Goal: Task Accomplishment & Management: Manage account settings

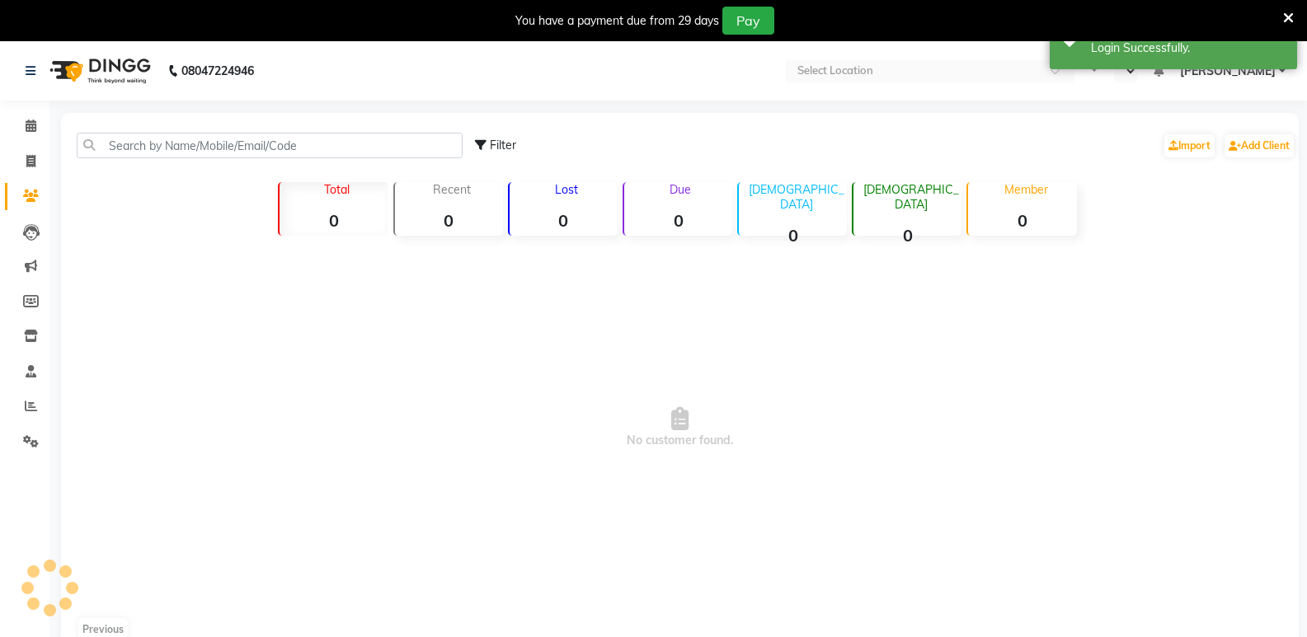
select select "en"
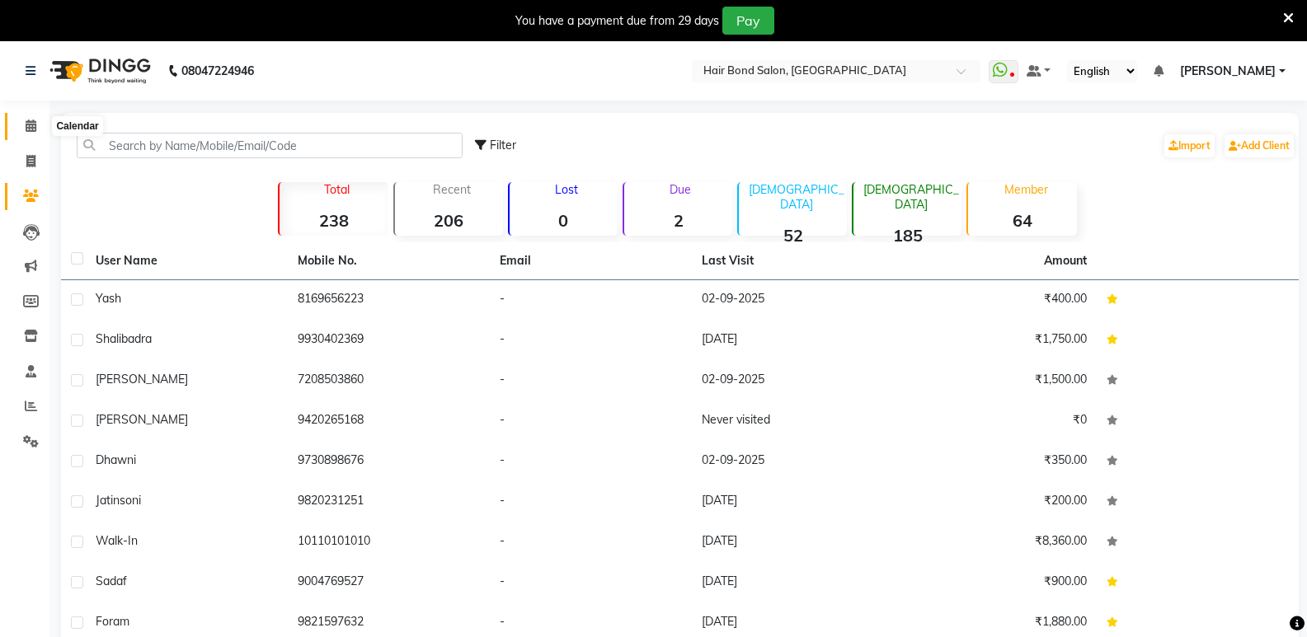
click at [31, 125] on icon at bounding box center [31, 126] width 11 height 12
click at [26, 125] on icon at bounding box center [31, 126] width 11 height 12
click at [33, 125] on icon at bounding box center [31, 126] width 11 height 12
click at [30, 125] on icon at bounding box center [31, 126] width 11 height 12
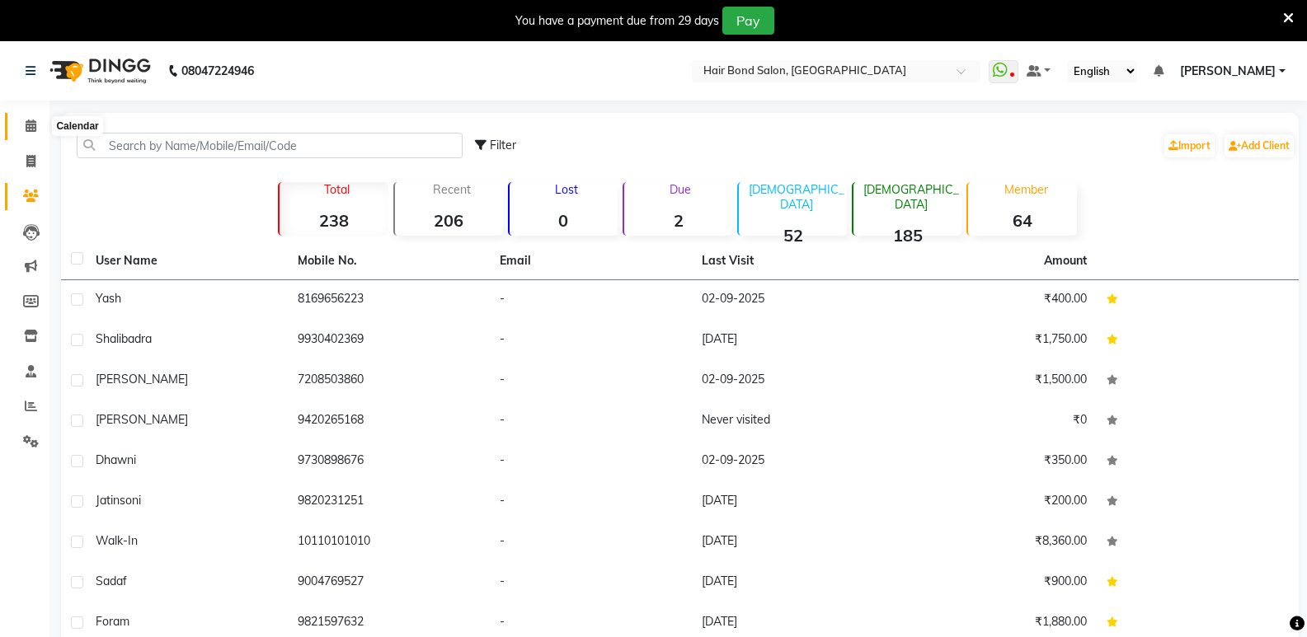
click at [30, 125] on icon at bounding box center [31, 126] width 11 height 12
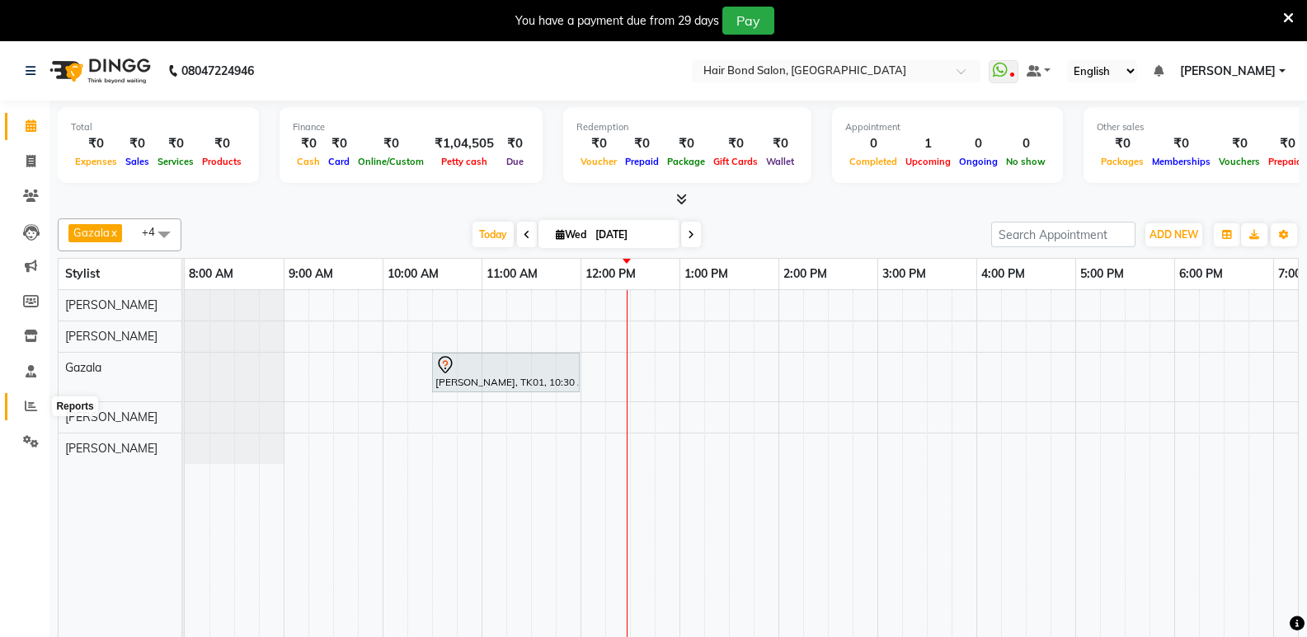
click at [32, 408] on icon at bounding box center [31, 406] width 12 height 12
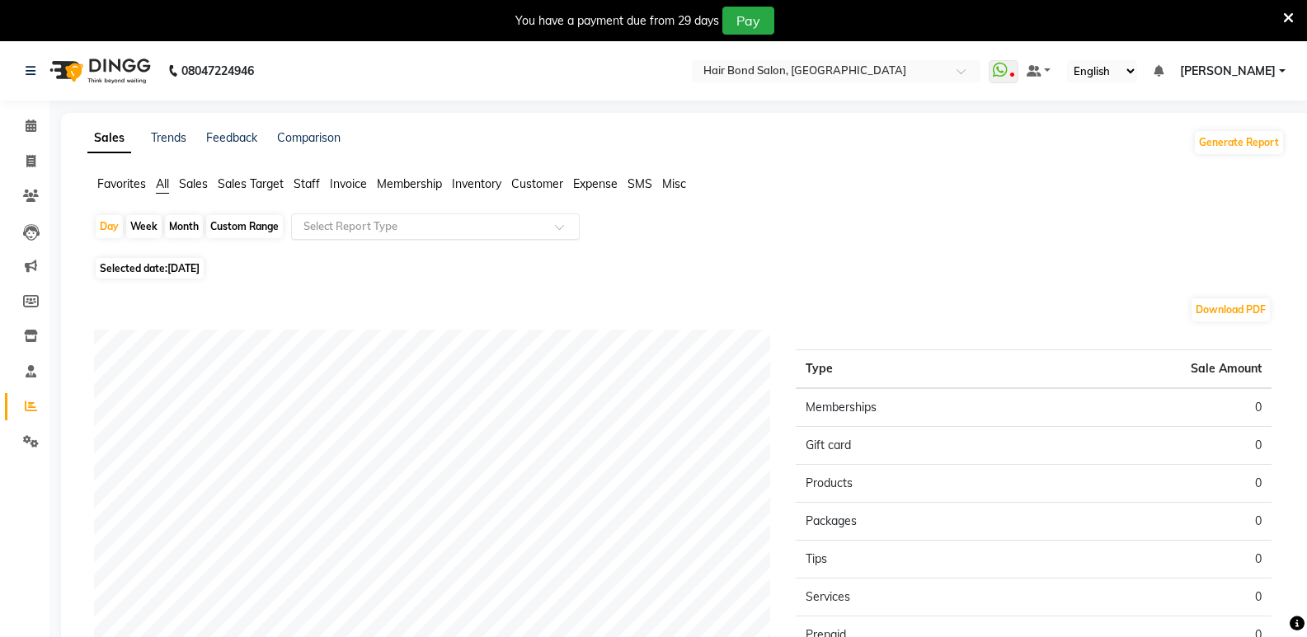
click at [376, 219] on input "text" at bounding box center [418, 227] width 237 height 16
click at [185, 225] on div "Month" at bounding box center [184, 226] width 38 height 23
select select "9"
select select "2025"
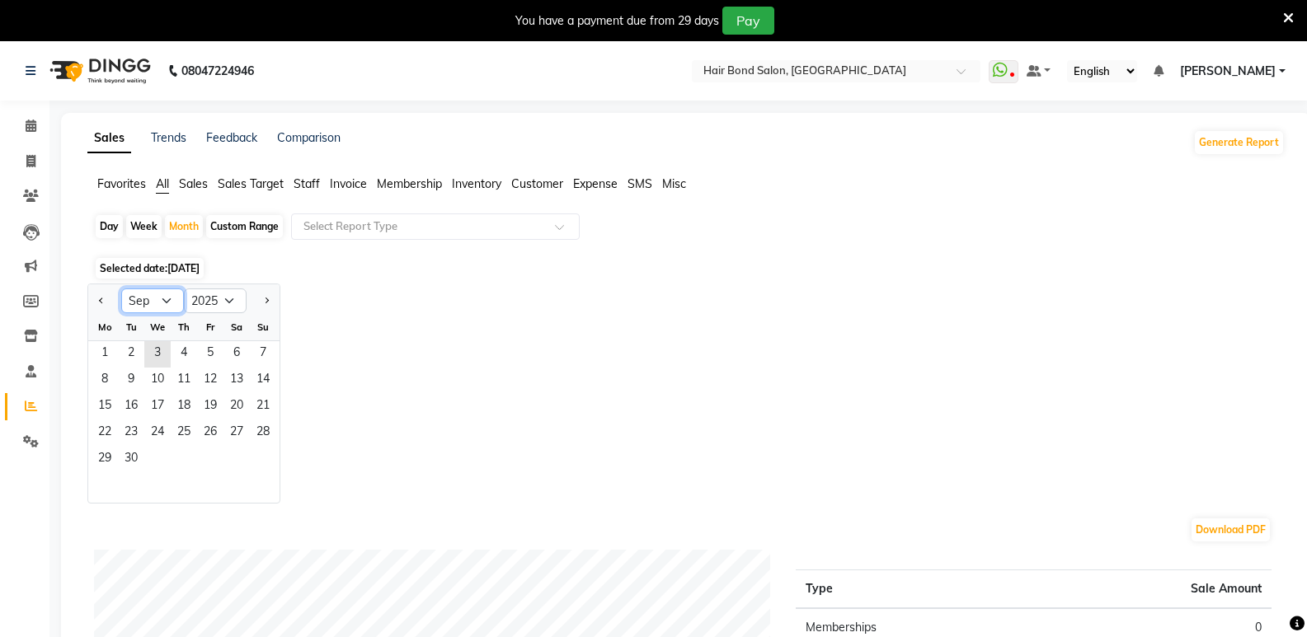
click at [169, 299] on select "Jan Feb Mar Apr May Jun [DATE] Aug Sep Oct Nov Dec" at bounding box center [152, 301] width 63 height 25
select select "8"
click at [121, 289] on select "Jan Feb Mar Apr May Jun [DATE] Aug Sep Oct Nov Dec" at bounding box center [152, 301] width 63 height 25
click at [552, 218] on div "Select Report Type" at bounding box center [435, 227] width 289 height 26
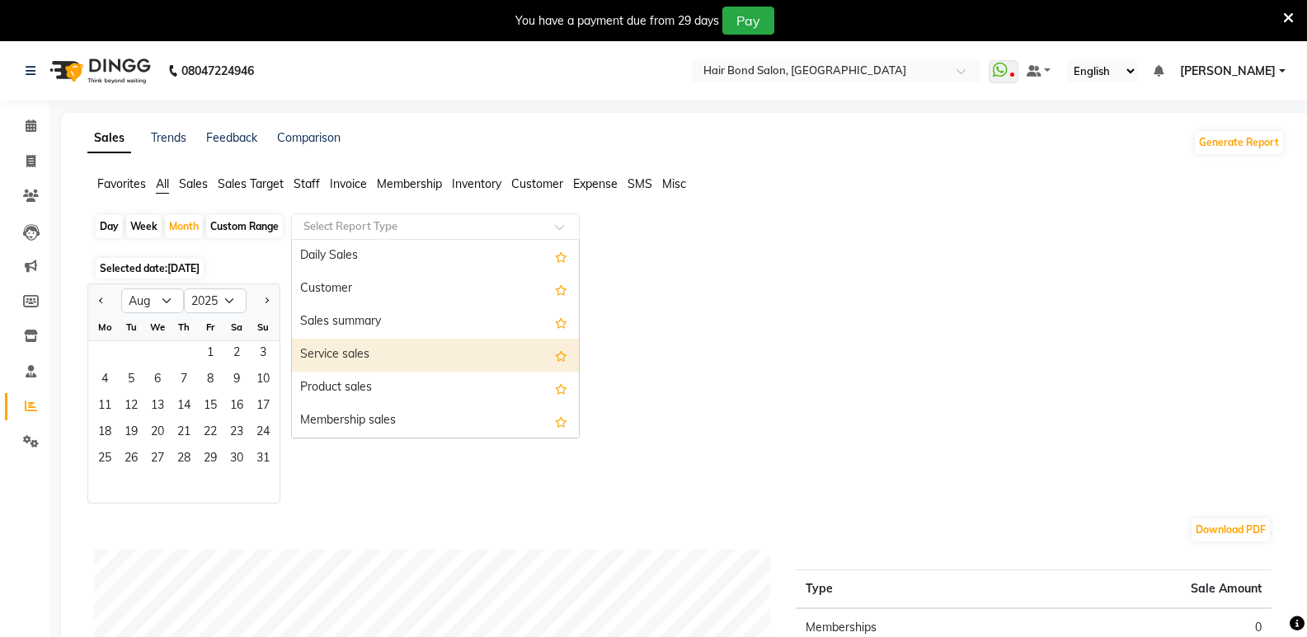
click at [489, 358] on div "Service sales" at bounding box center [435, 355] width 287 height 33
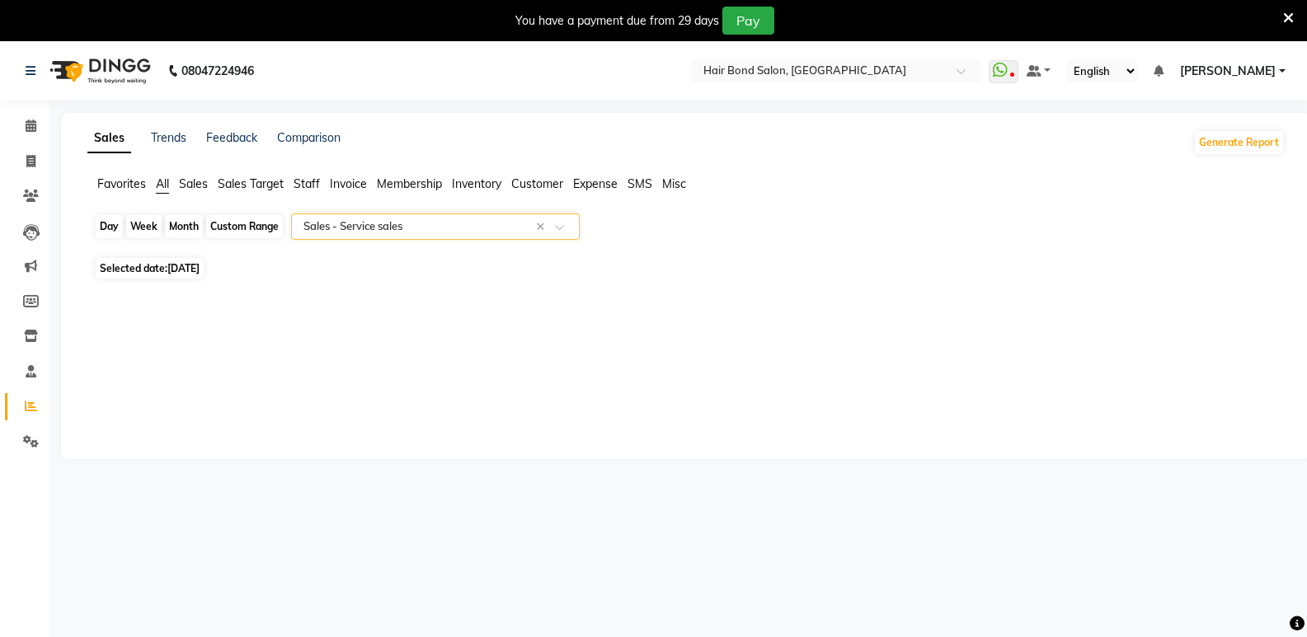
click at [187, 227] on div "Month" at bounding box center [184, 226] width 38 height 23
select select "9"
select select "2025"
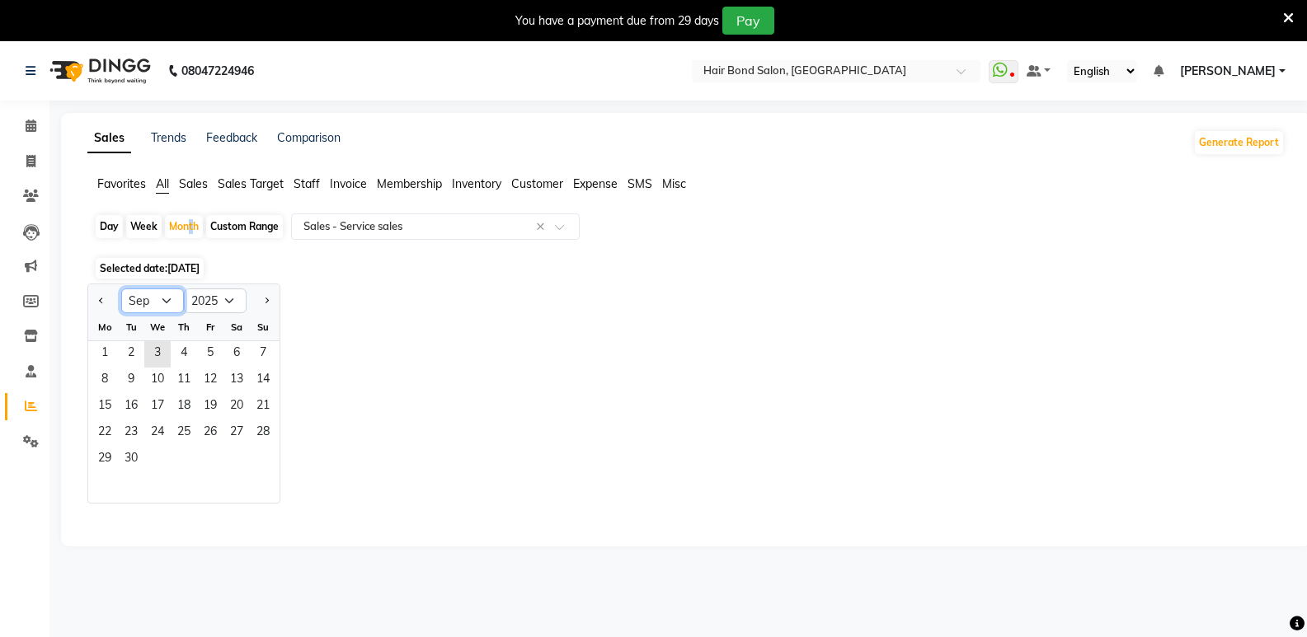
click at [170, 297] on select "Jan Feb Mar Apr May Jun [DATE] Aug Sep Oct Nov Dec" at bounding box center [152, 301] width 63 height 25
select select "8"
click at [121, 289] on select "Jan Feb Mar Apr May Jun [DATE] Aug Sep Oct Nov Dec" at bounding box center [152, 301] width 63 height 25
click at [209, 360] on span "1" at bounding box center [210, 354] width 26 height 26
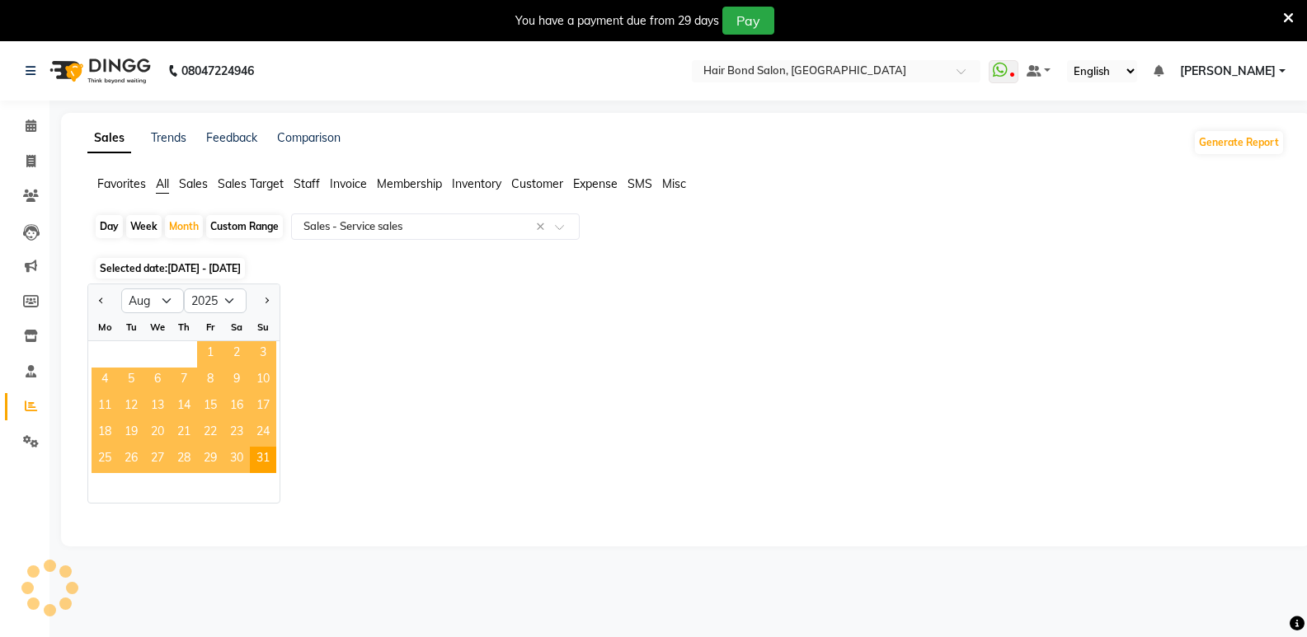
select select "full_report"
select select "csv"
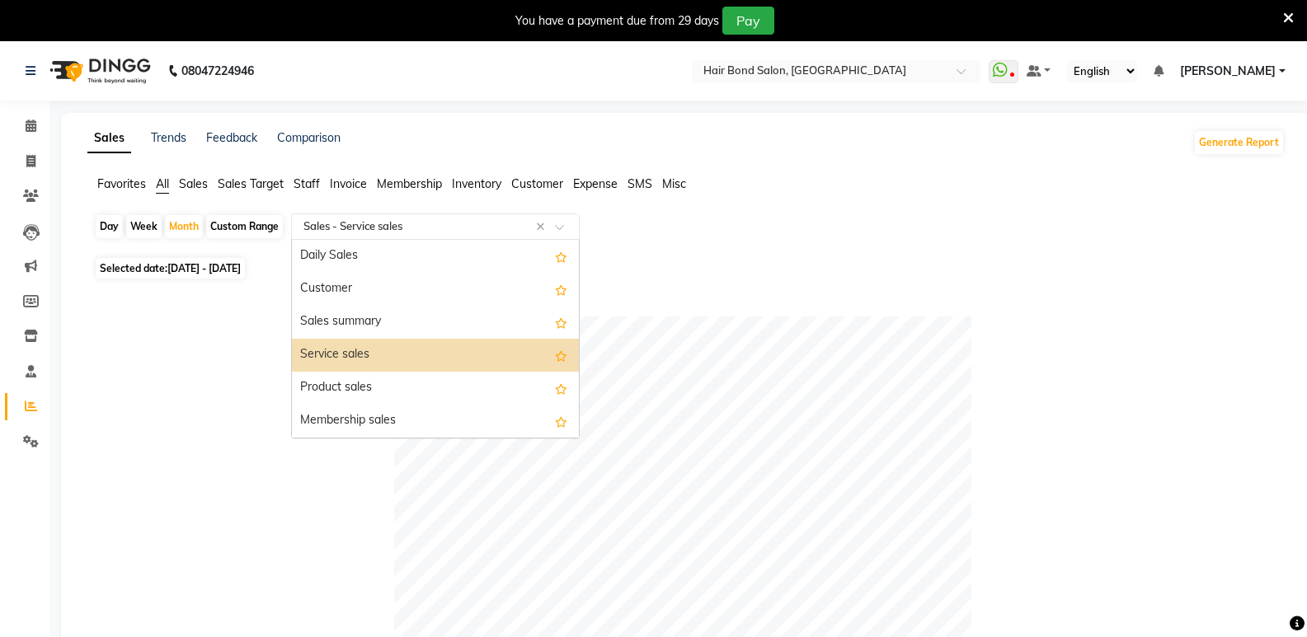
click at [434, 223] on input "text" at bounding box center [418, 227] width 237 height 16
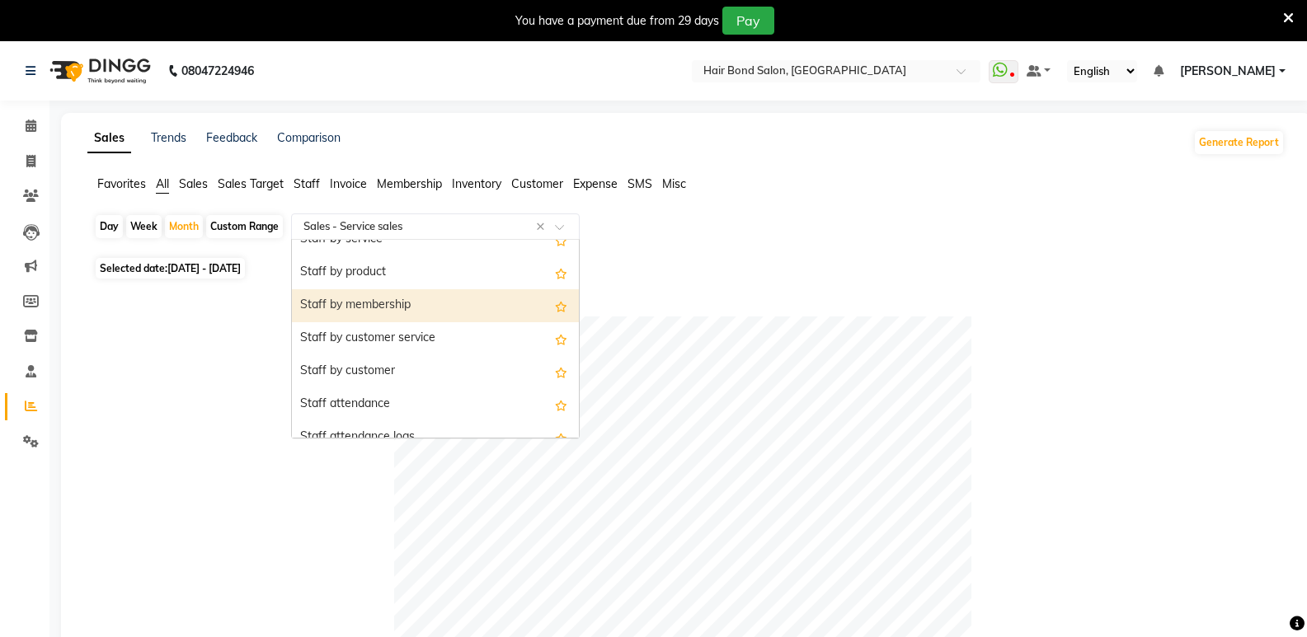
scroll to position [495, 0]
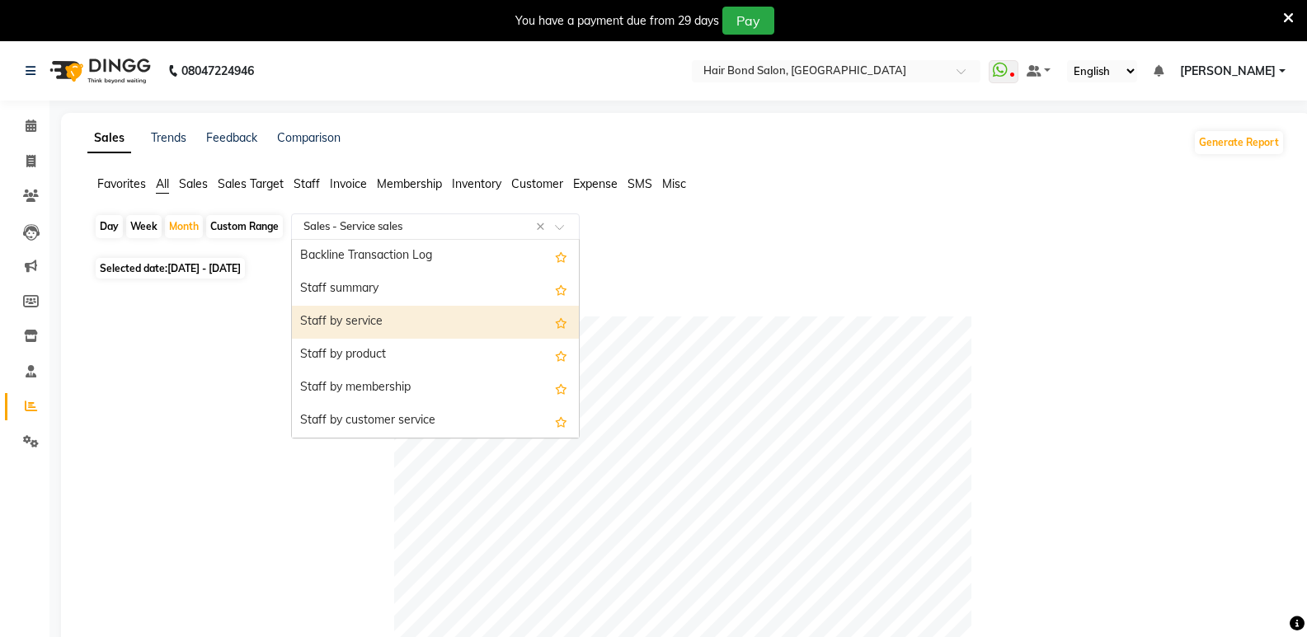
click at [402, 318] on div "Staff by service" at bounding box center [435, 322] width 287 height 33
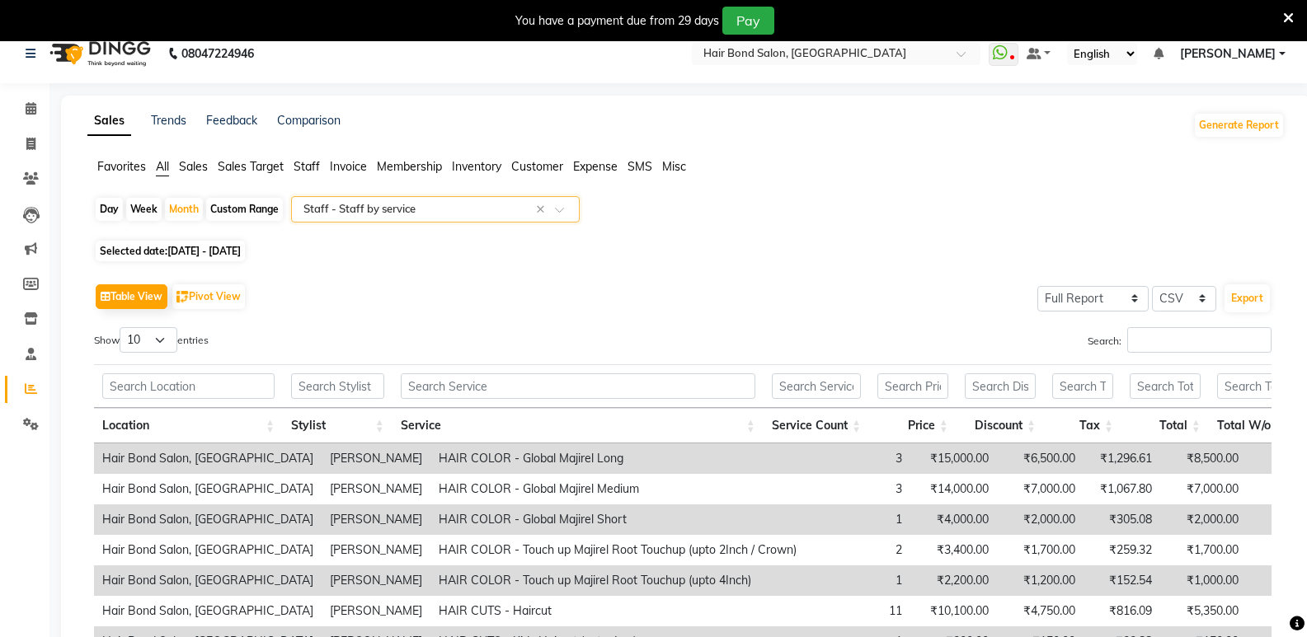
scroll to position [0, 0]
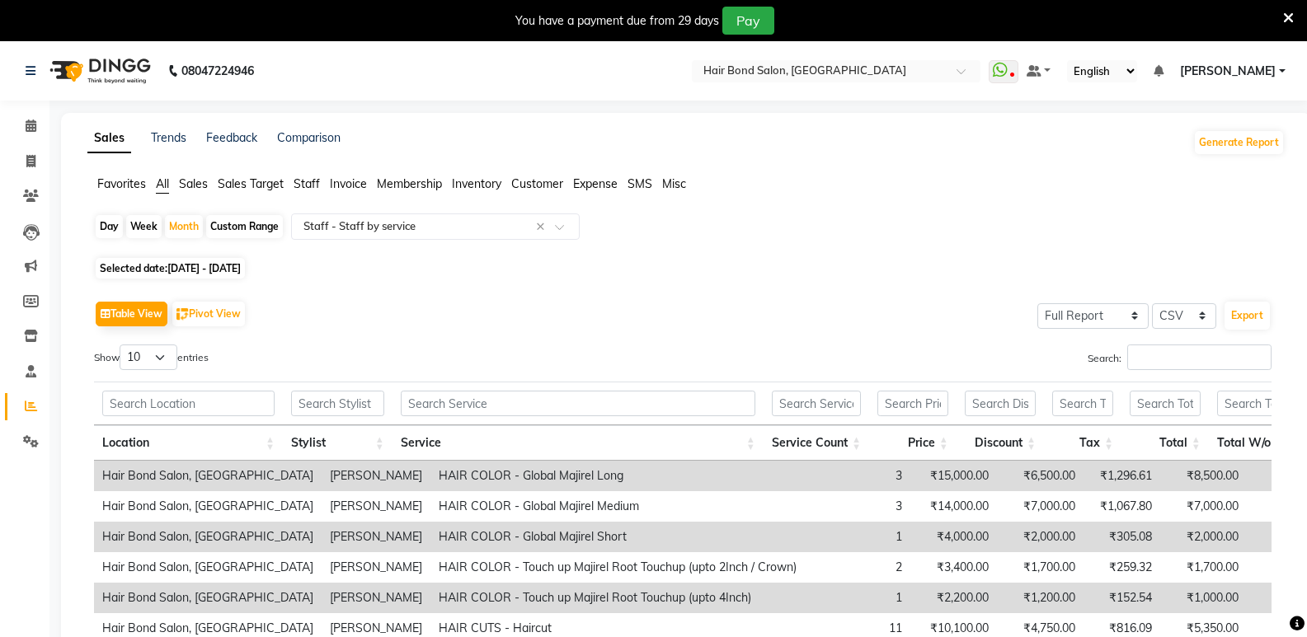
click at [305, 181] on span "Staff" at bounding box center [307, 183] width 26 height 15
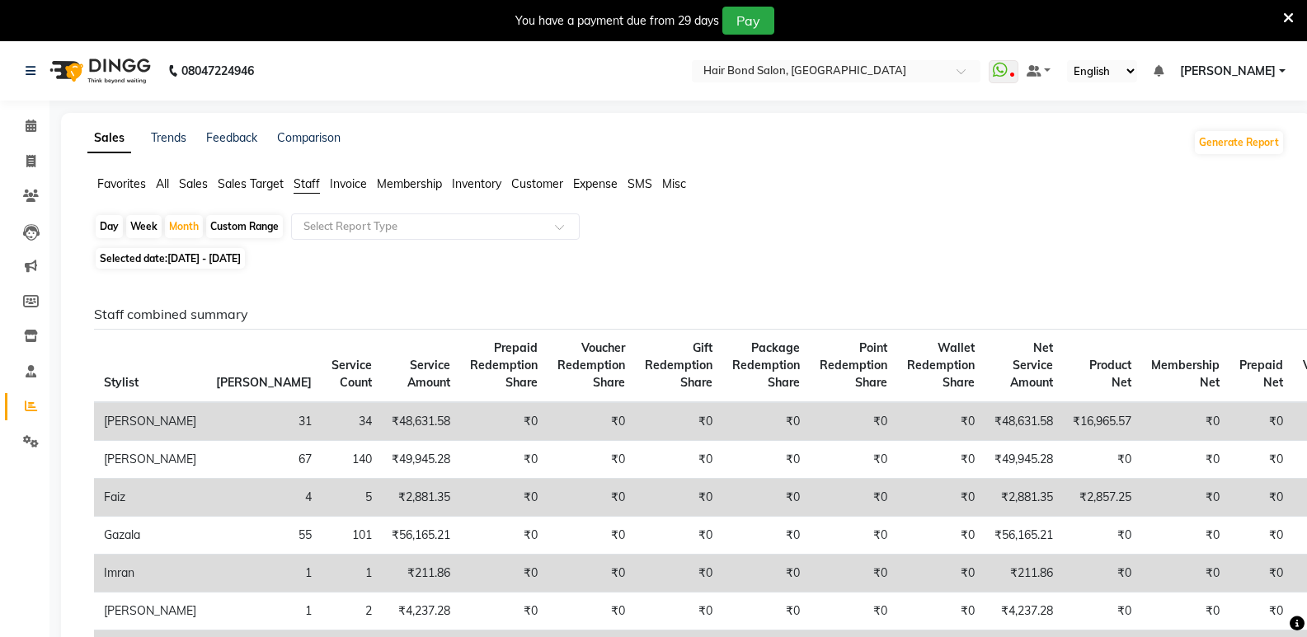
click at [163, 183] on span "All" at bounding box center [162, 183] width 13 height 15
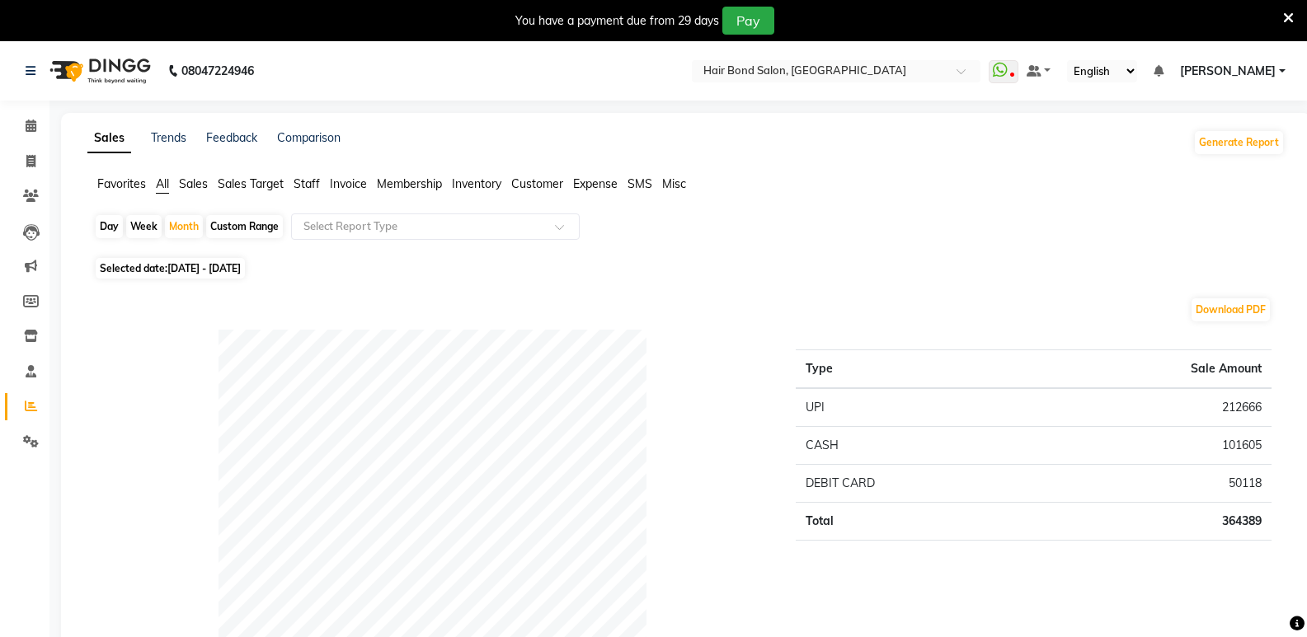
click at [408, 187] on span "Membership" at bounding box center [409, 183] width 65 height 15
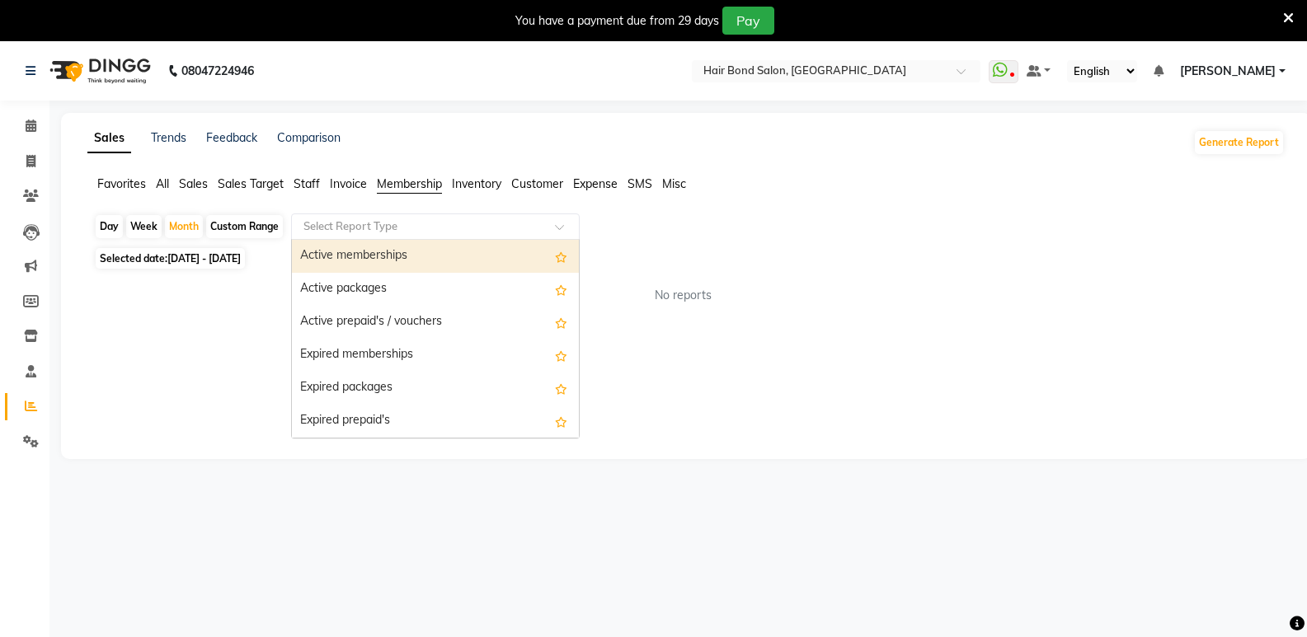
click at [559, 232] on span at bounding box center [565, 231] width 21 height 16
click at [438, 259] on div "Active memberships" at bounding box center [435, 256] width 287 height 33
select select "full_report"
select select "csv"
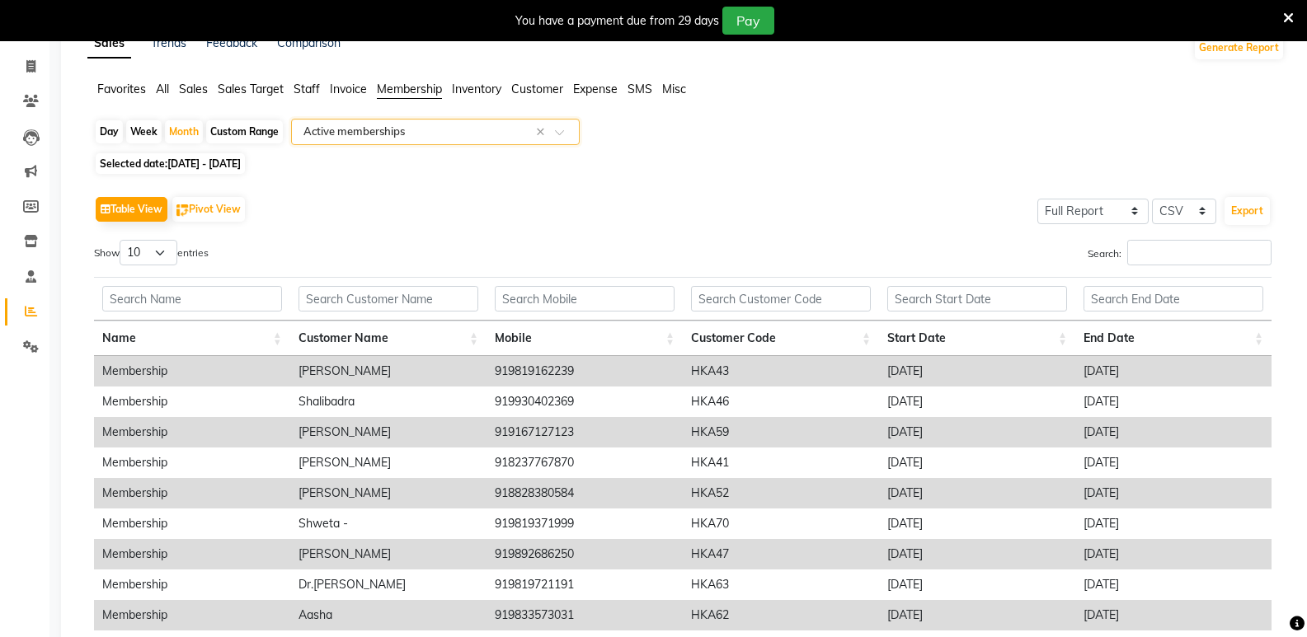
scroll to position [256, 0]
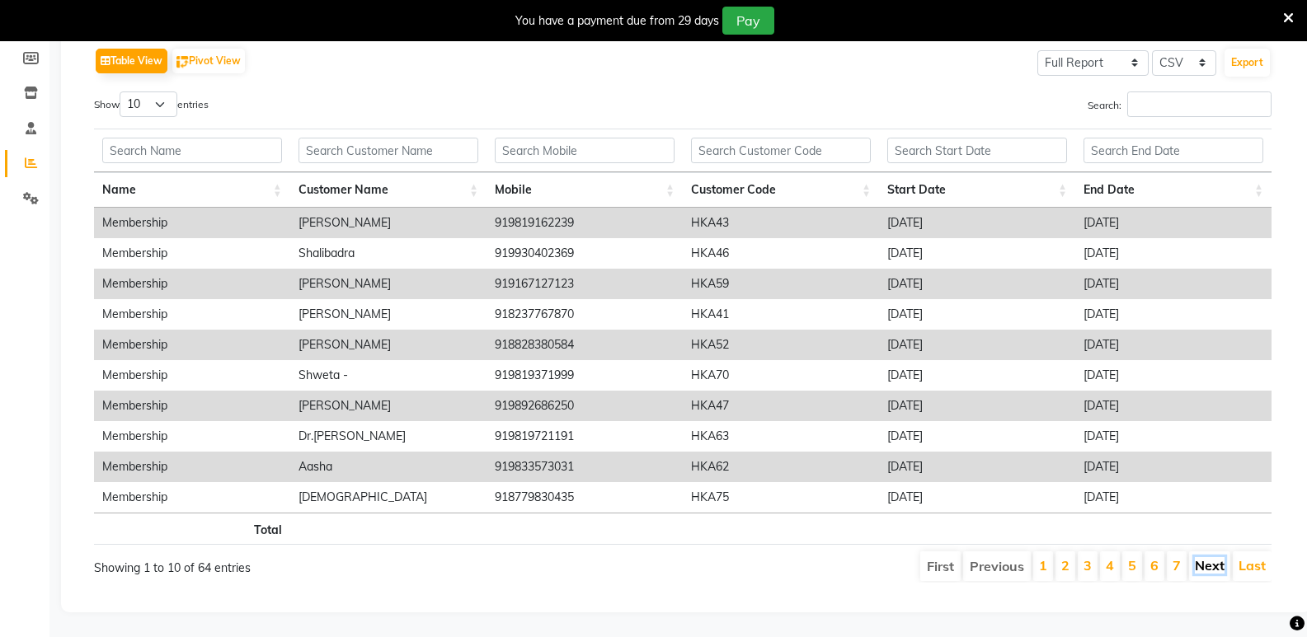
click at [1206, 557] on link "Next" at bounding box center [1210, 565] width 30 height 16
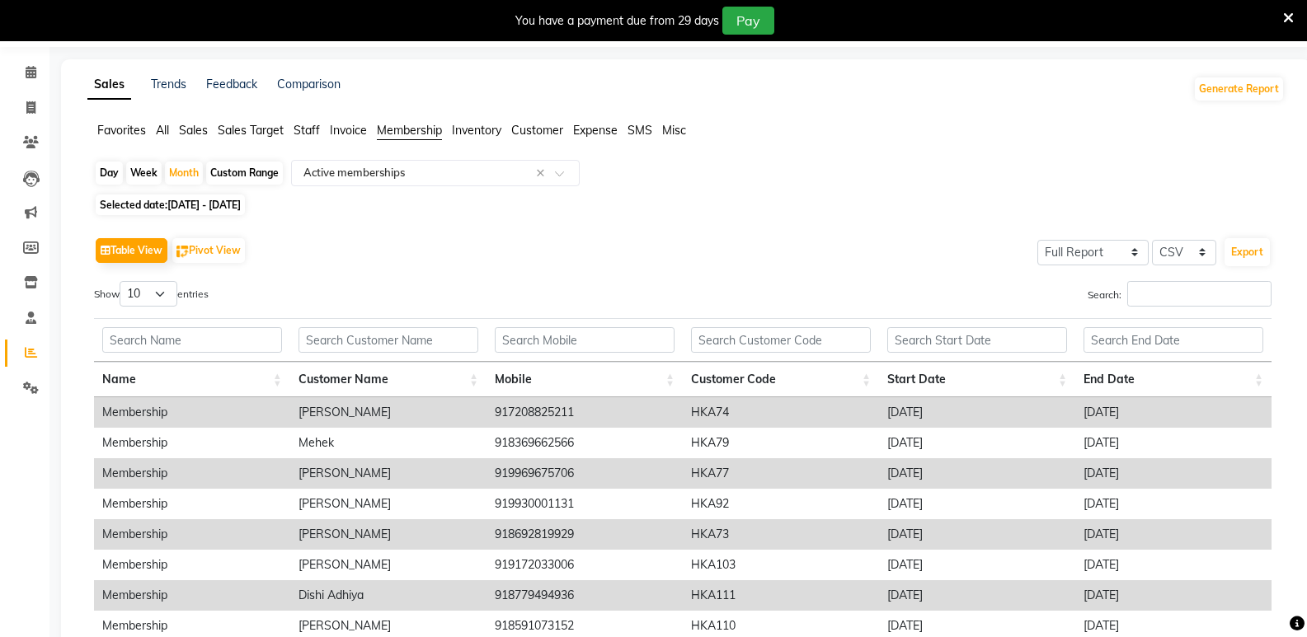
scroll to position [0, 0]
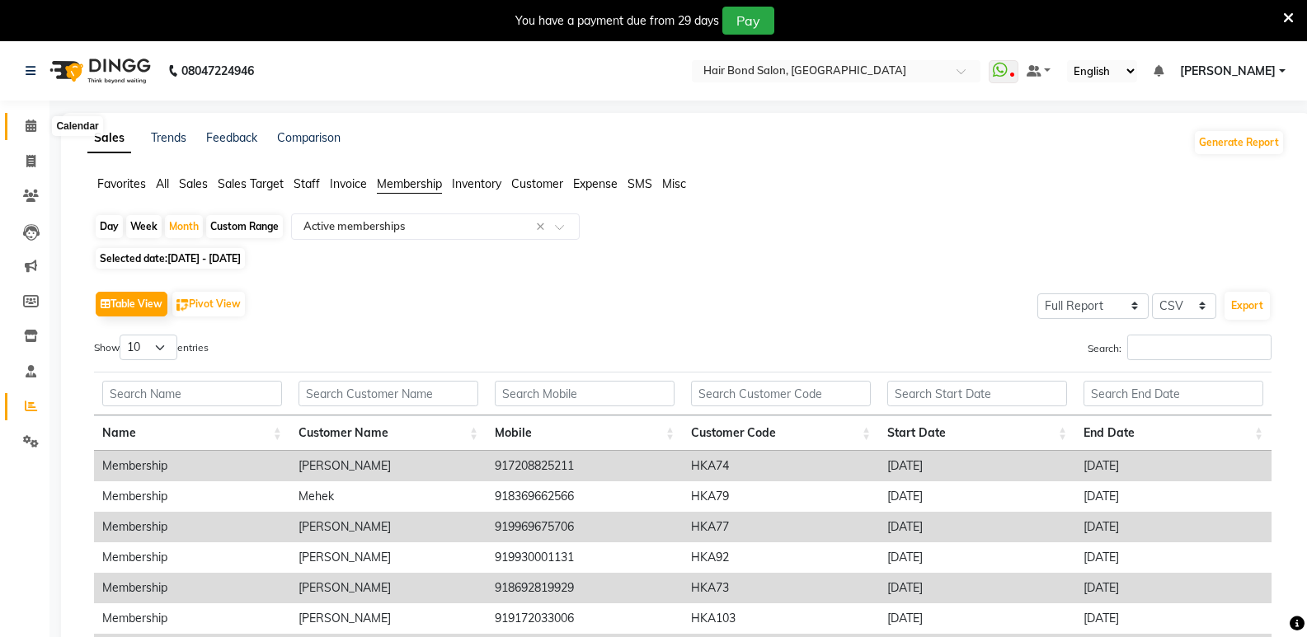
click at [26, 131] on icon at bounding box center [31, 126] width 11 height 12
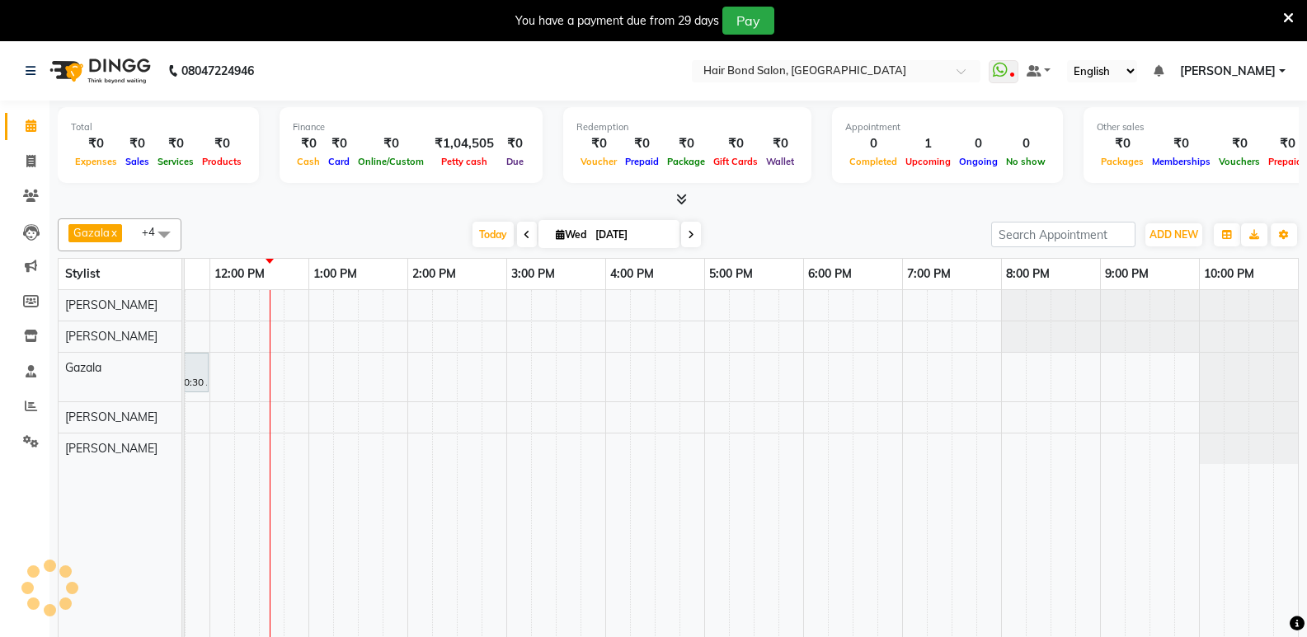
scroll to position [0, 371]
click at [28, 196] on icon at bounding box center [31, 196] width 16 height 12
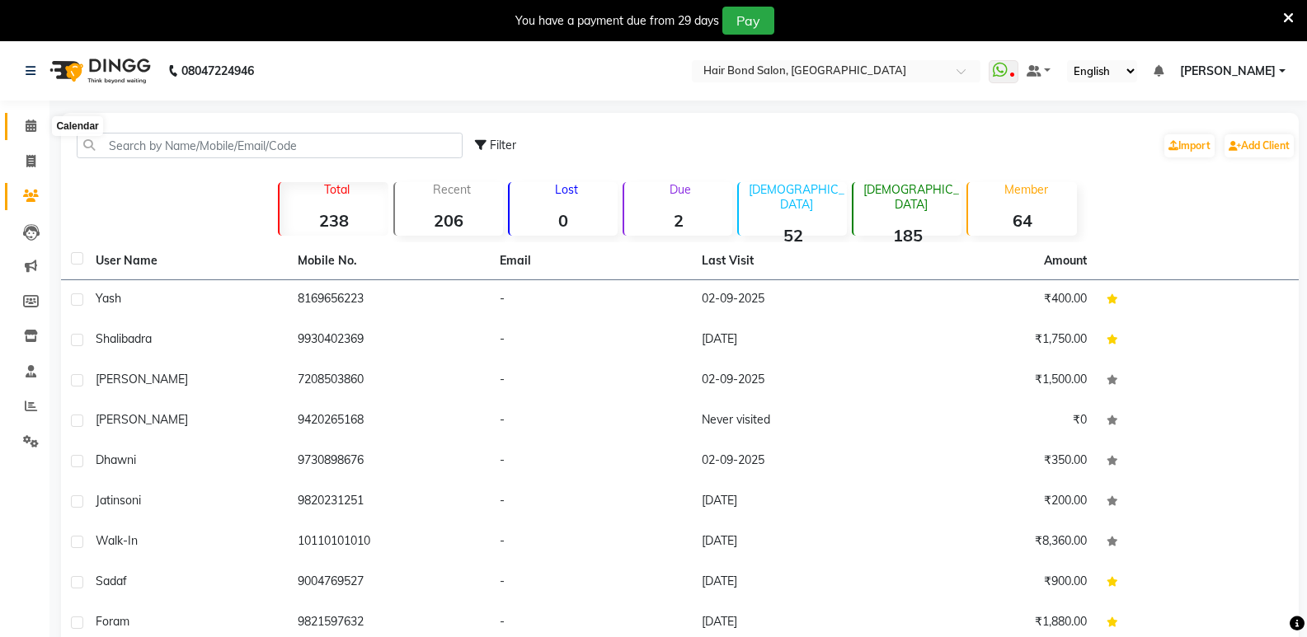
click at [32, 125] on icon at bounding box center [31, 126] width 11 height 12
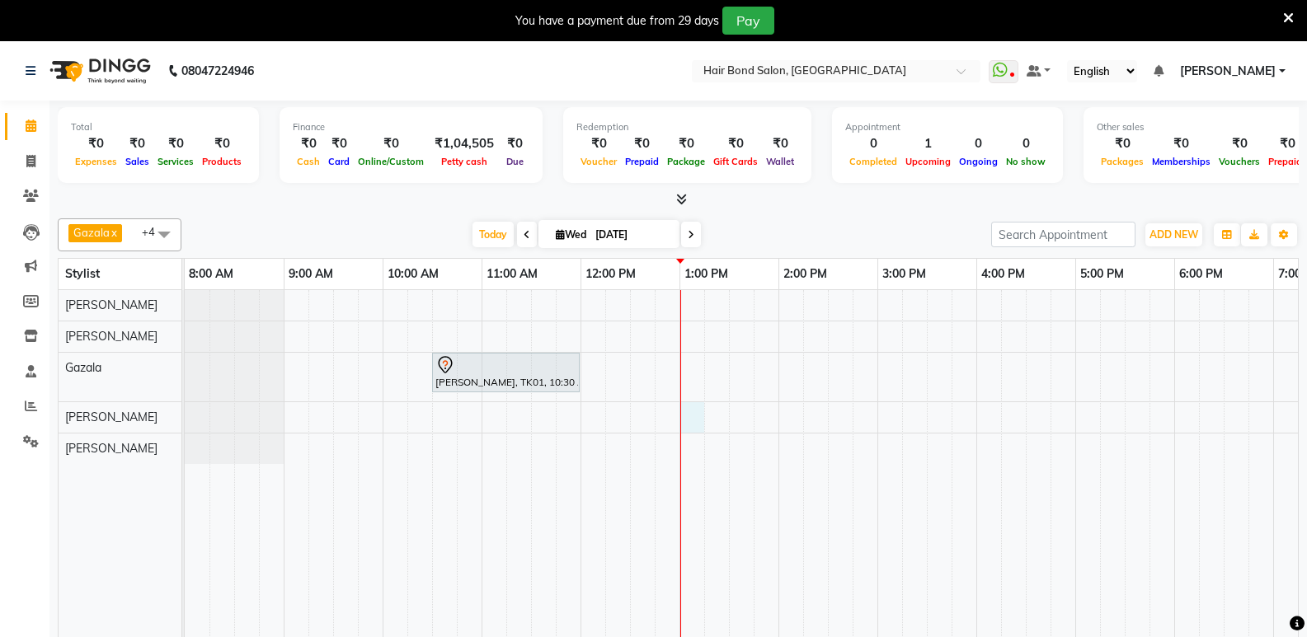
click at [684, 421] on div "[PERSON_NAME], TK01, 10:30 AM-12:00 PM, TEXTURE SERVICES - [MEDICAL_DATA] / Cys…" at bounding box center [927, 475] width 1484 height 371
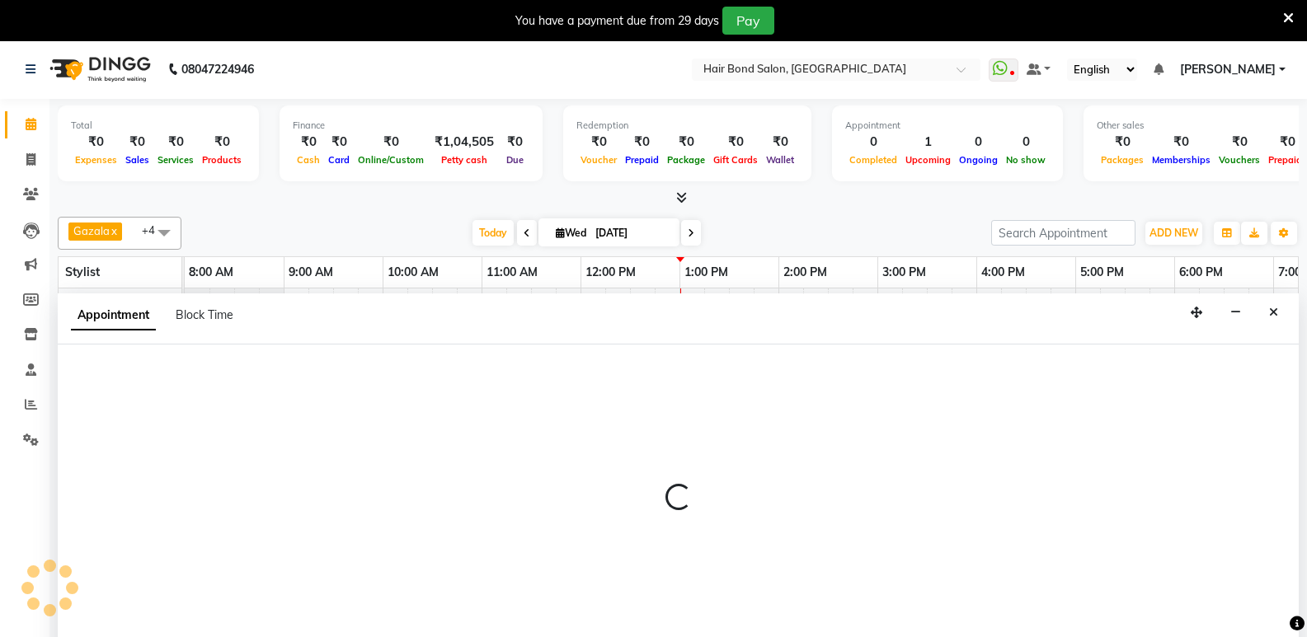
scroll to position [41, 0]
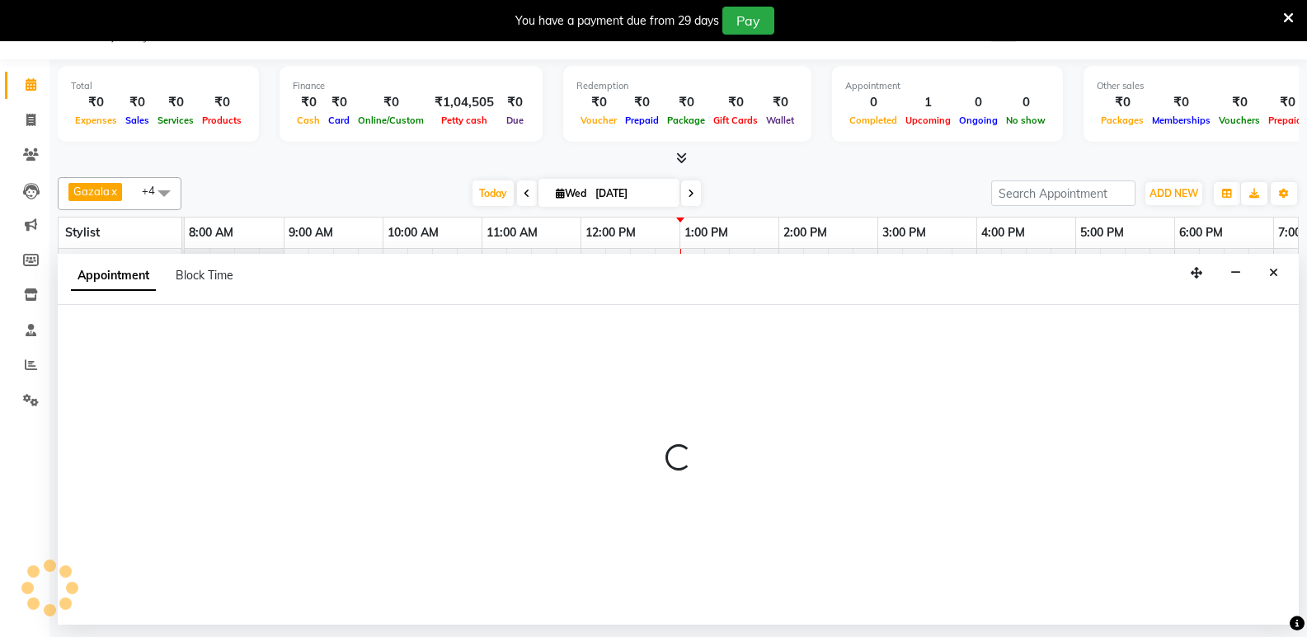
select select "88536"
select select "tentative"
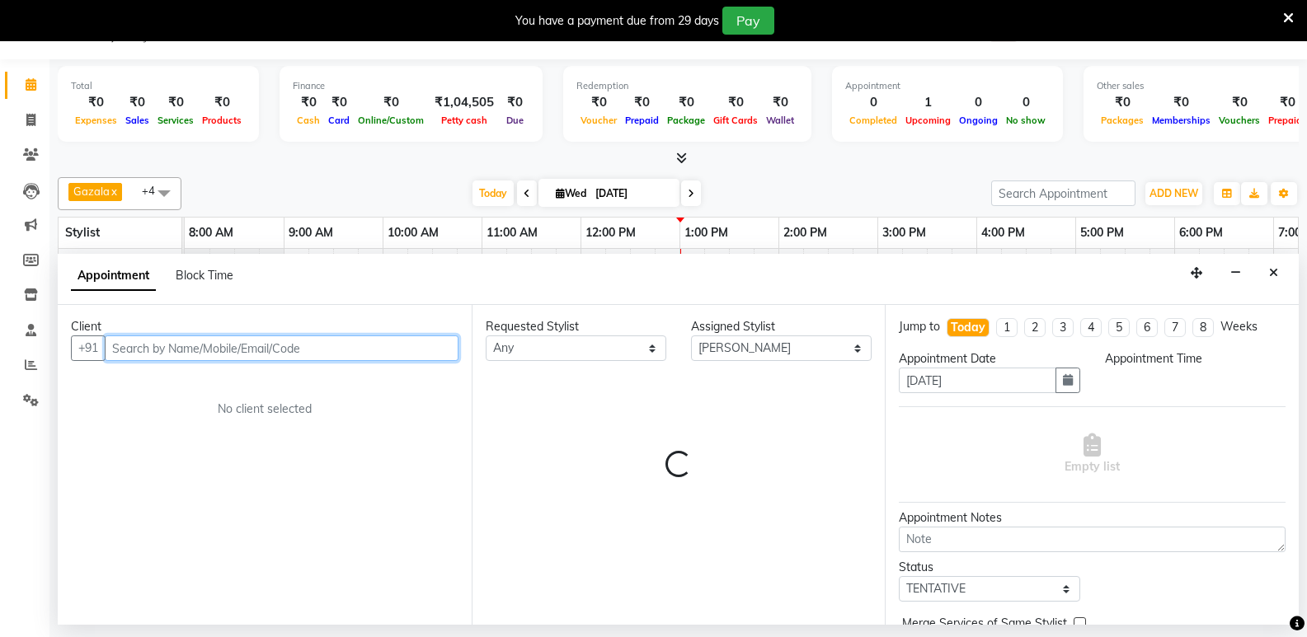
select select "780"
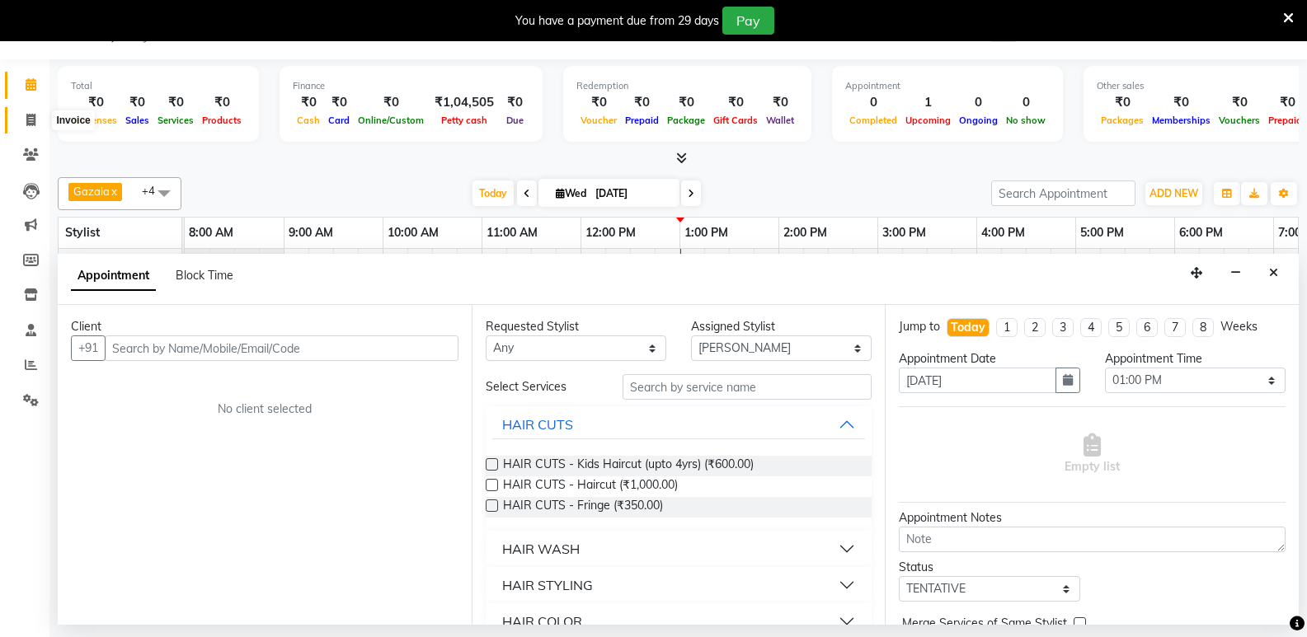
click at [27, 114] on icon at bounding box center [30, 120] width 9 height 12
select select "service"
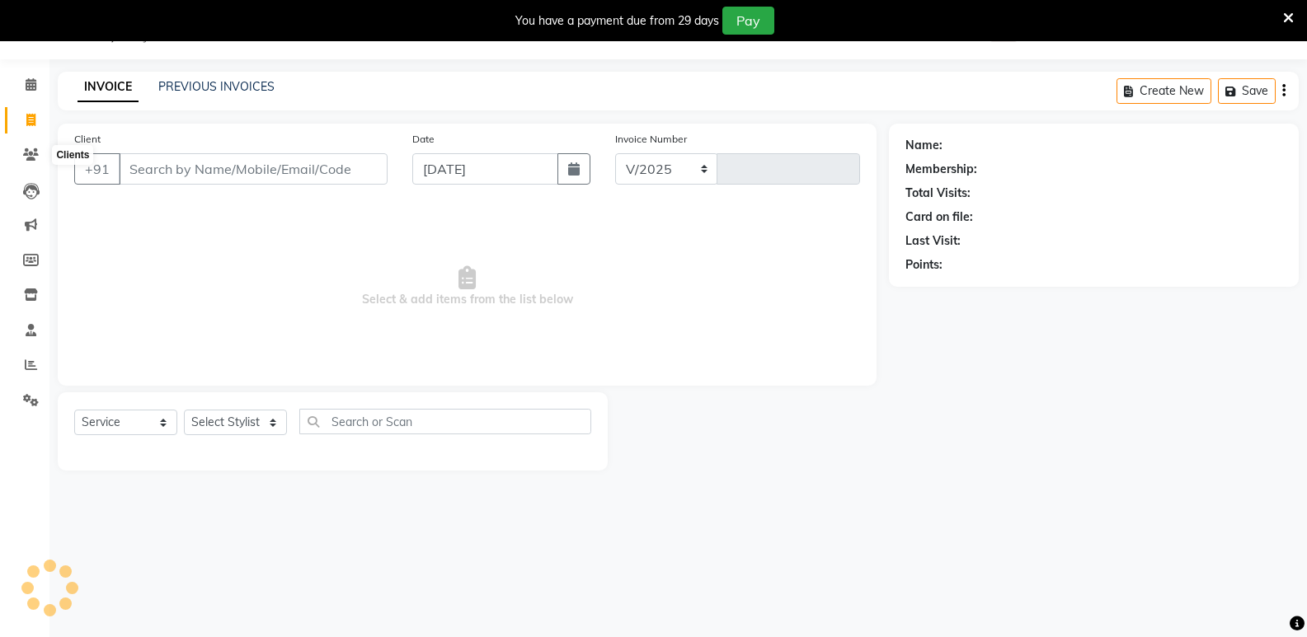
select select "8721"
type input "0280"
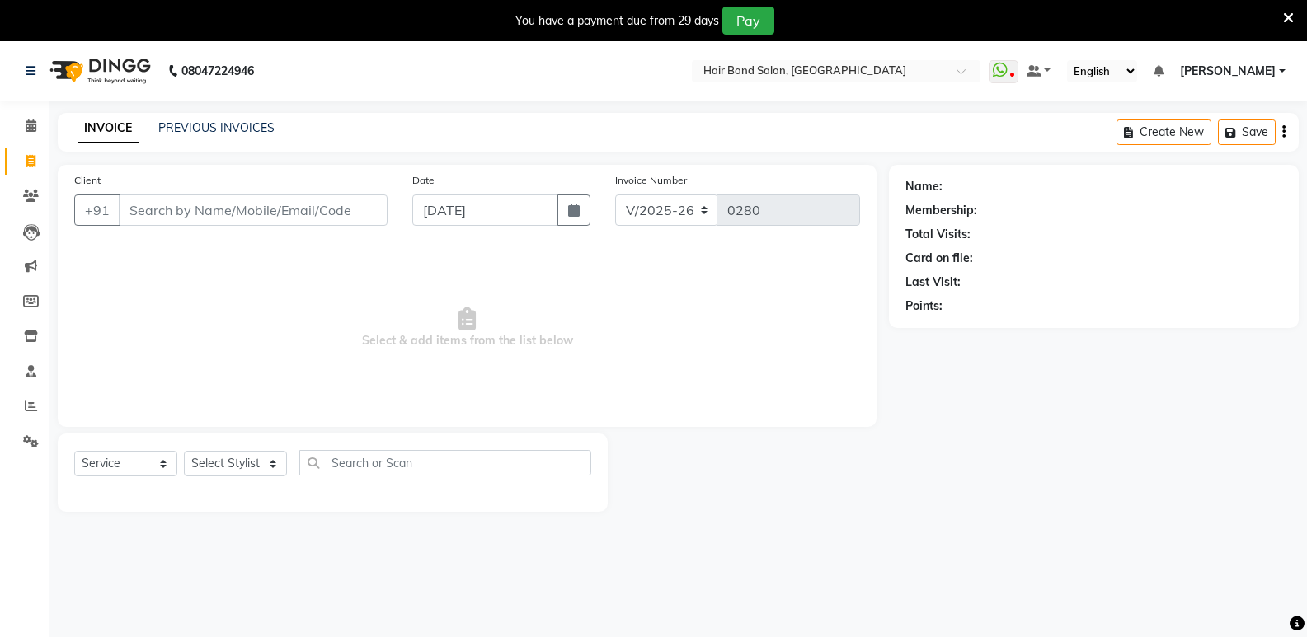
click at [225, 213] on input "Client" at bounding box center [253, 210] width 269 height 31
click at [162, 469] on select "Select Service Product Membership Package Voucher Prepaid Gift Card" at bounding box center [125, 464] width 103 height 26
click at [74, 451] on select "Select Service Product Membership Package Voucher Prepaid Gift Card" at bounding box center [125, 464] width 103 height 26
click at [164, 463] on select "Select Service Product Membership Package Voucher Prepaid Gift Card" at bounding box center [125, 464] width 103 height 26
click at [74, 451] on select "Select Service Product Membership Package Voucher Prepaid Gift Card" at bounding box center [125, 464] width 103 height 26
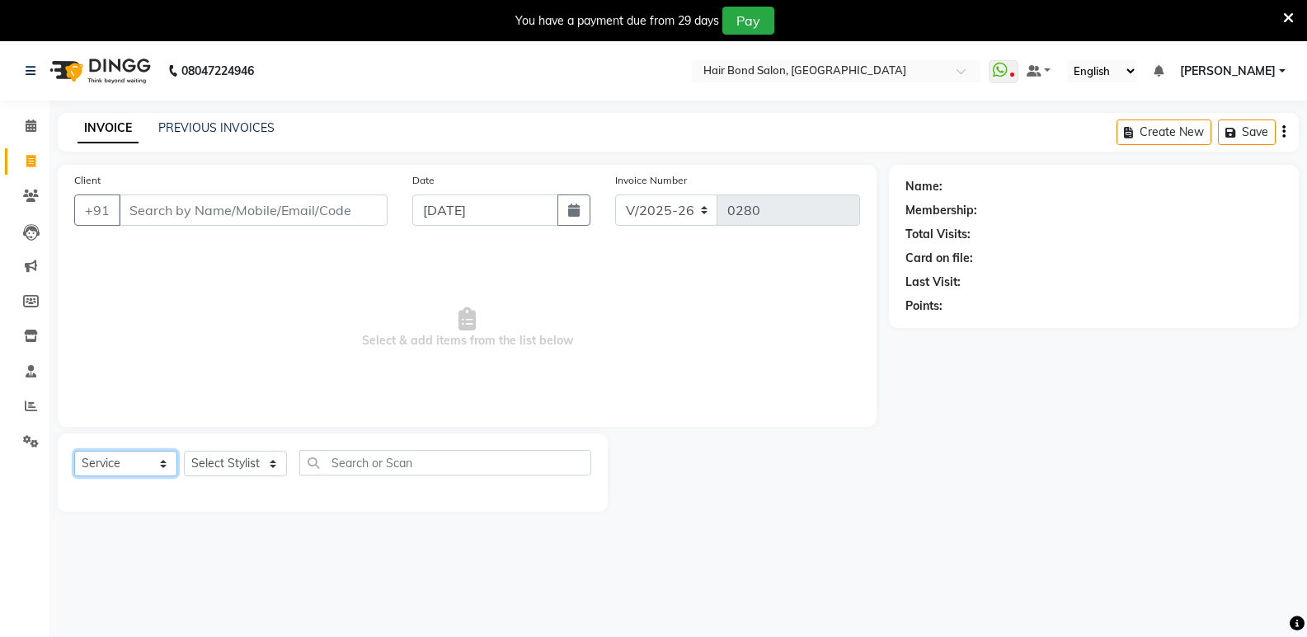
click at [139, 458] on select "Select Service Product Membership Package Voucher Prepaid Gift Card" at bounding box center [125, 464] width 103 height 26
click at [74, 451] on select "Select Service Product Membership Package Voucher Prepaid Gift Card" at bounding box center [125, 464] width 103 height 26
click at [294, 457] on div "Select Service Product Membership Package Voucher Prepaid Gift Card Select Styl…" at bounding box center [332, 469] width 517 height 39
click at [275, 466] on select "Select Stylist [PERSON_NAME] [PERSON_NAME] [PERSON_NAME] [PERSON_NAME] [PERSON_…" at bounding box center [235, 464] width 103 height 26
select select "88536"
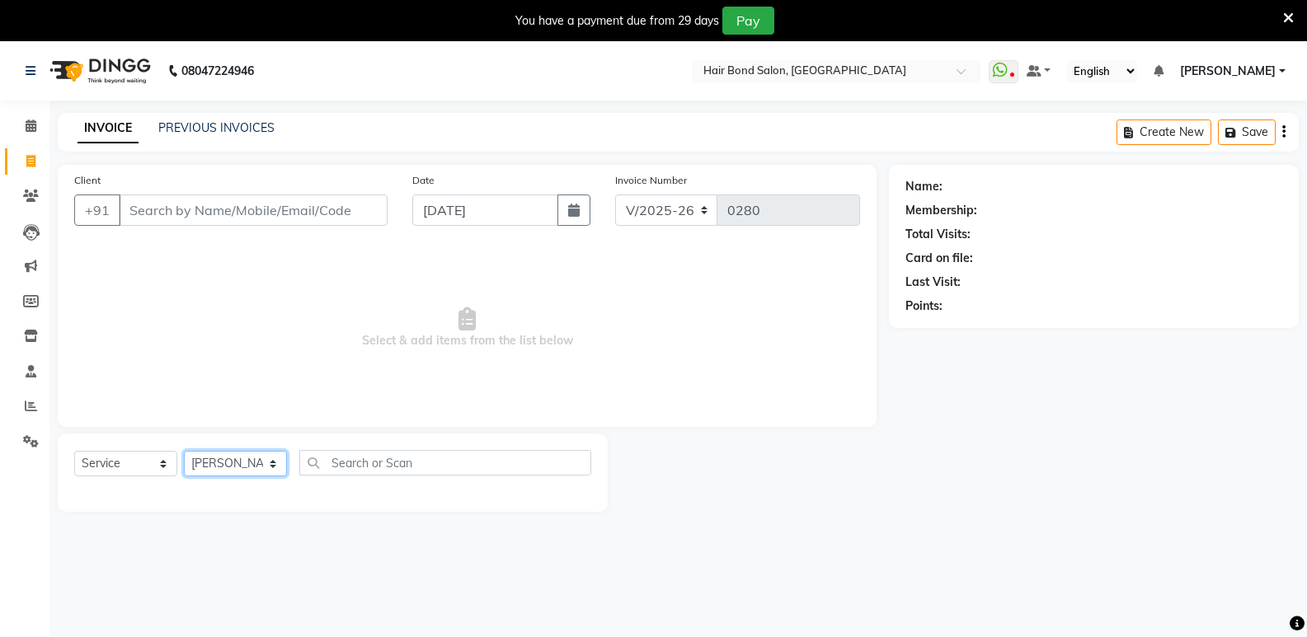
click at [184, 451] on select "Select Stylist [PERSON_NAME] [PERSON_NAME] [PERSON_NAME] [PERSON_NAME] [PERSON_…" at bounding box center [235, 464] width 103 height 26
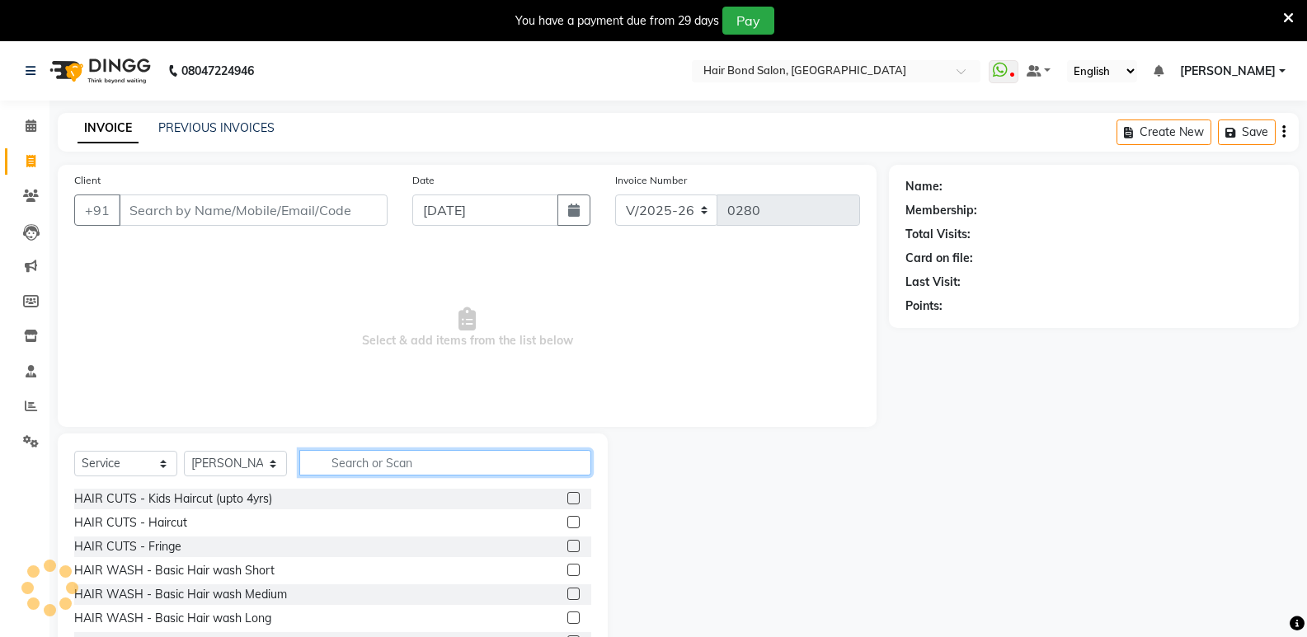
click at [366, 462] on input "text" at bounding box center [445, 463] width 292 height 26
type input "hair"
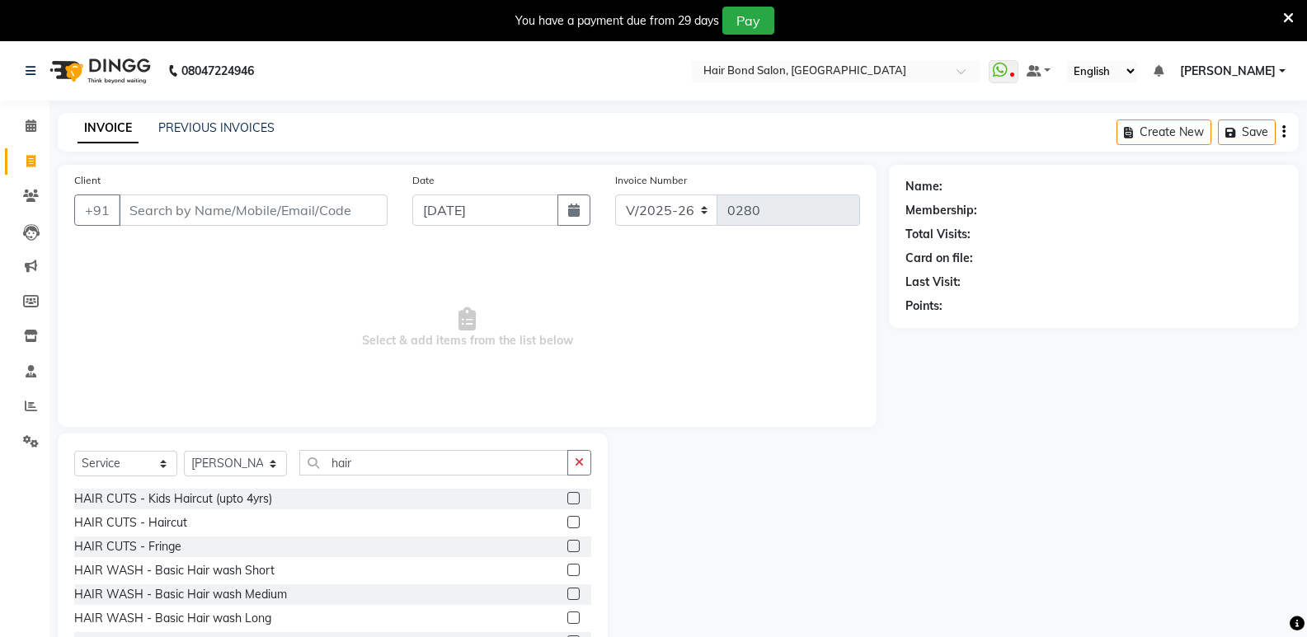
click at [222, 526] on div "HAIR CUTS - Haircut" at bounding box center [332, 523] width 517 height 21
click at [567, 522] on label at bounding box center [573, 522] width 12 height 12
click at [567, 522] on input "checkbox" at bounding box center [572, 523] width 11 height 11
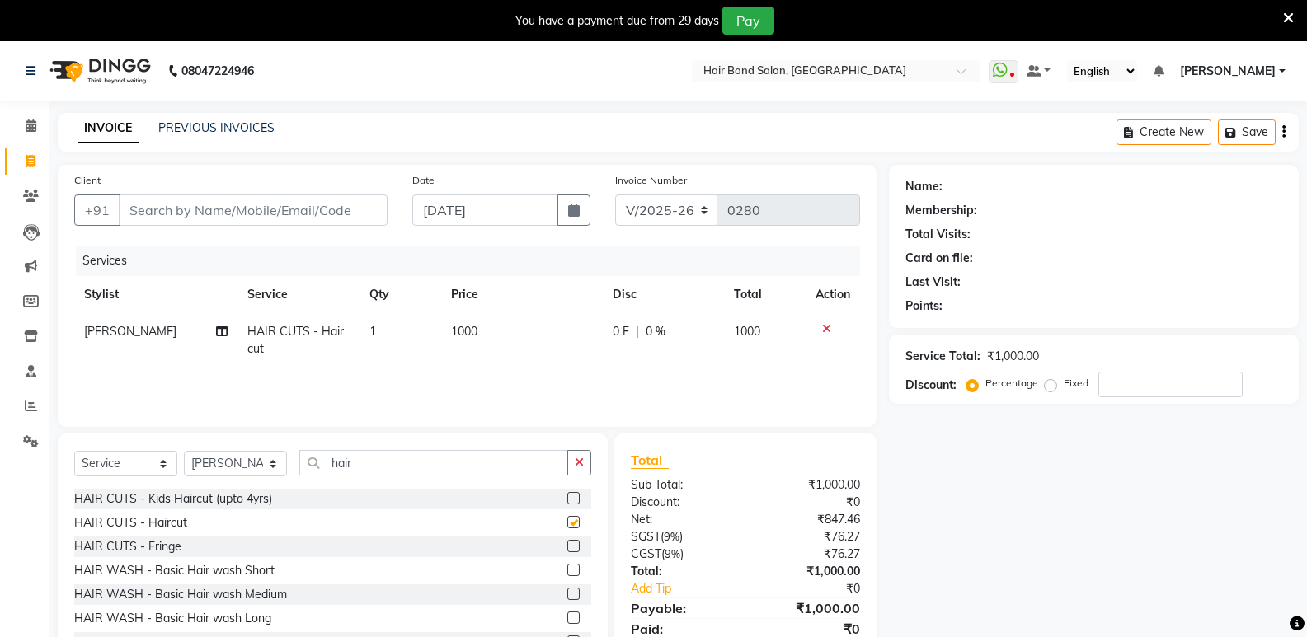
checkbox input "false"
click at [473, 325] on span "1000" at bounding box center [464, 331] width 26 height 15
select select "88536"
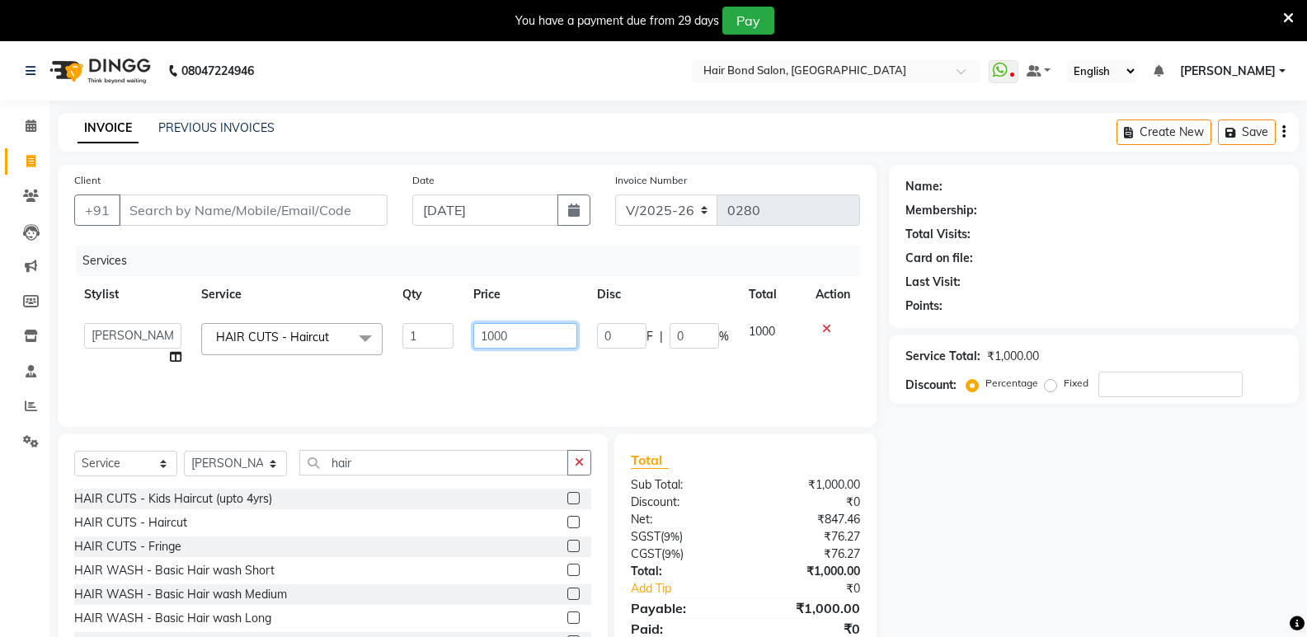
drag, startPoint x: 522, startPoint y: 319, endPoint x: 524, endPoint y: 330, distance: 11.0
click at [524, 330] on td "1000" at bounding box center [524, 344] width 123 height 63
type input "1"
type input "700"
click at [225, 213] on input "Client" at bounding box center [253, 210] width 269 height 31
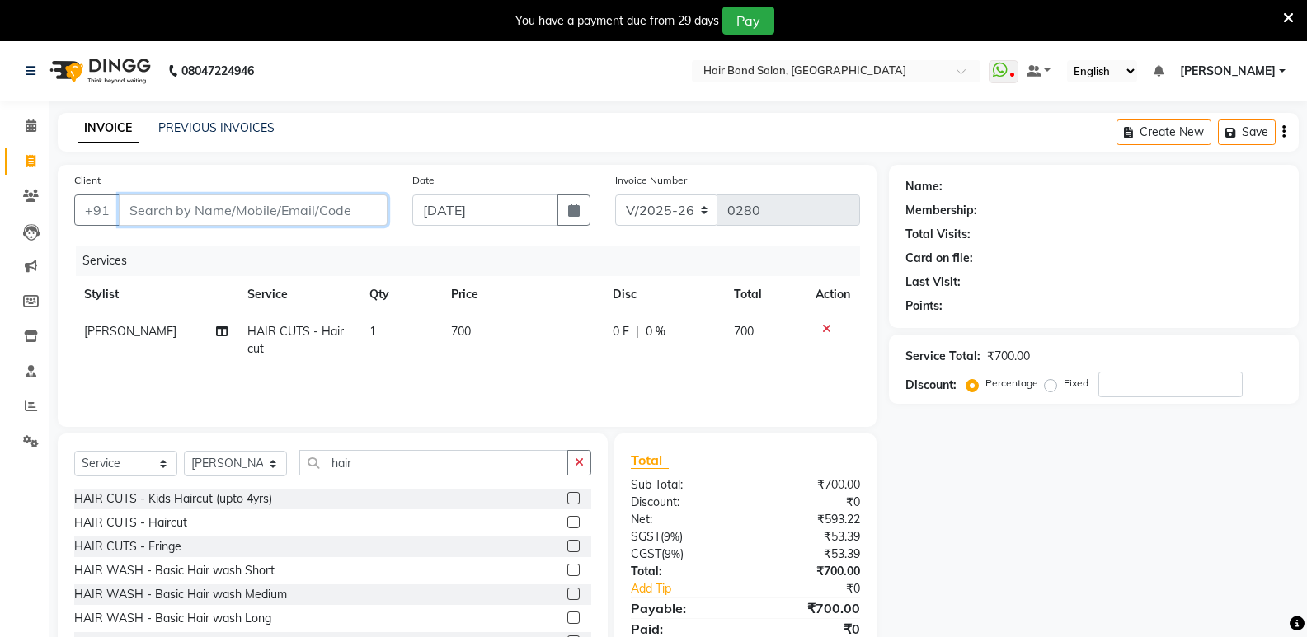
type input "8"
type input "0"
type input "8369703560"
click at [352, 207] on span "Add Client" at bounding box center [345, 210] width 65 height 16
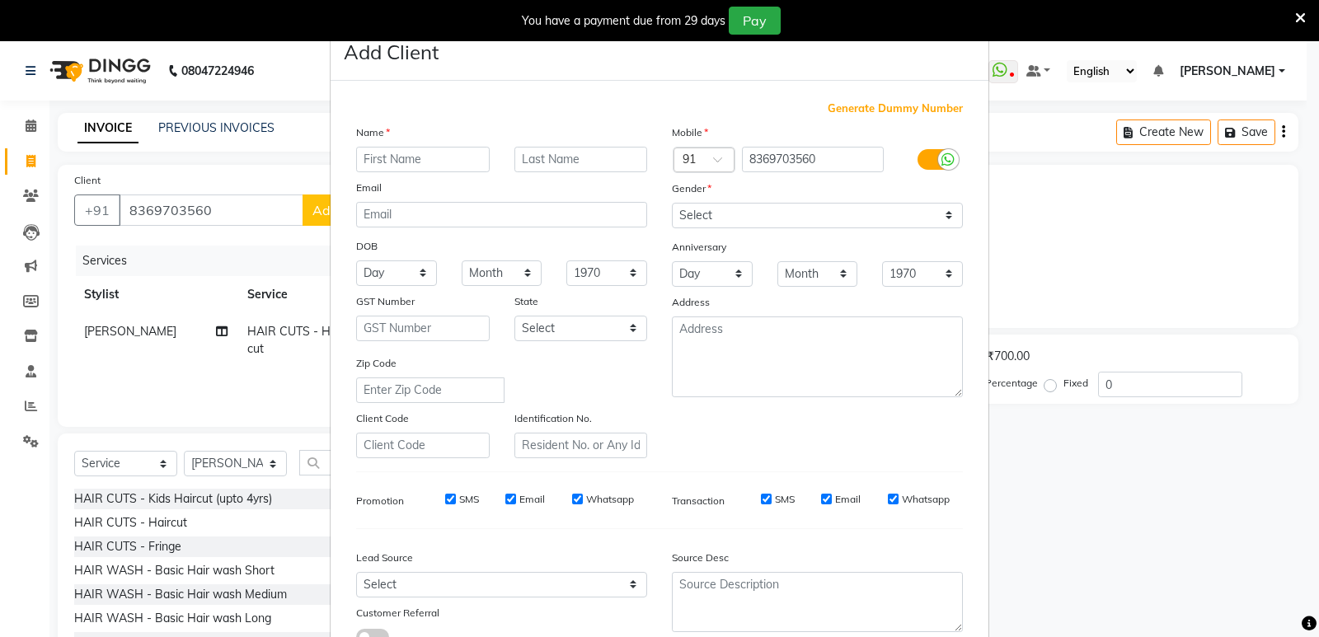
click at [432, 153] on input "text" at bounding box center [423, 160] width 134 height 26
type input "priti"
click at [543, 156] on input "text" at bounding box center [582, 160] width 134 height 26
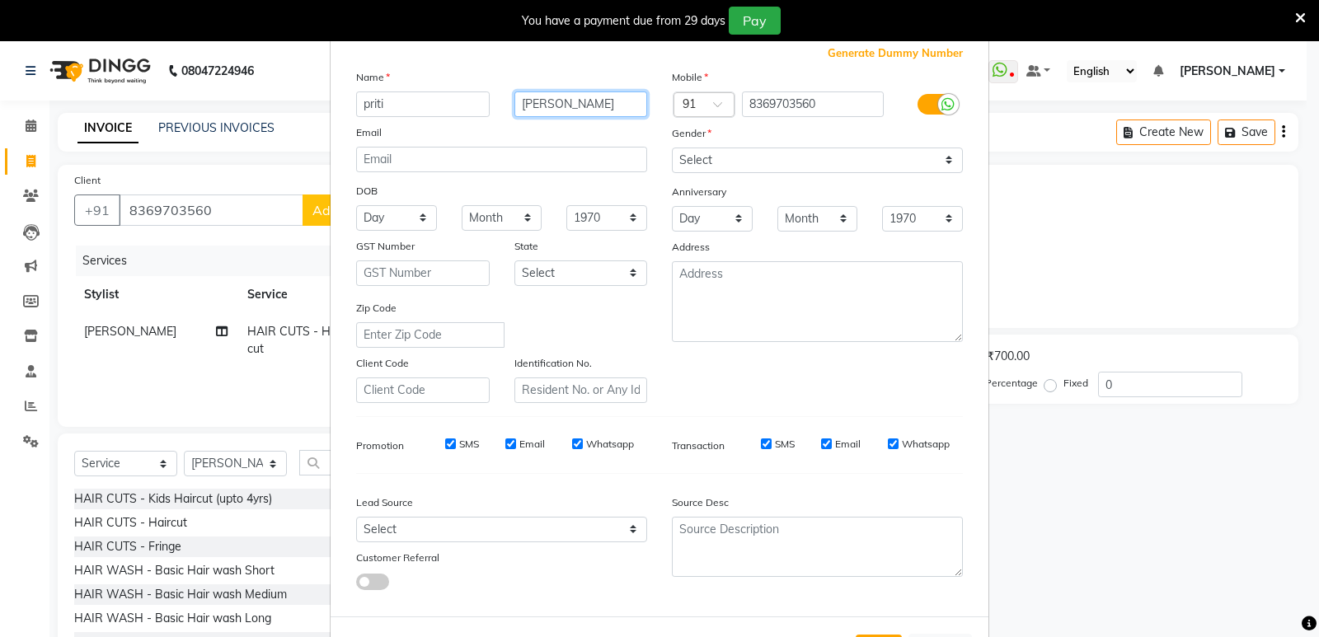
scroll to position [124, 0]
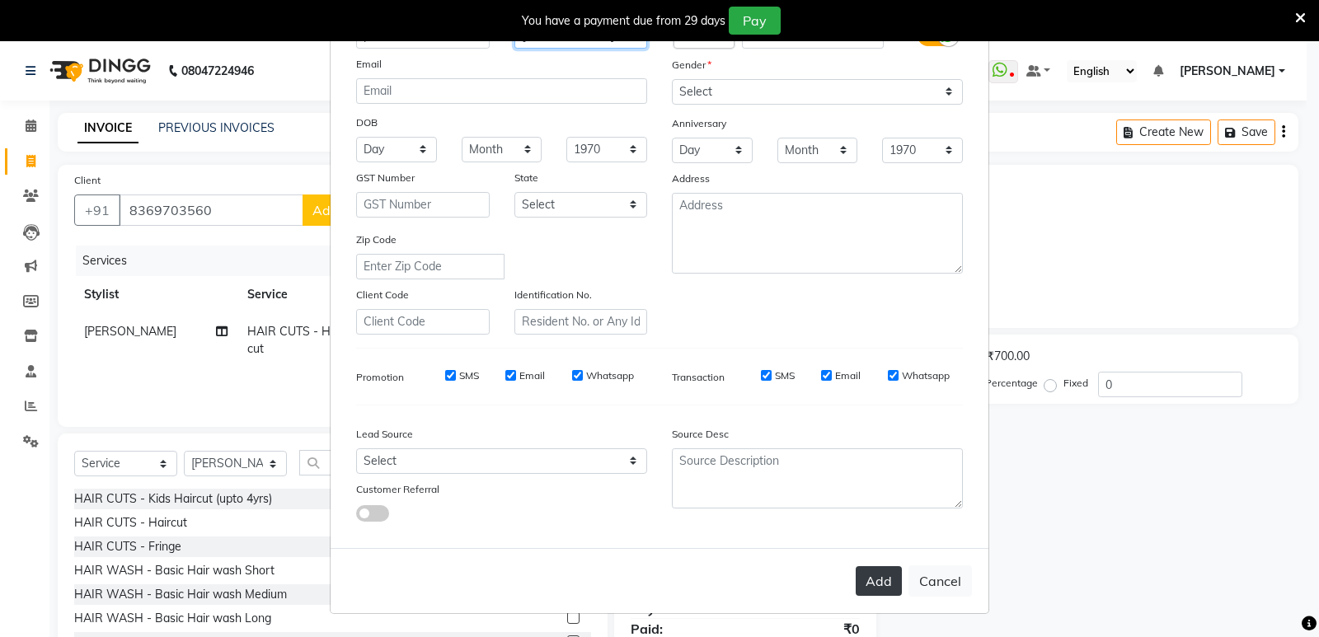
type input "[PERSON_NAME]"
click at [862, 590] on button "Add" at bounding box center [879, 581] width 46 height 30
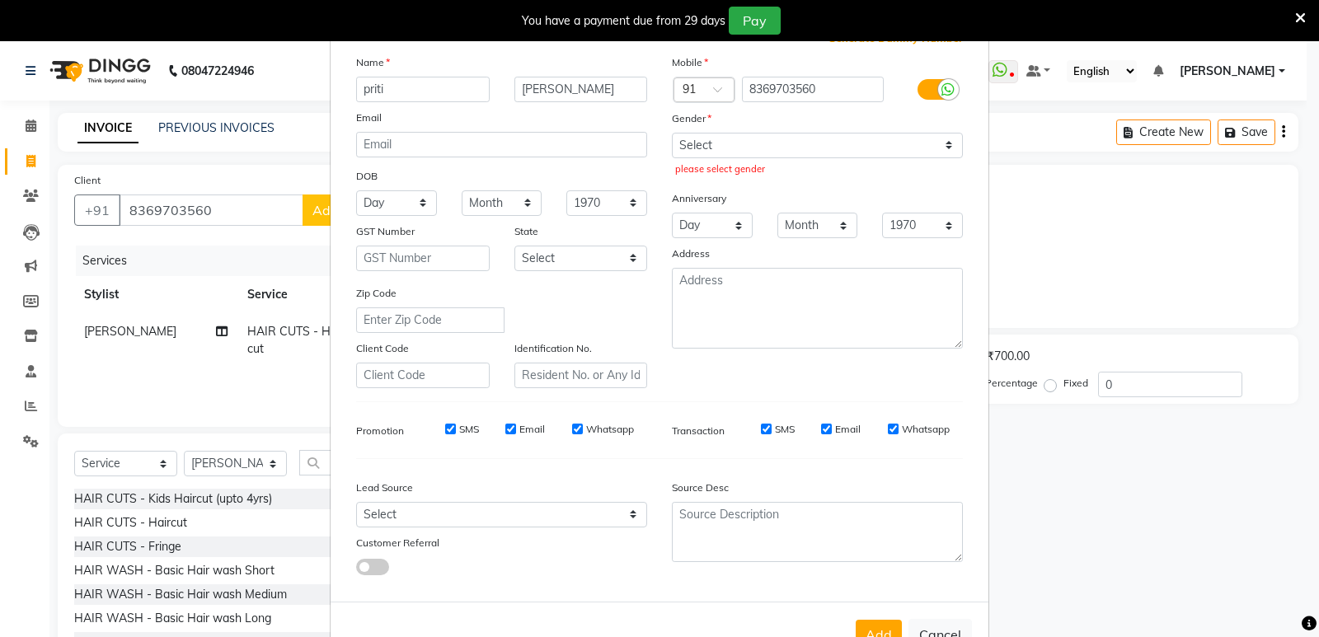
scroll to position [41, 0]
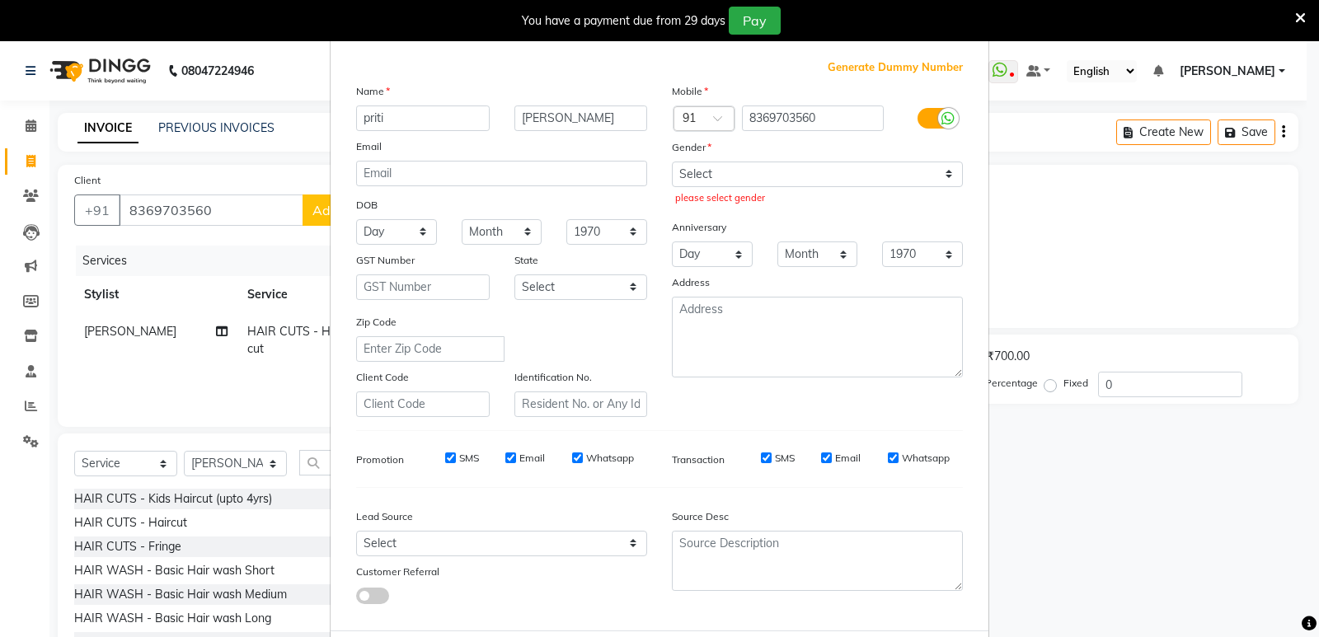
click at [1154, 382] on ngb-modal-window "Add Client Generate Dummy Number Name [PERSON_NAME] Email DOB Day 01 02 03 04 0…" at bounding box center [659, 318] width 1319 height 637
click at [944, 179] on select "Select [DEMOGRAPHIC_DATA] [DEMOGRAPHIC_DATA] Other Prefer Not To Say" at bounding box center [817, 175] width 291 height 26
select select "[DEMOGRAPHIC_DATA]"
click at [672, 162] on select "Select [DEMOGRAPHIC_DATA] [DEMOGRAPHIC_DATA] Other Prefer Not To Say" at bounding box center [817, 175] width 291 height 26
click at [1049, 387] on ngb-modal-window "Add Client Generate Dummy Number Name [PERSON_NAME] Email DOB Day 01 02 03 04 0…" at bounding box center [659, 318] width 1319 height 637
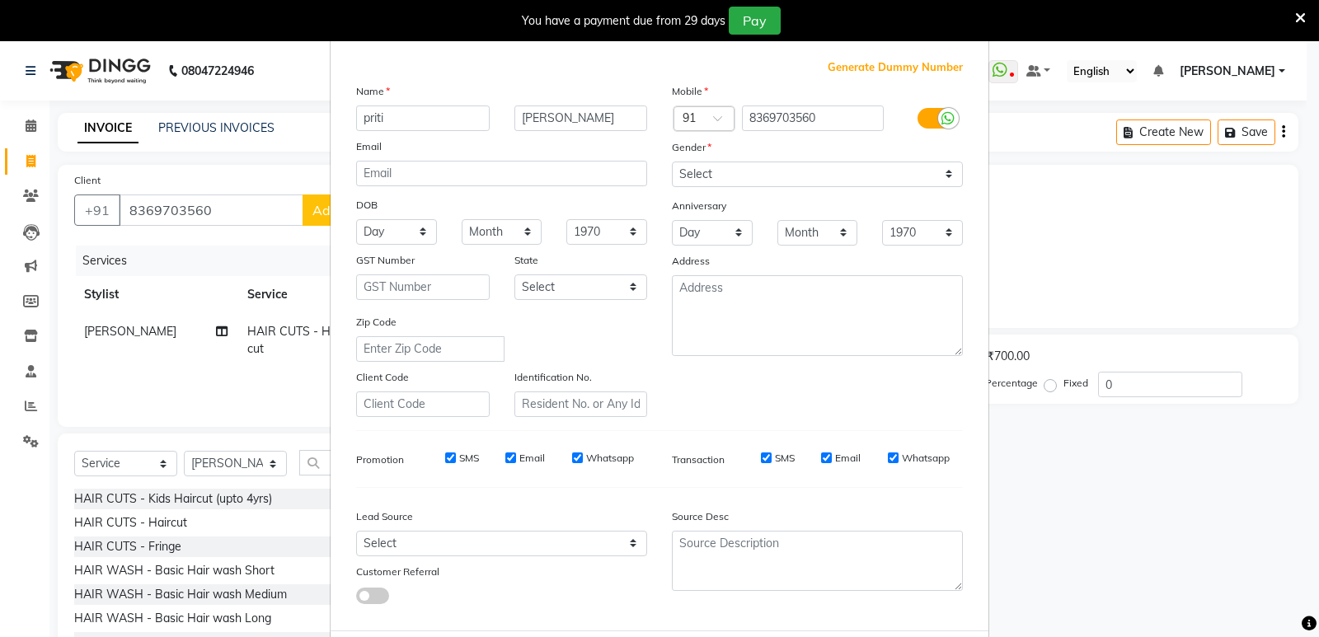
drag, startPoint x: 1112, startPoint y: 372, endPoint x: 1112, endPoint y: 381, distance: 9.1
click at [1112, 380] on ngb-modal-window "Add Client Generate Dummy Number Name [PERSON_NAME] Email DOB Day 01 02 03 04 0…" at bounding box center [659, 318] width 1319 height 637
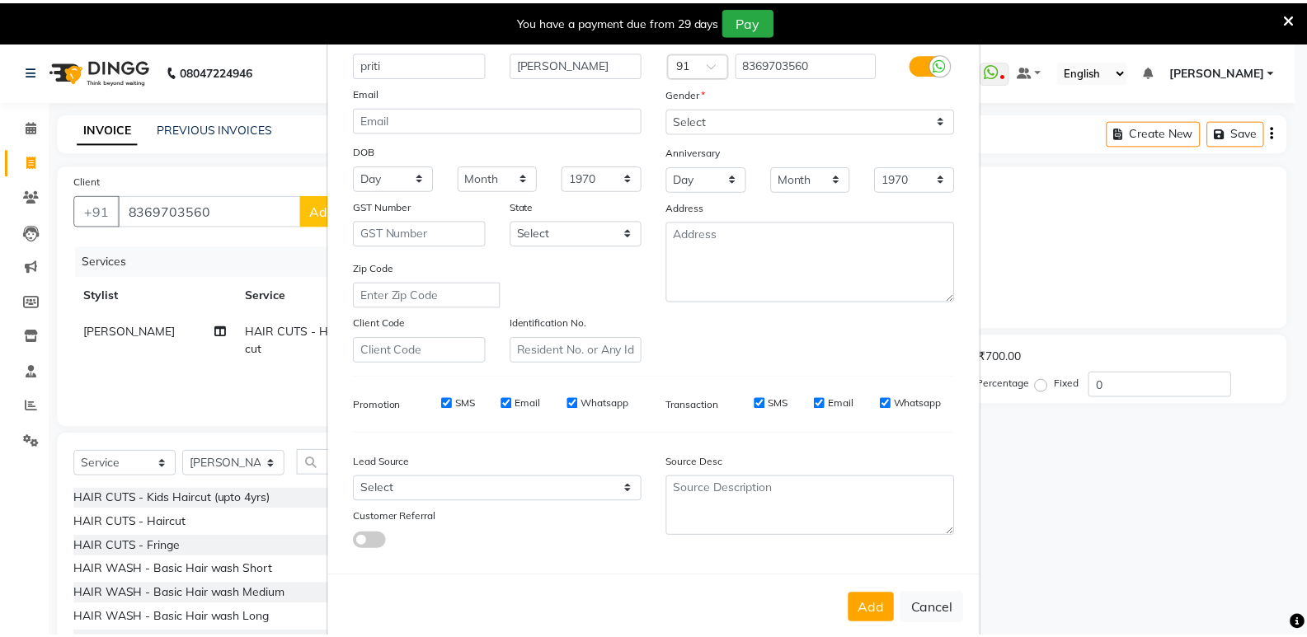
scroll to position [124, 0]
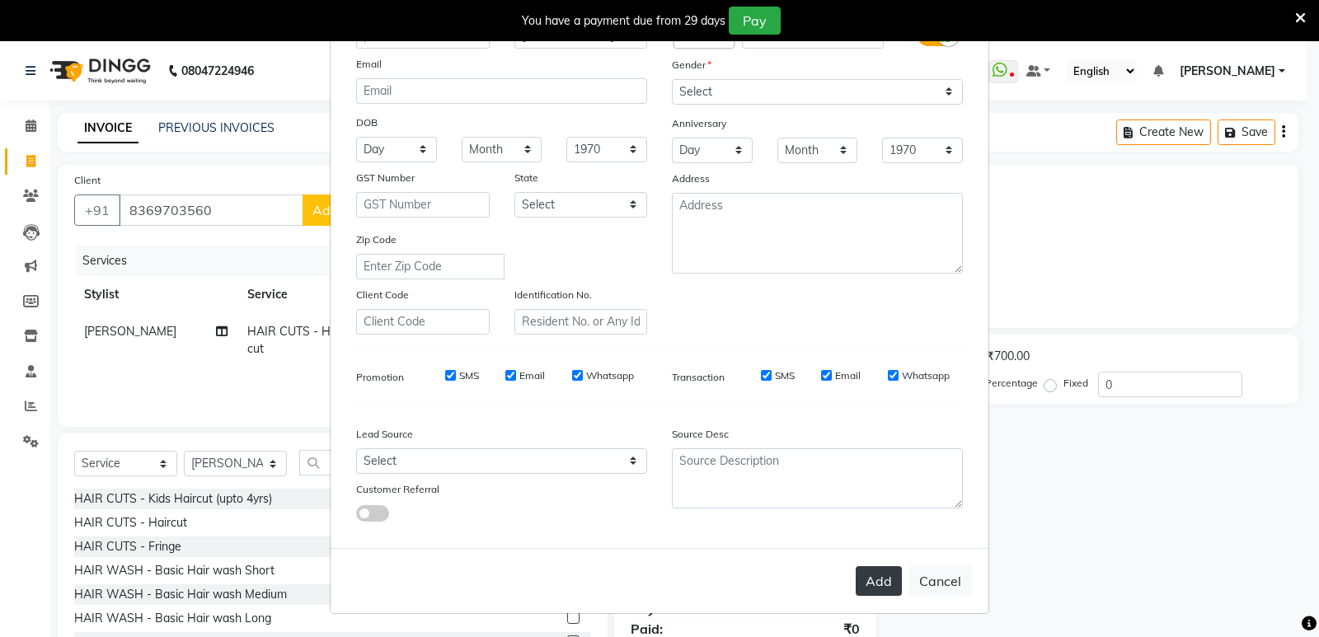
click at [877, 591] on button "Add" at bounding box center [879, 581] width 46 height 30
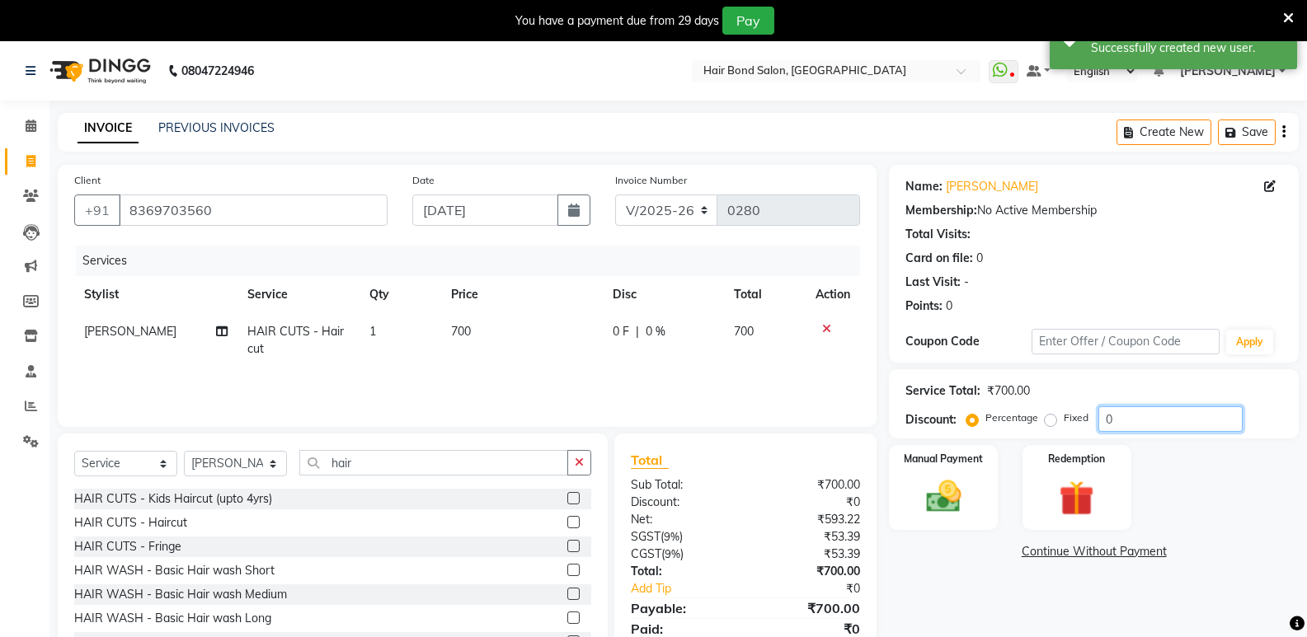
click at [1152, 419] on input "0" at bounding box center [1170, 420] width 144 height 26
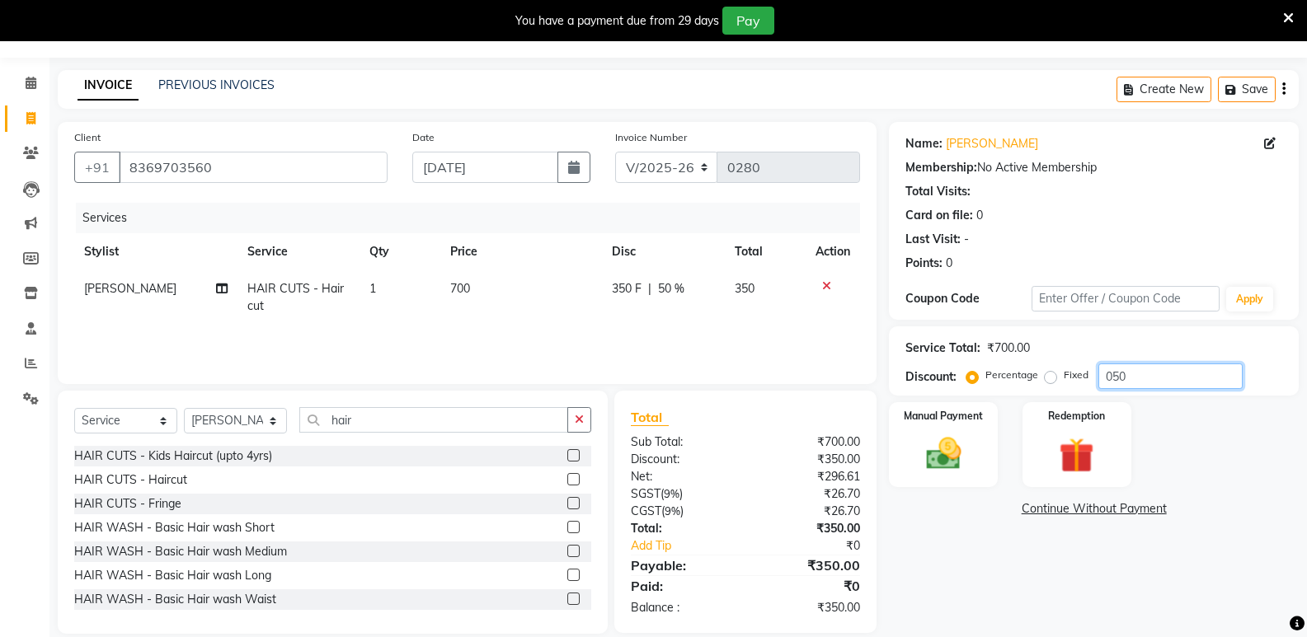
scroll to position [64, 0]
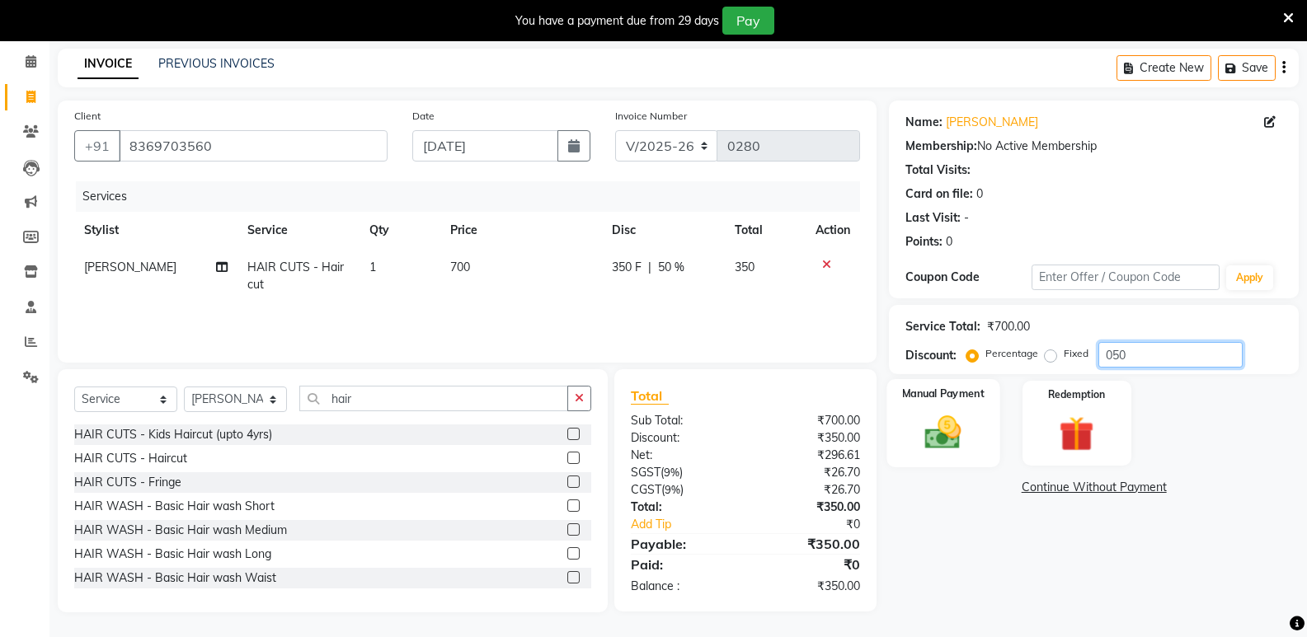
type input "050"
click at [945, 421] on img at bounding box center [943, 432] width 59 height 42
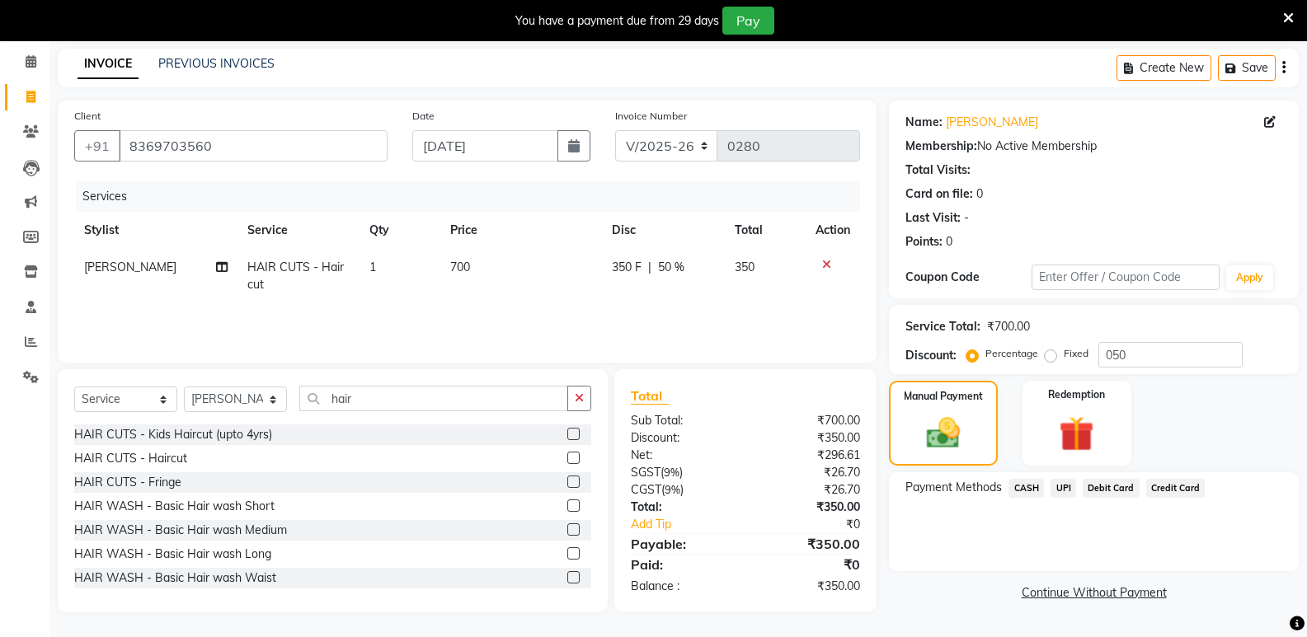
click at [1022, 491] on span "CASH" at bounding box center [1025, 488] width 35 height 19
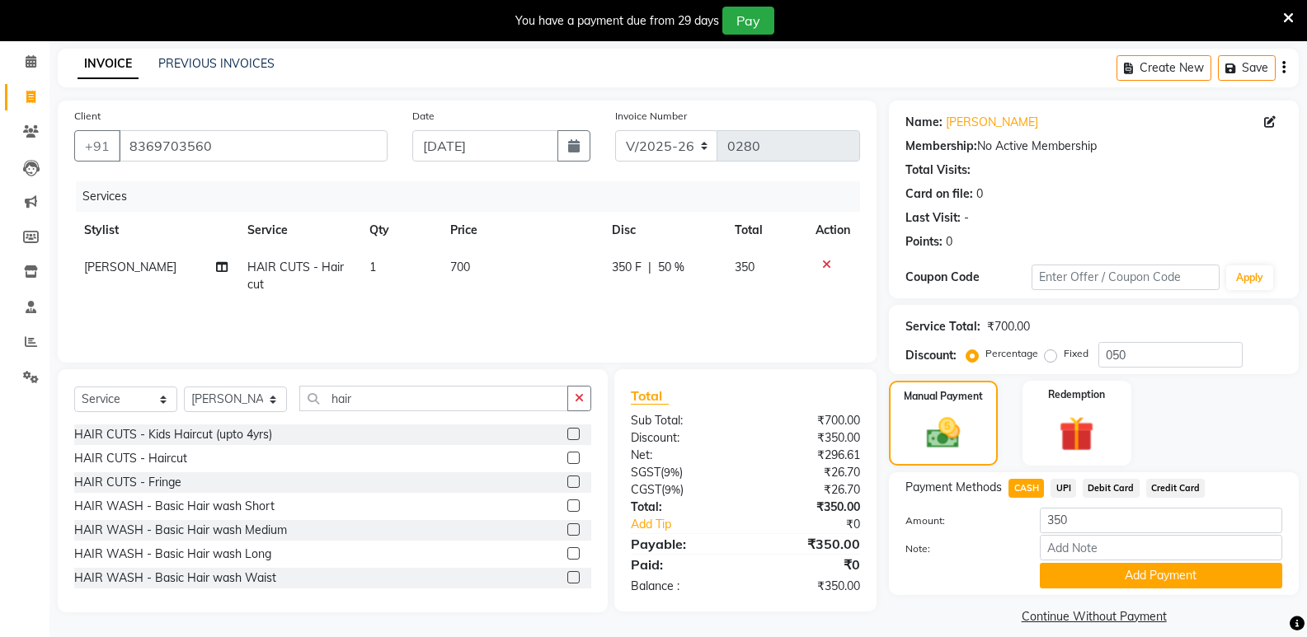
click at [1142, 571] on button "Add Payment" at bounding box center [1161, 576] width 242 height 26
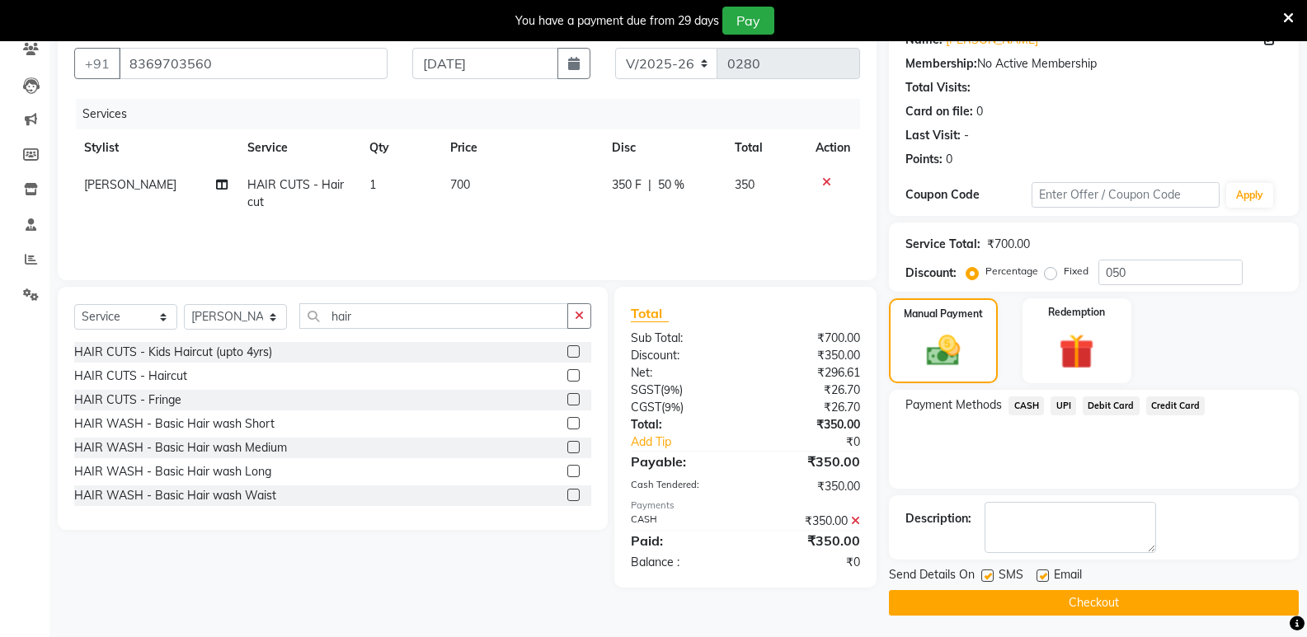
scroll to position [150, 0]
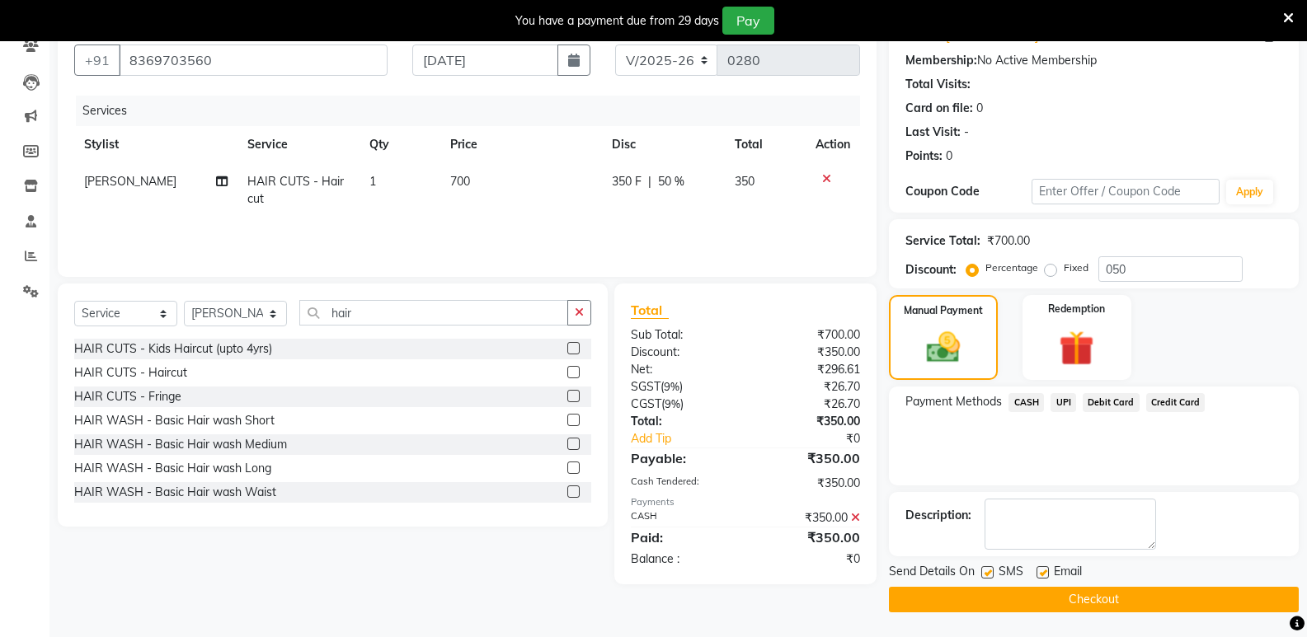
click at [1101, 591] on button "Checkout" at bounding box center [1094, 600] width 410 height 26
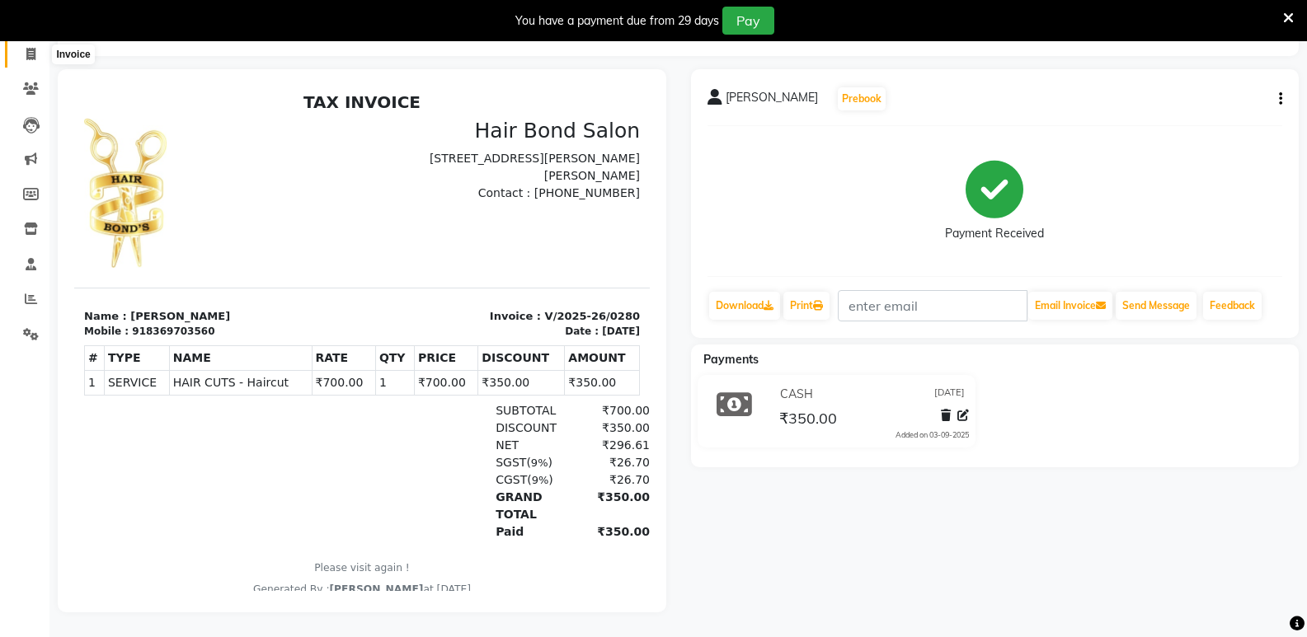
click at [30, 48] on icon at bounding box center [30, 54] width 9 height 12
select select "service"
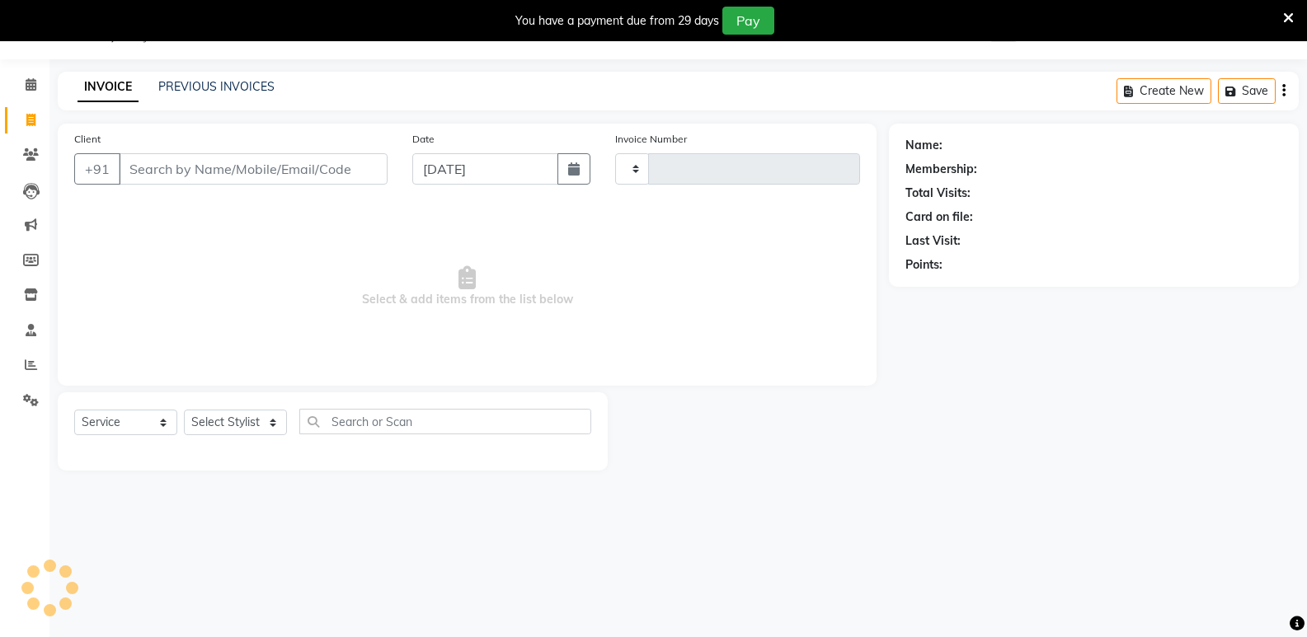
type input "0281"
select select "8721"
click at [39, 79] on span at bounding box center [30, 85] width 29 height 19
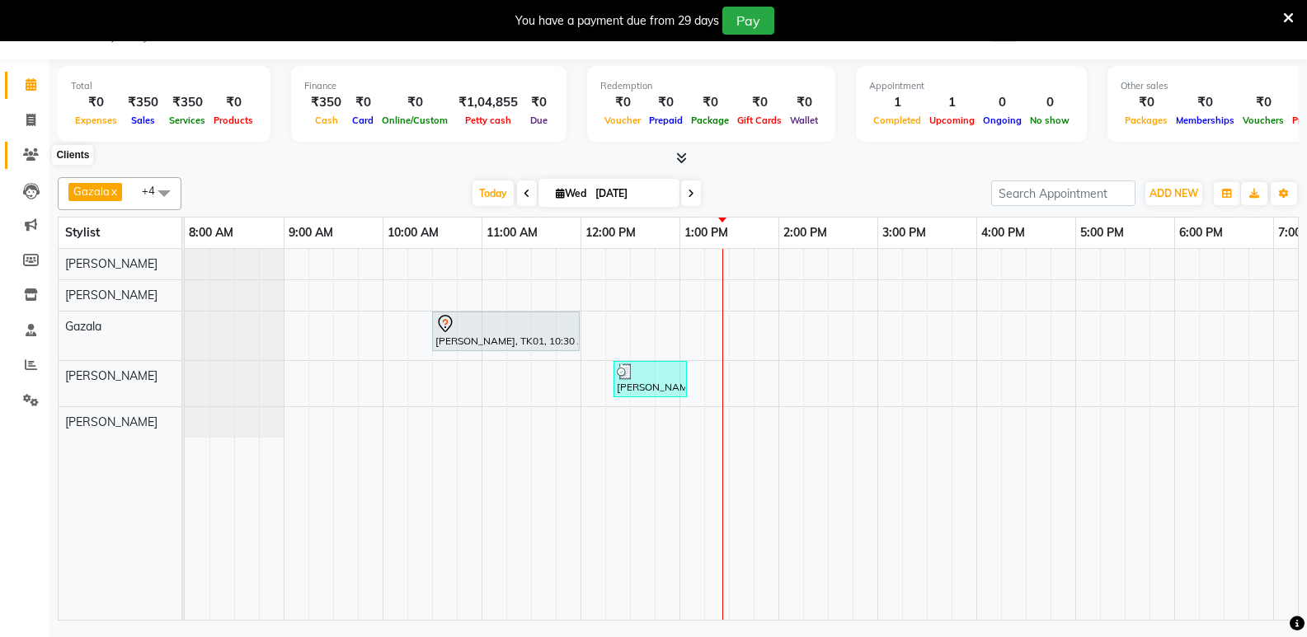
click at [26, 148] on icon at bounding box center [31, 154] width 16 height 12
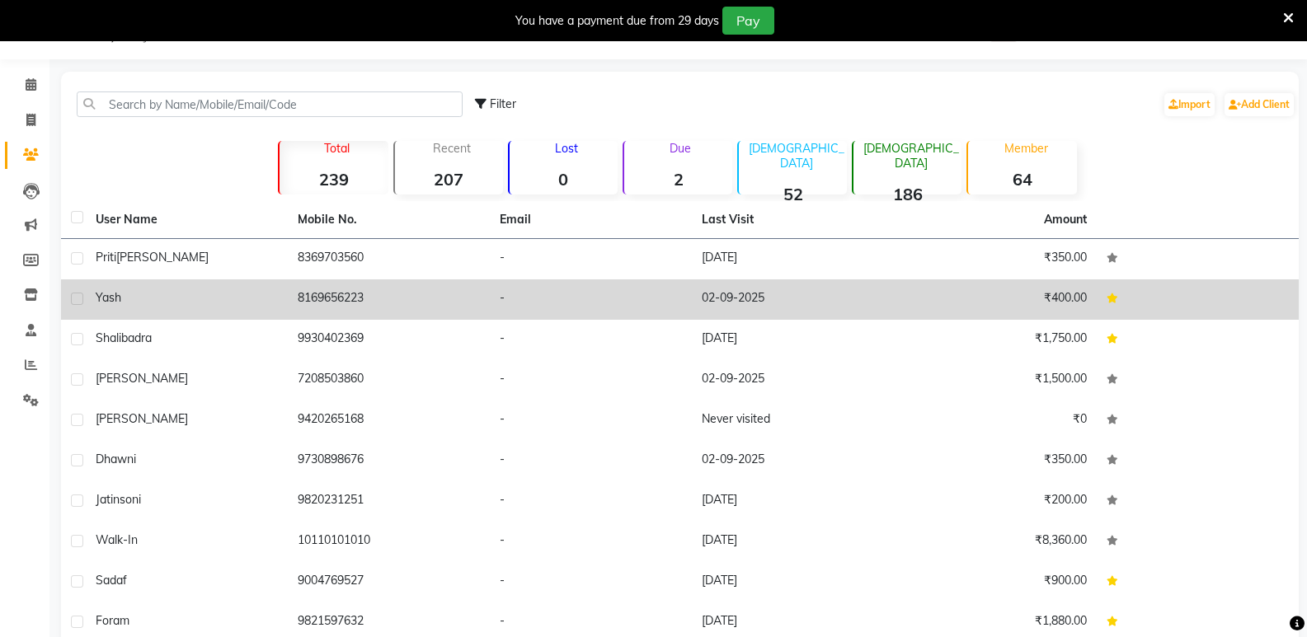
scroll to position [118, 0]
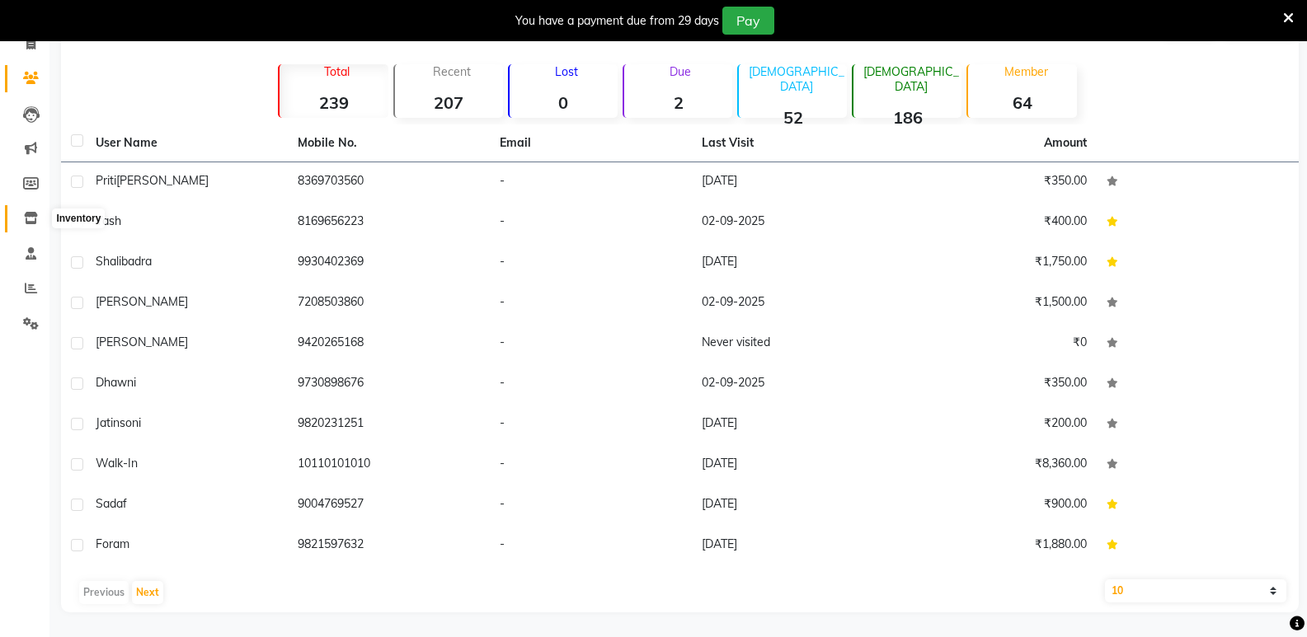
click at [37, 222] on icon at bounding box center [31, 218] width 14 height 12
select select
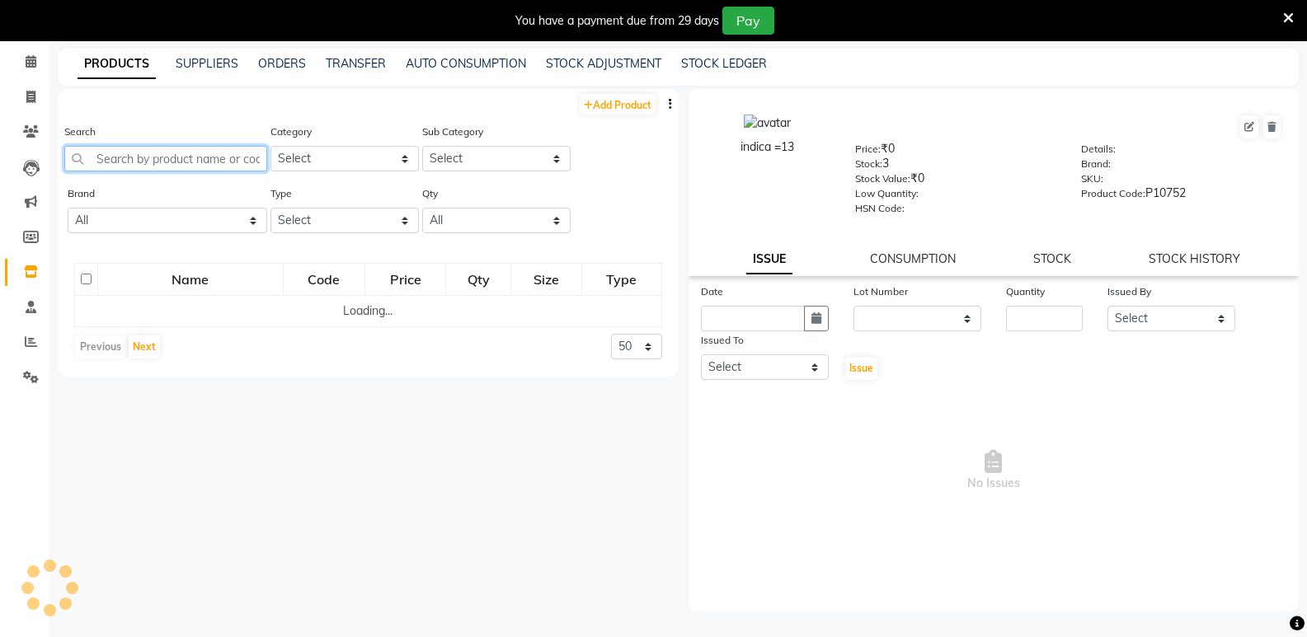
click at [139, 157] on input "text" at bounding box center [165, 159] width 203 height 26
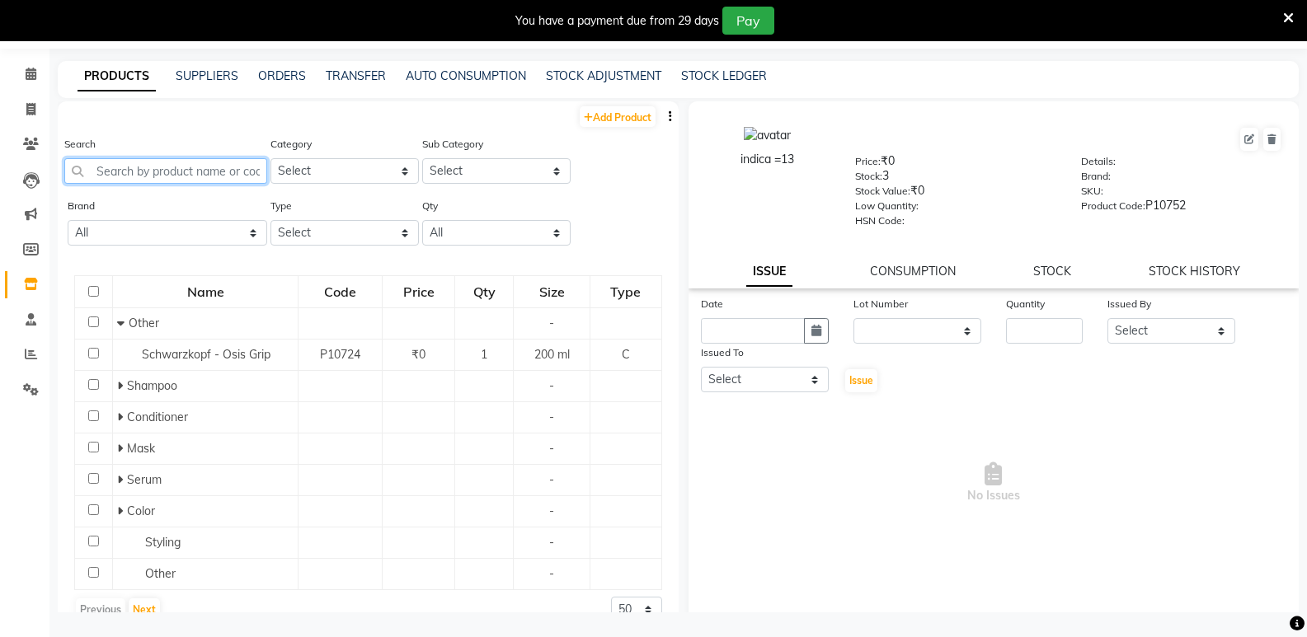
scroll to position [52, 0]
click at [134, 221] on select "All 3 Tenx Amazon Loreal Qod Schwarzkopf" at bounding box center [168, 233] width 200 height 26
click at [134, 231] on select "All 3 Tenx Amazon Loreal Qod Schwarzkopf" at bounding box center [168, 233] width 200 height 26
click at [26, 323] on icon at bounding box center [31, 319] width 11 height 12
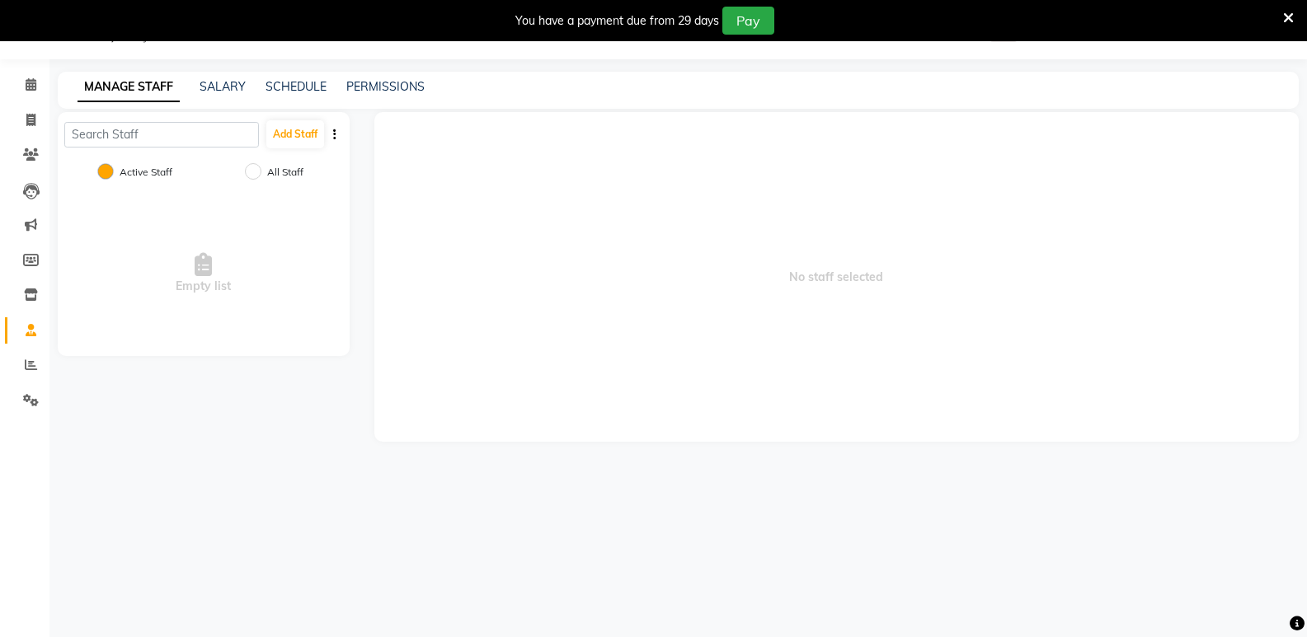
scroll to position [41, 0]
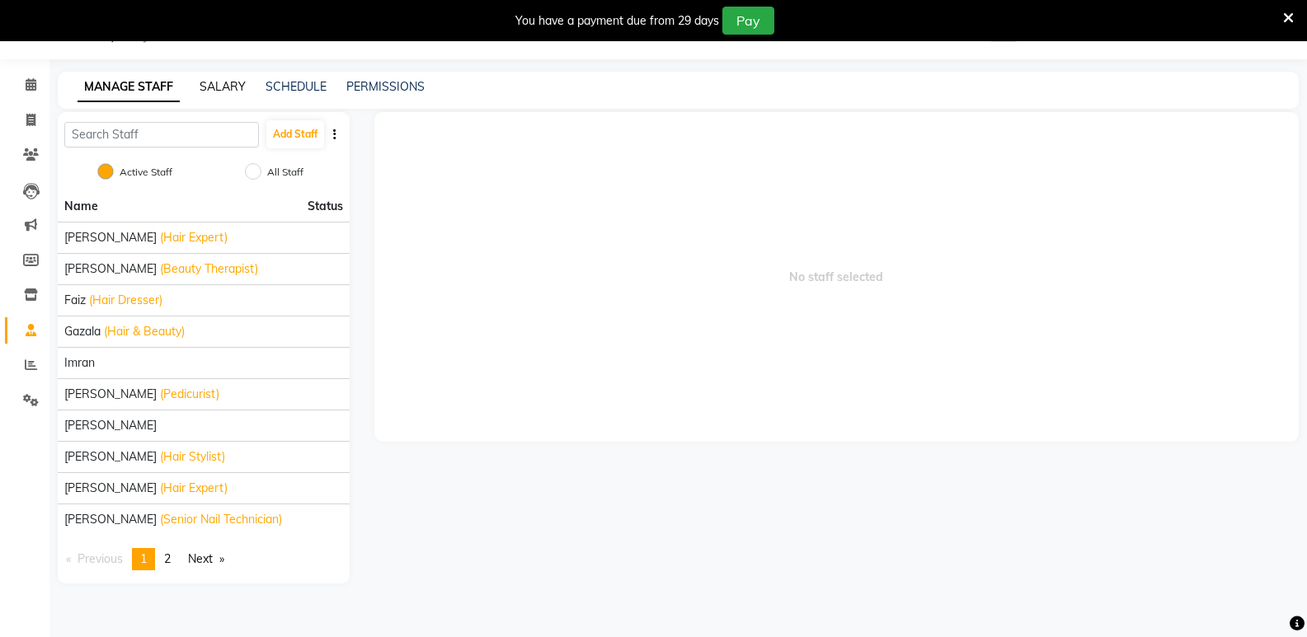
click at [219, 87] on link "SALARY" at bounding box center [223, 86] width 46 height 15
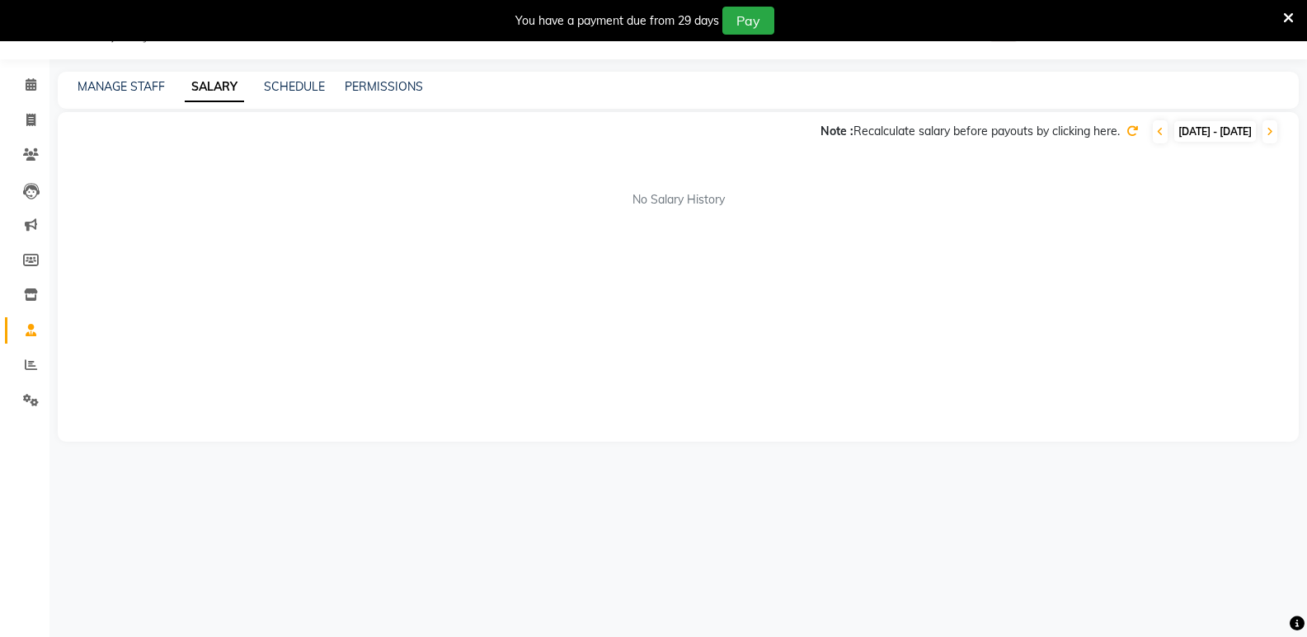
click at [112, 94] on div "MANAGE STAFF" at bounding box center [121, 86] width 87 height 17
click at [112, 82] on link "MANAGE STAFF" at bounding box center [121, 86] width 87 height 15
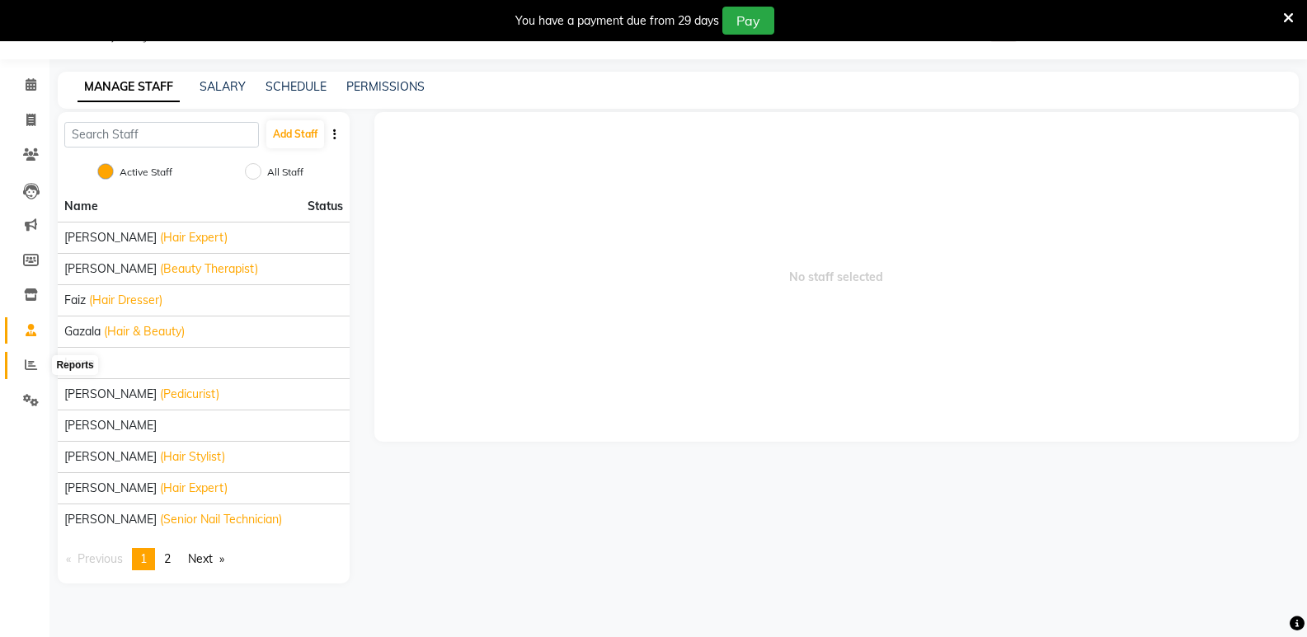
click at [31, 358] on span at bounding box center [30, 365] width 29 height 19
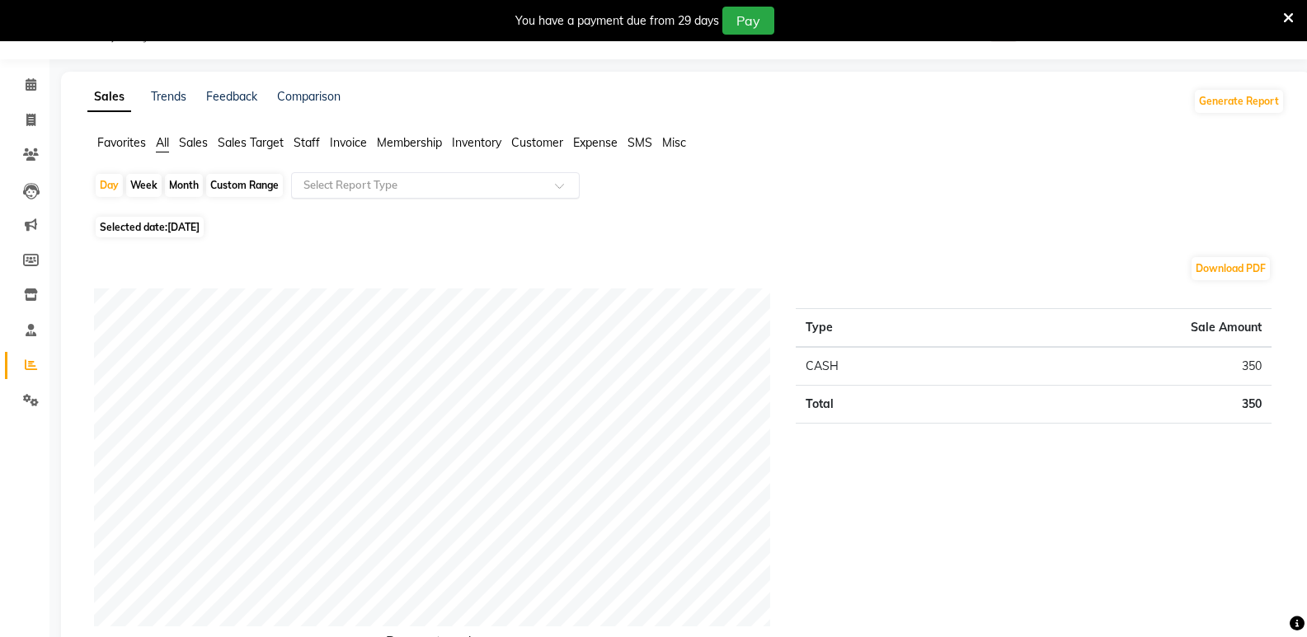
click at [374, 189] on input "text" at bounding box center [418, 185] width 237 height 16
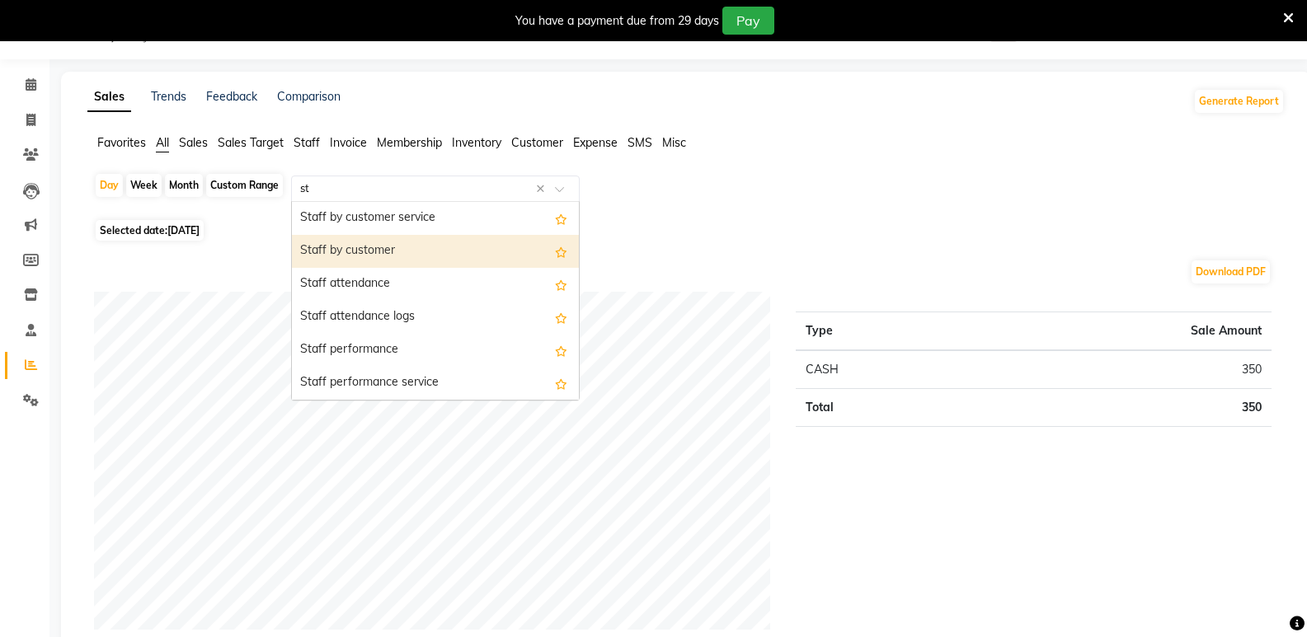
type input "sta"
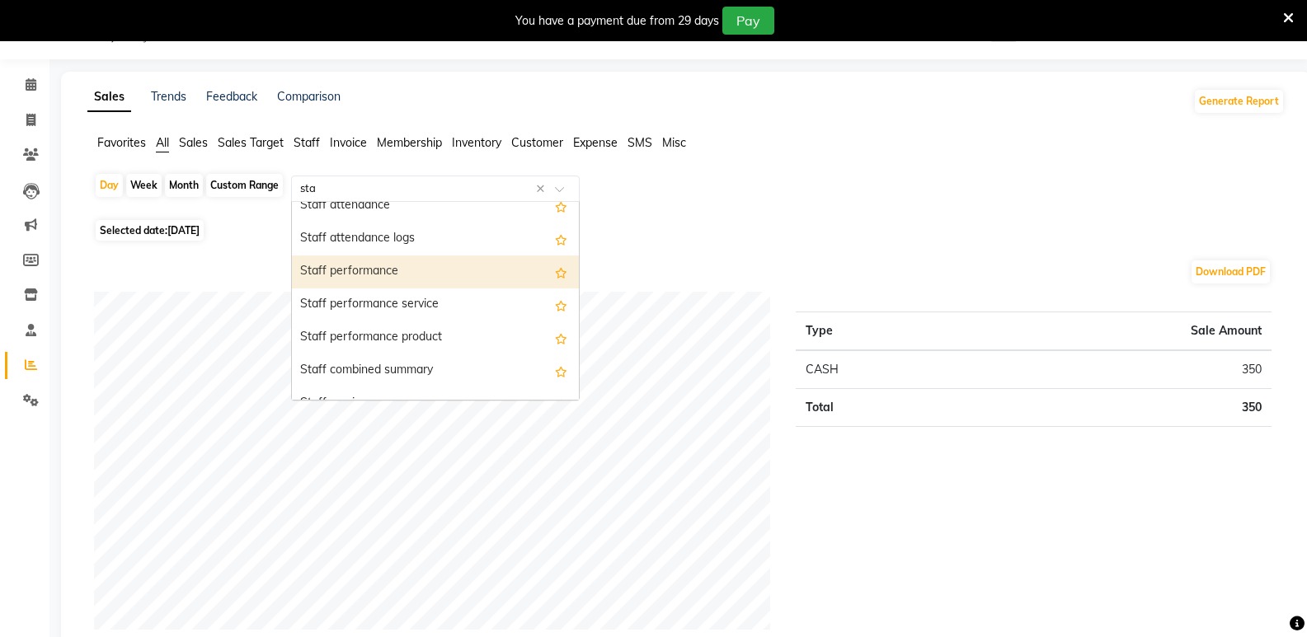
scroll to position [247, 0]
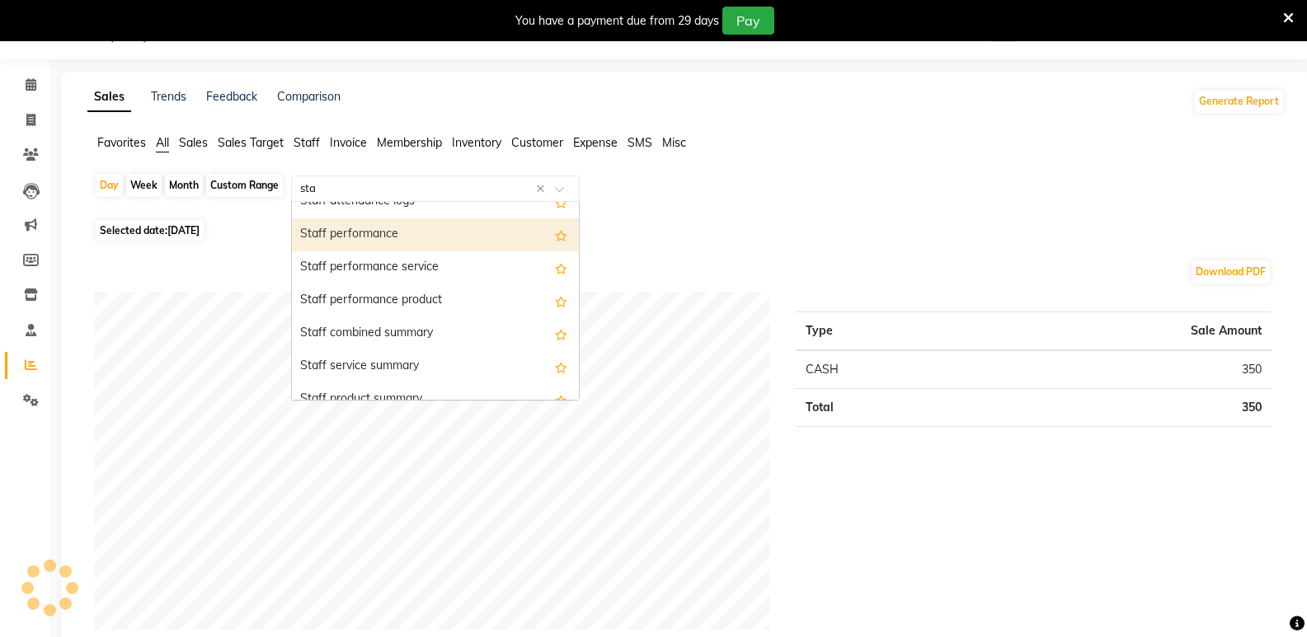
click at [403, 233] on div "Staff performance" at bounding box center [435, 235] width 287 height 33
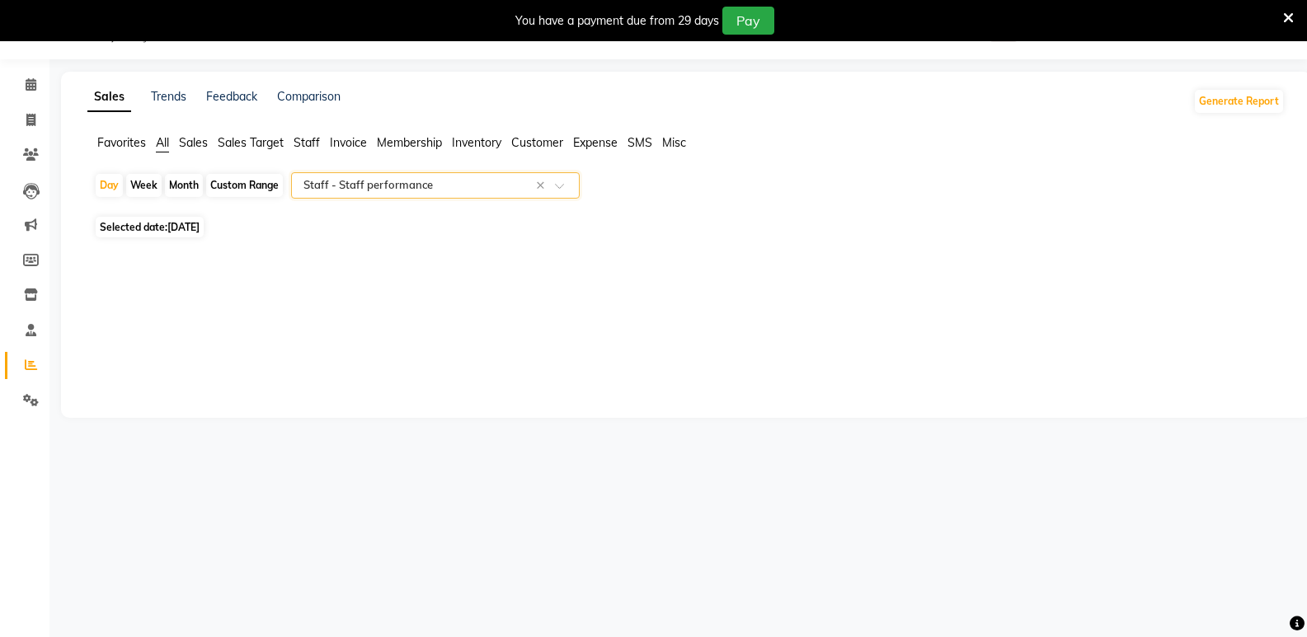
select select "full_report"
select select "csv"
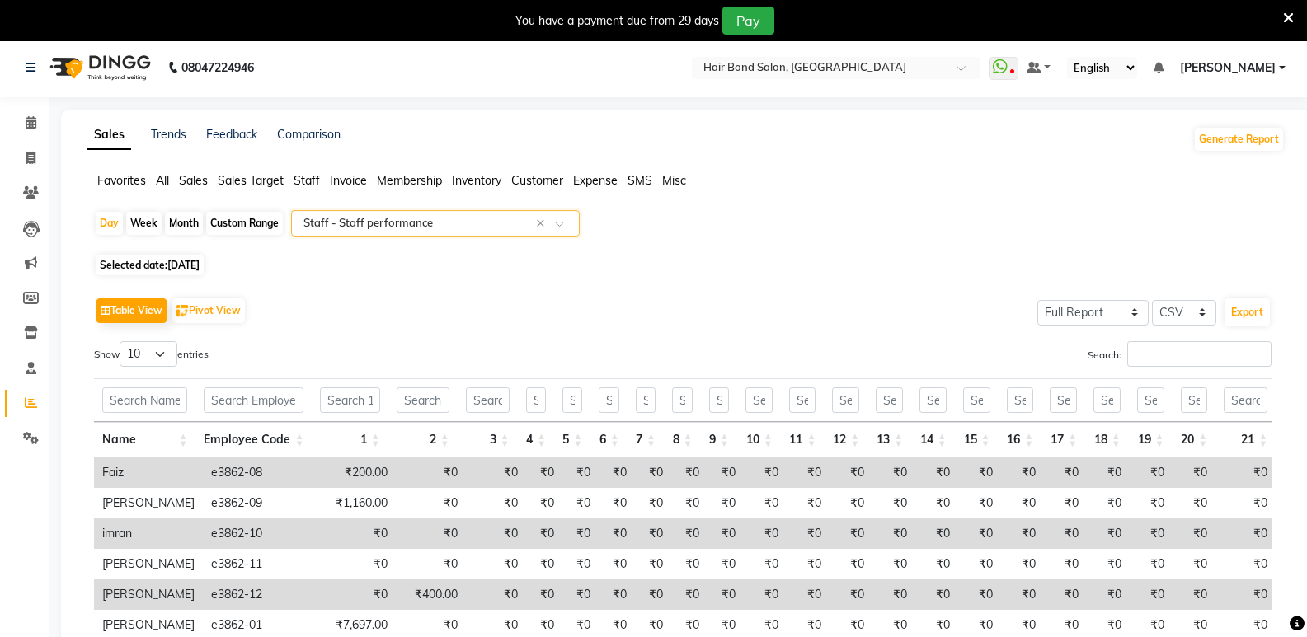
scroll to position [0, 0]
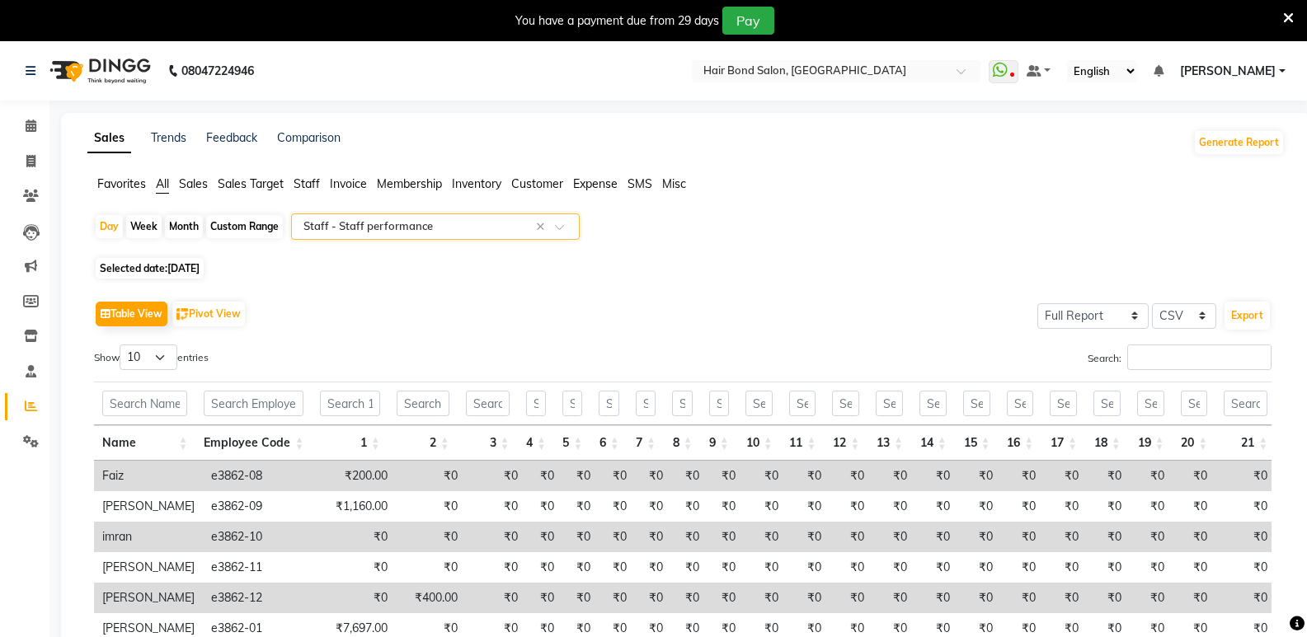
click at [1263, 73] on span "[PERSON_NAME]" at bounding box center [1228, 71] width 96 height 17
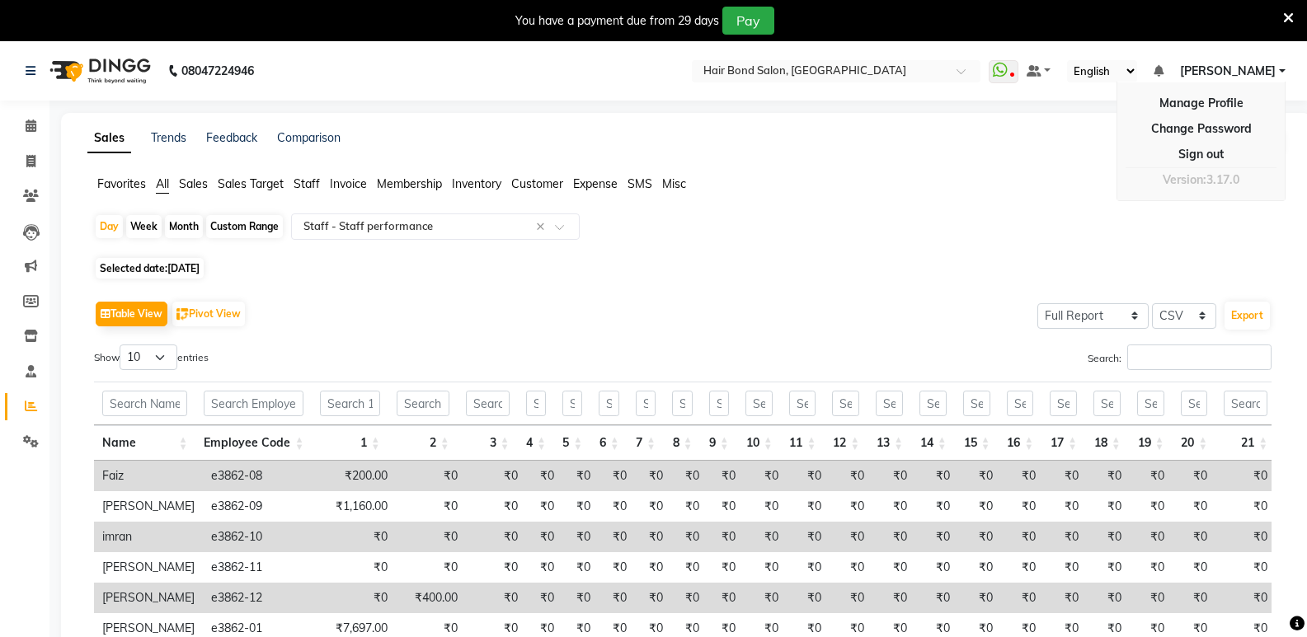
click at [1262, 73] on span "[PERSON_NAME]" at bounding box center [1228, 71] width 96 height 17
click at [1261, 73] on span "[PERSON_NAME]" at bounding box center [1228, 71] width 96 height 17
click at [1223, 93] on link "Manage Profile" at bounding box center [1201, 104] width 151 height 26
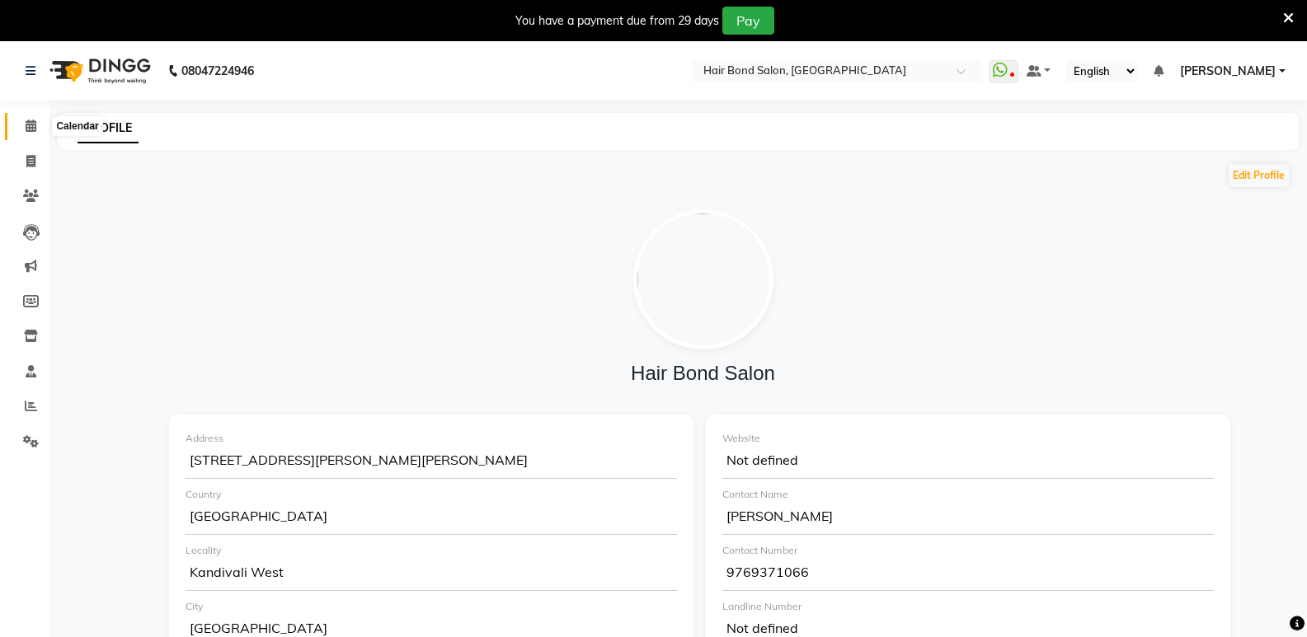
click at [31, 124] on icon at bounding box center [31, 126] width 11 height 12
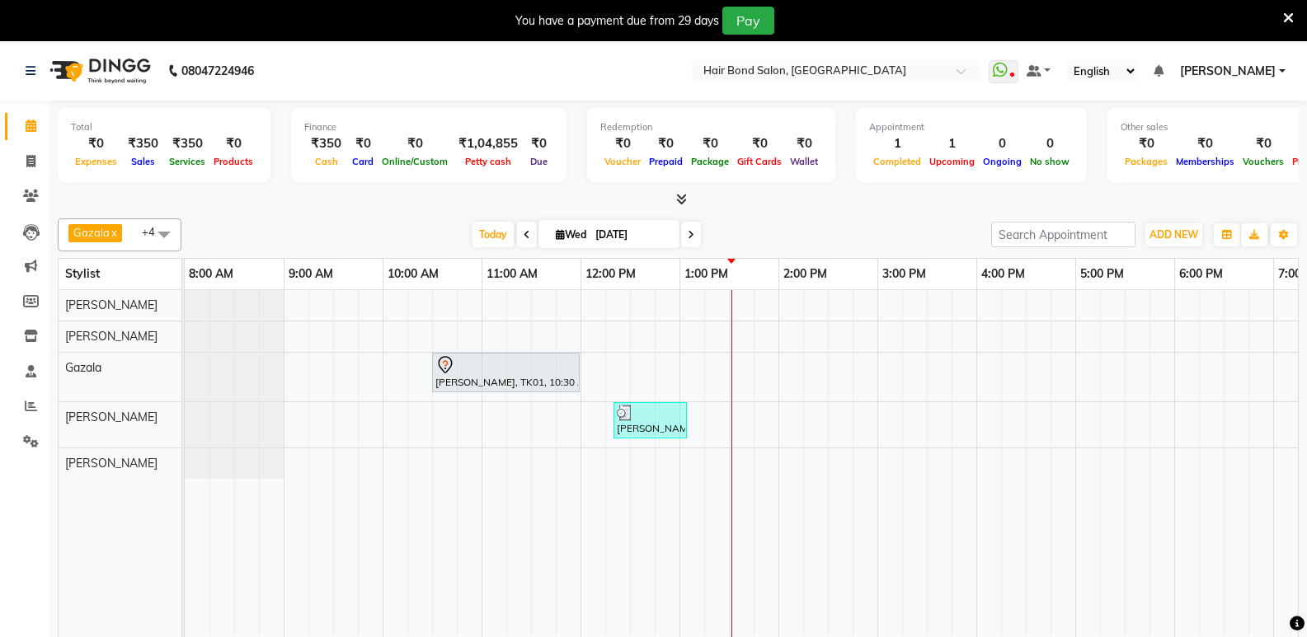
click at [1257, 72] on span "[PERSON_NAME]" at bounding box center [1228, 71] width 96 height 17
click at [1163, 68] on icon at bounding box center [1159, 71] width 10 height 12
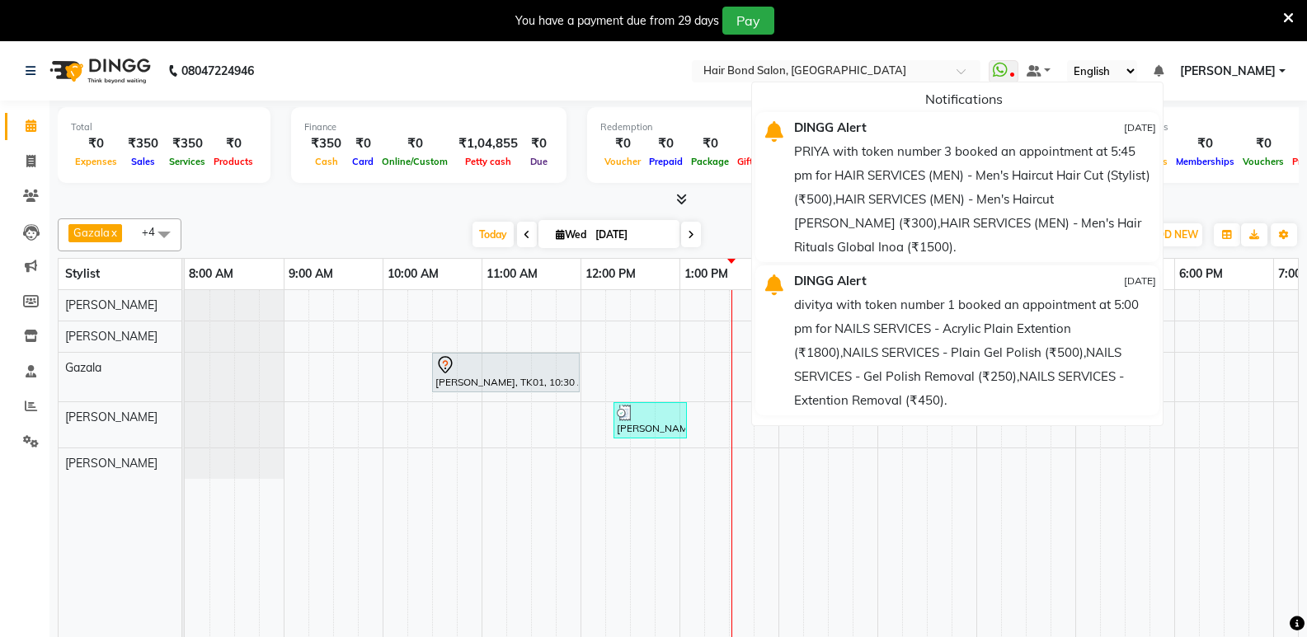
click at [1163, 68] on icon at bounding box center [1159, 71] width 10 height 12
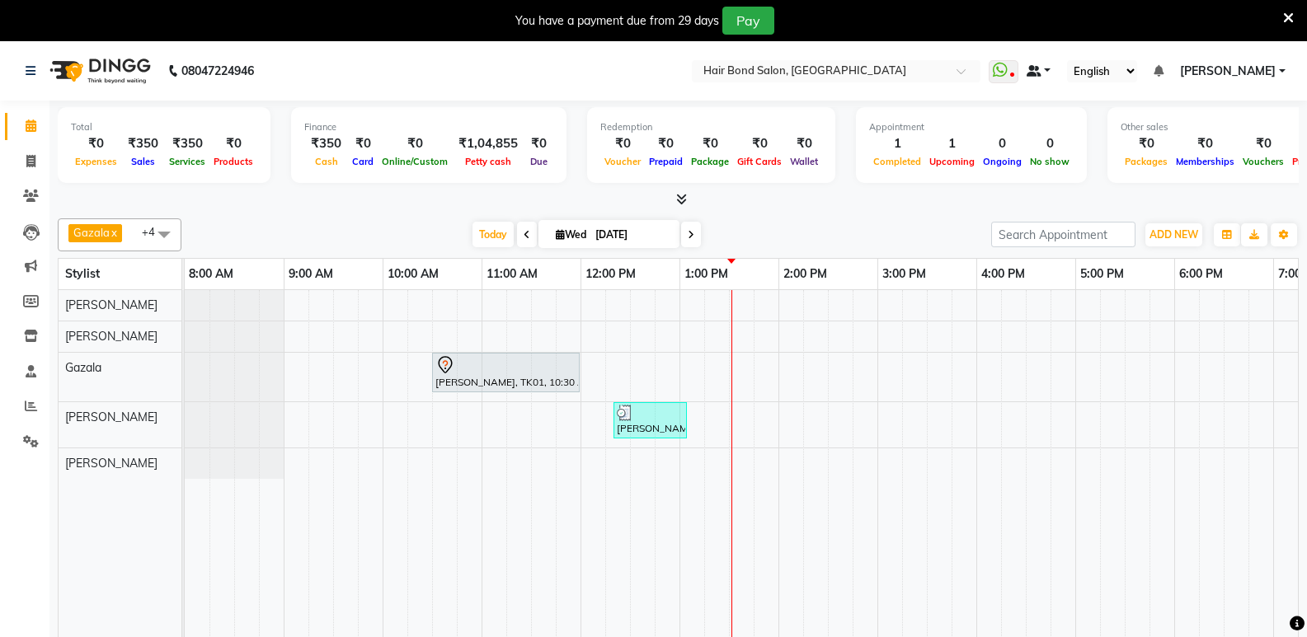
click at [1050, 69] on link at bounding box center [1039, 71] width 25 height 17
click at [1260, 72] on span "[PERSON_NAME]" at bounding box center [1228, 71] width 96 height 17
click at [1262, 73] on span "[PERSON_NAME]" at bounding box center [1228, 71] width 96 height 17
click at [147, 234] on span "+4" at bounding box center [155, 231] width 26 height 13
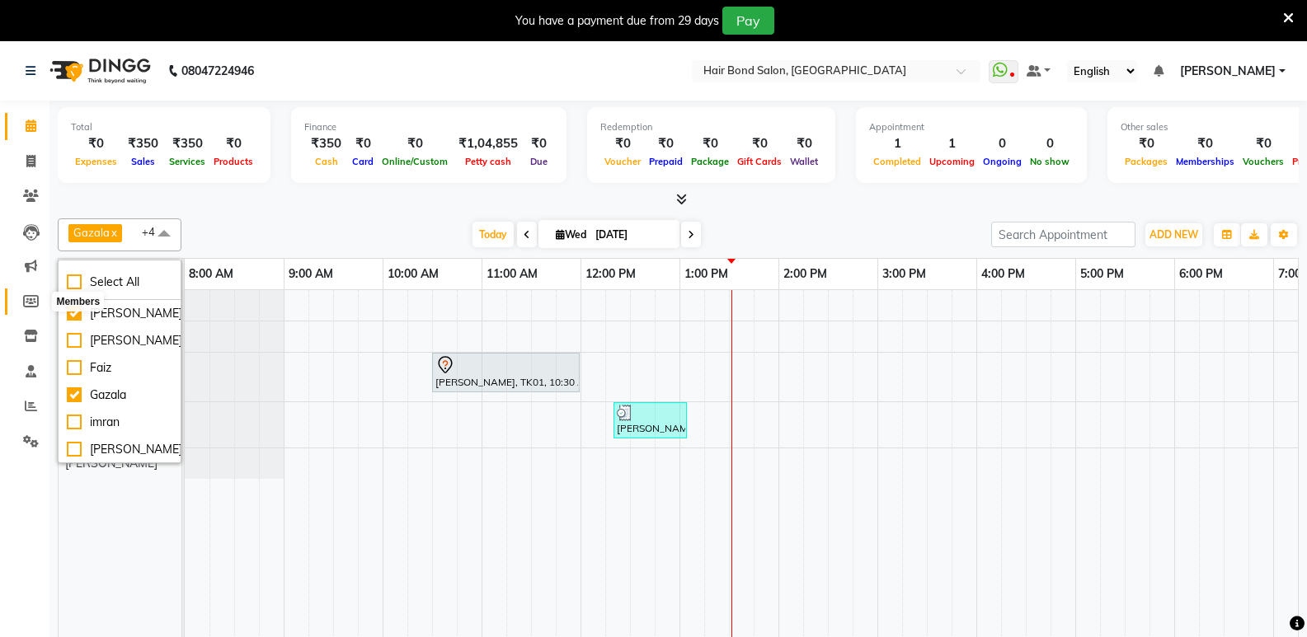
click at [31, 302] on icon at bounding box center [31, 301] width 16 height 12
select select
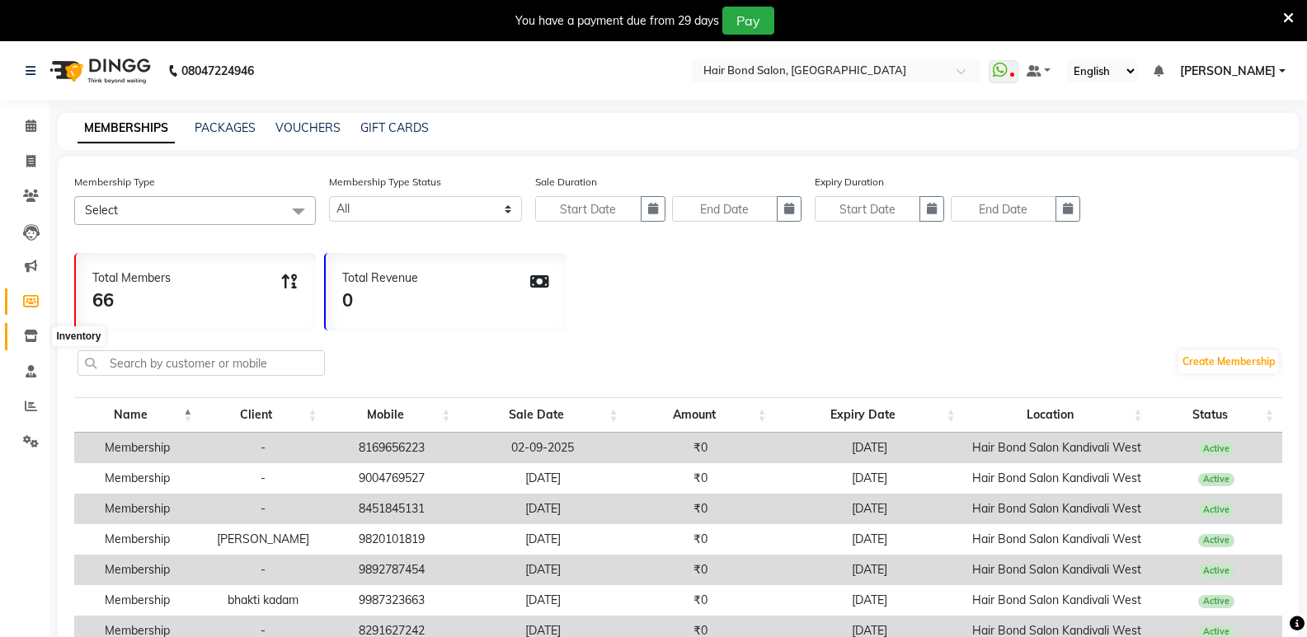
click at [30, 336] on icon at bounding box center [31, 336] width 14 height 12
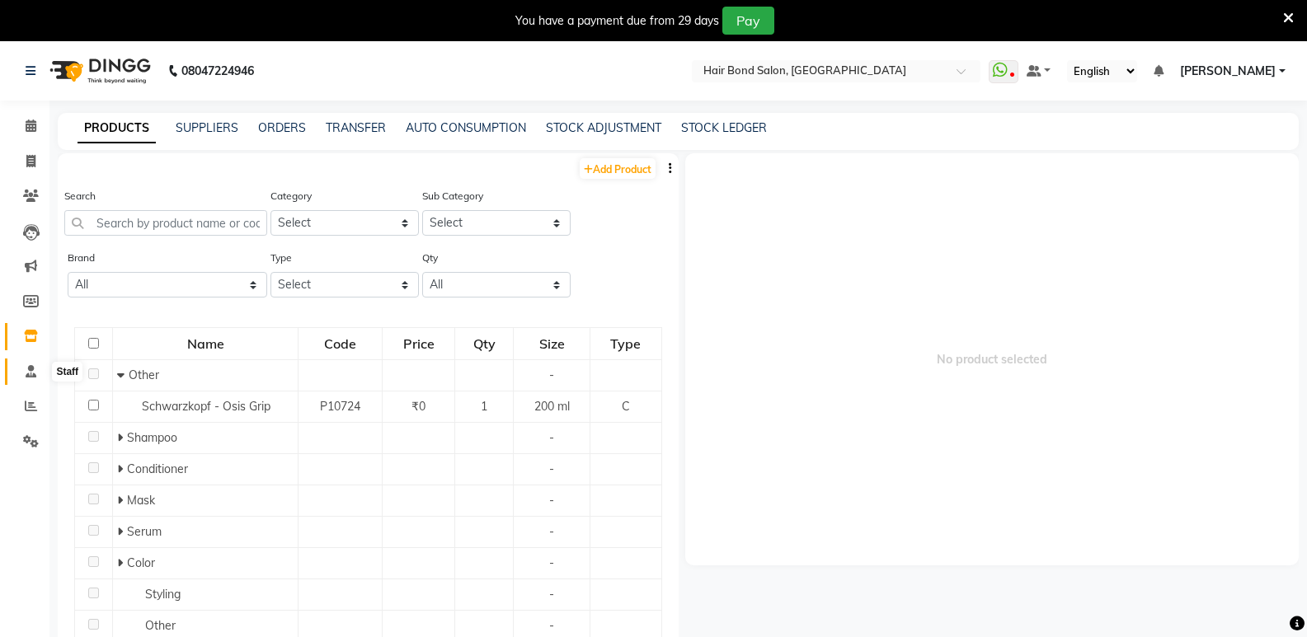
click at [35, 369] on icon at bounding box center [31, 371] width 11 height 12
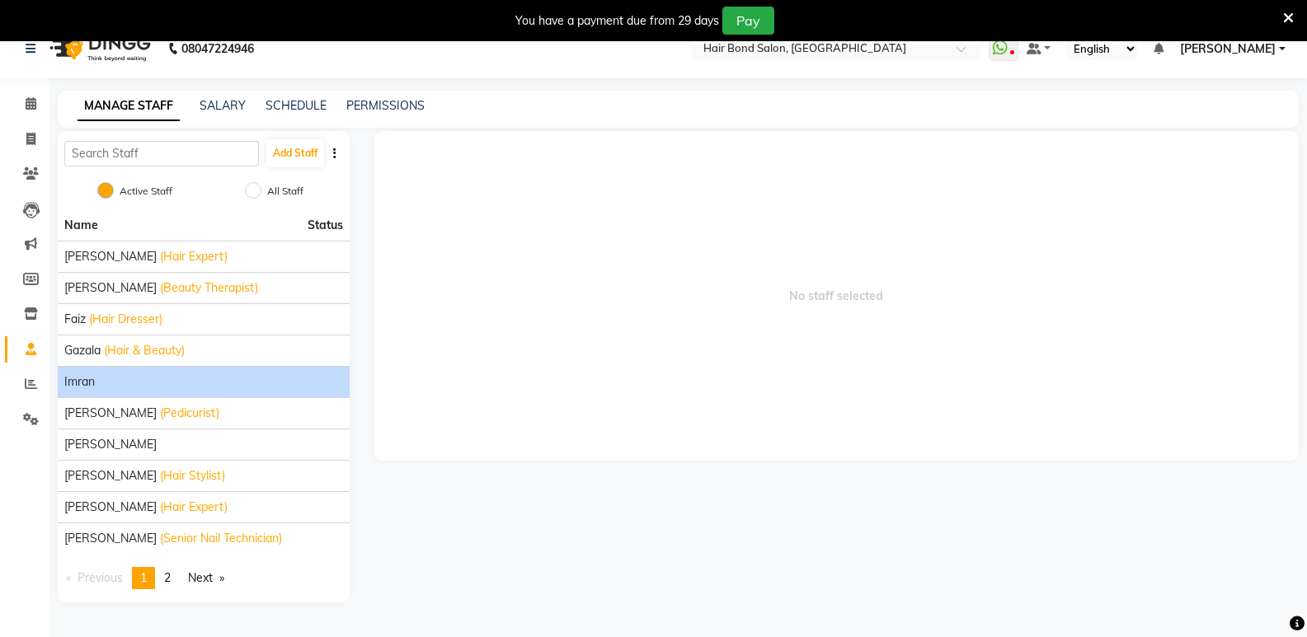
scroll to position [41, 0]
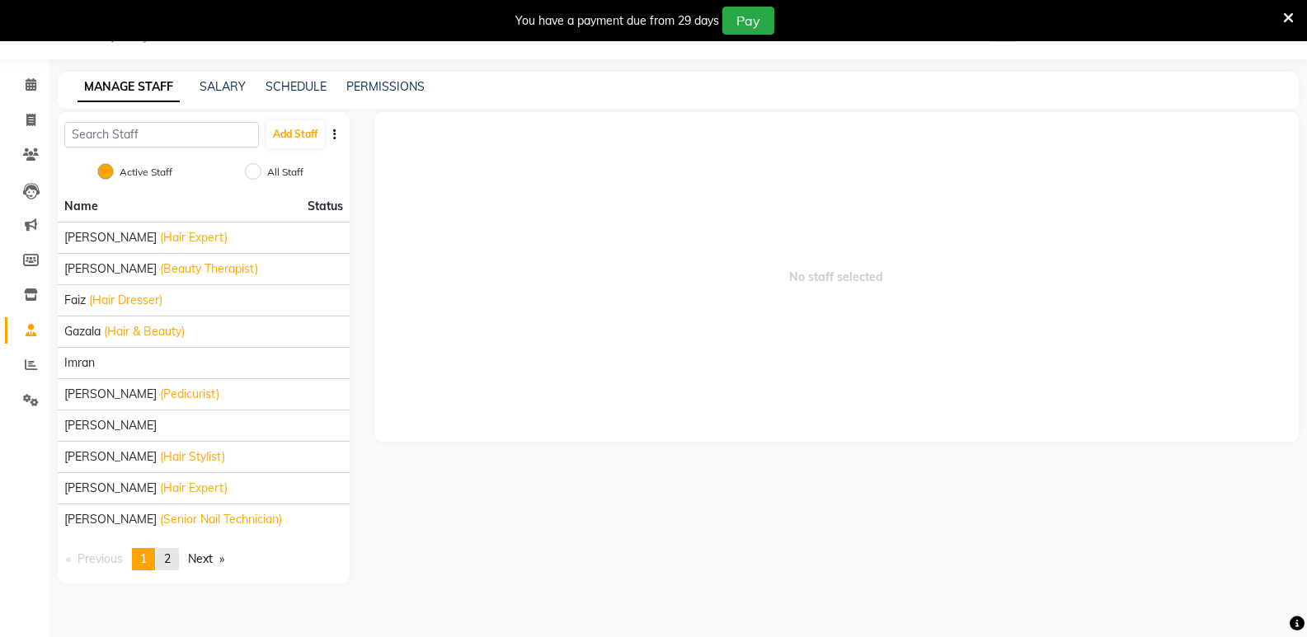
click at [171, 557] on span "2" at bounding box center [167, 559] width 7 height 15
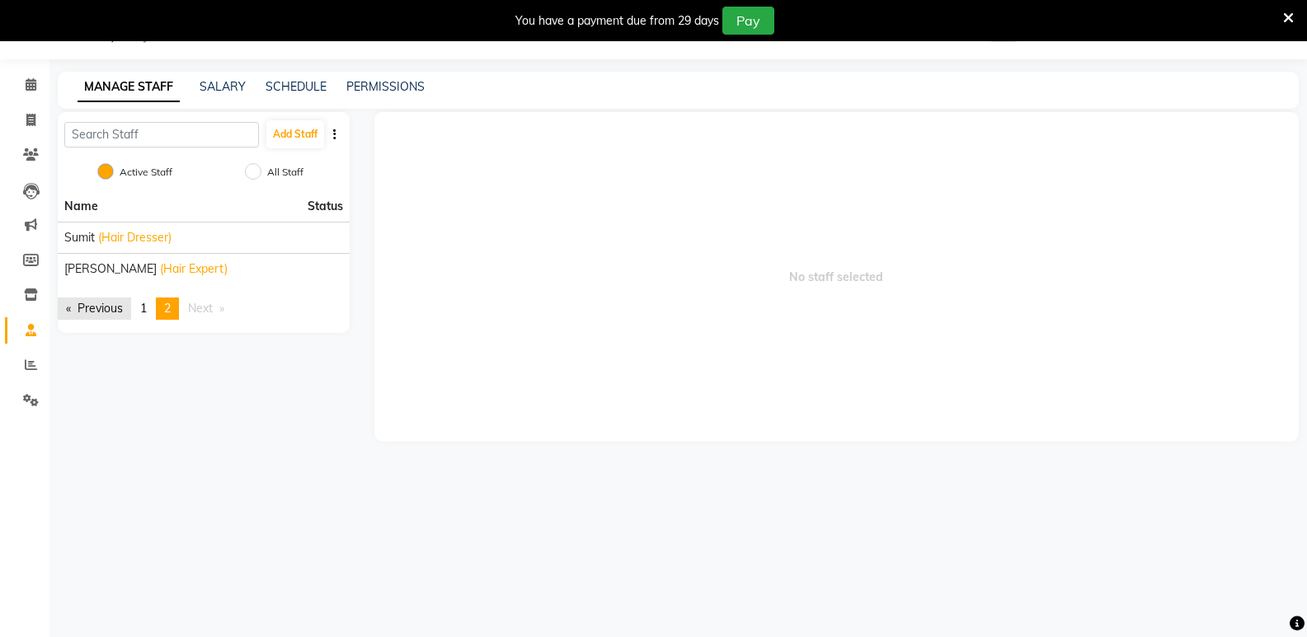
click at [60, 304] on link "Previous page" at bounding box center [94, 309] width 73 height 22
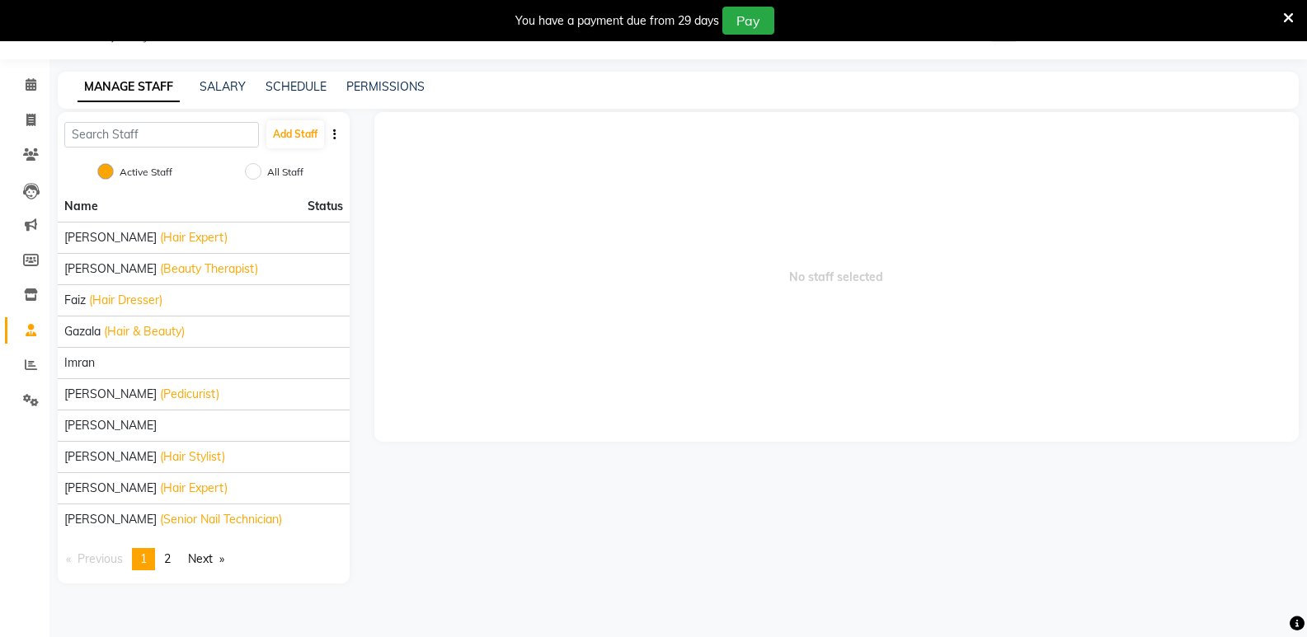
click at [324, 212] on span "Status" at bounding box center [325, 206] width 35 height 17
click at [255, 172] on input "All Staff" at bounding box center [253, 171] width 16 height 16
radio input "true"
click at [108, 173] on input "Active Staff" at bounding box center [105, 171] width 16 height 16
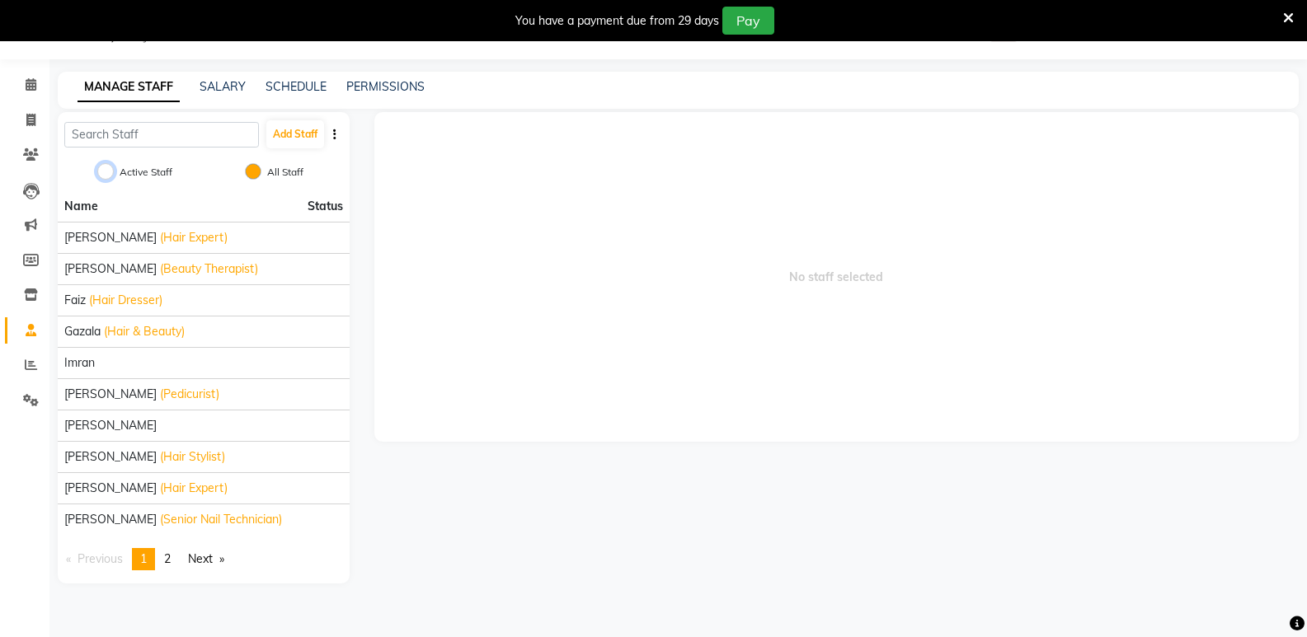
radio input "true"
radio input "false"
click at [330, 135] on button "button" at bounding box center [335, 134] width 16 height 17
click at [335, 136] on icon "button" at bounding box center [334, 135] width 3 height 12
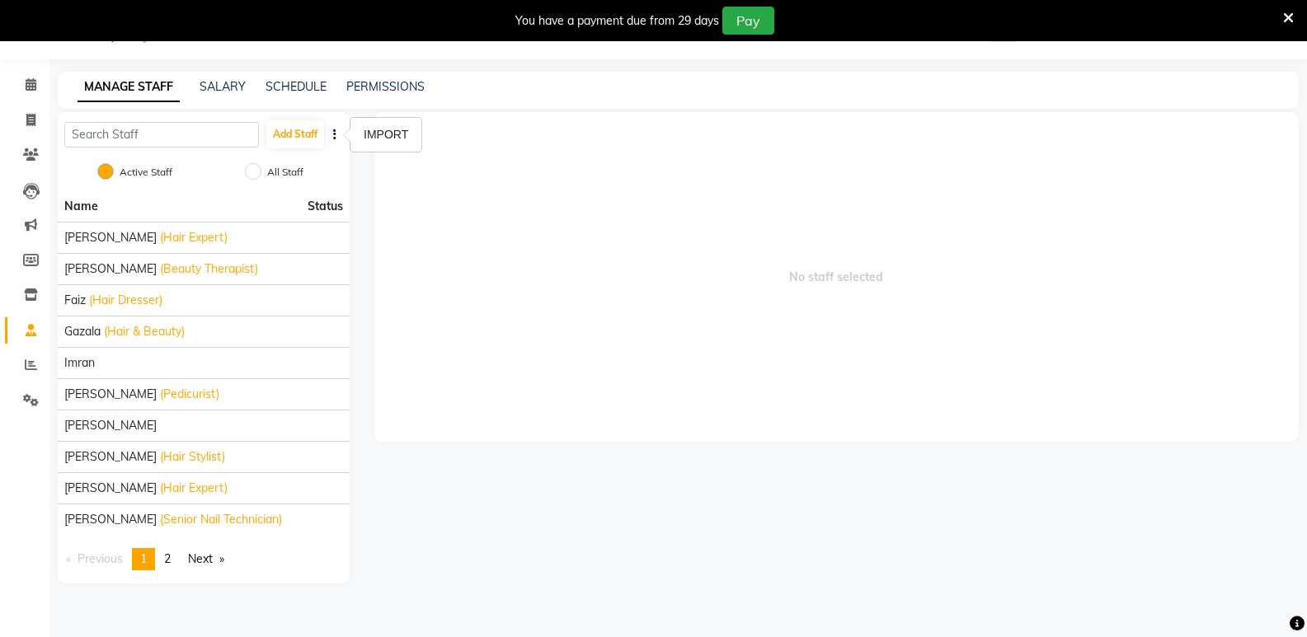
click at [335, 138] on icon "button" at bounding box center [334, 135] width 3 height 12
click at [37, 405] on icon at bounding box center [31, 400] width 16 height 12
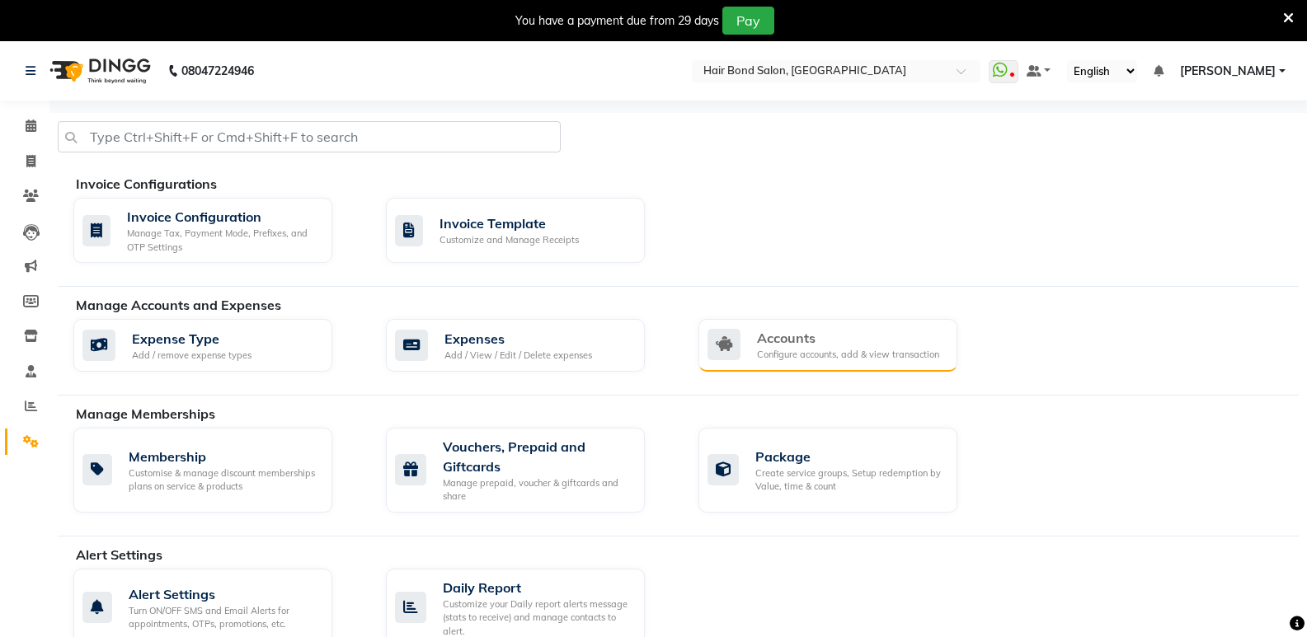
click at [822, 340] on div "Accounts" at bounding box center [848, 338] width 182 height 20
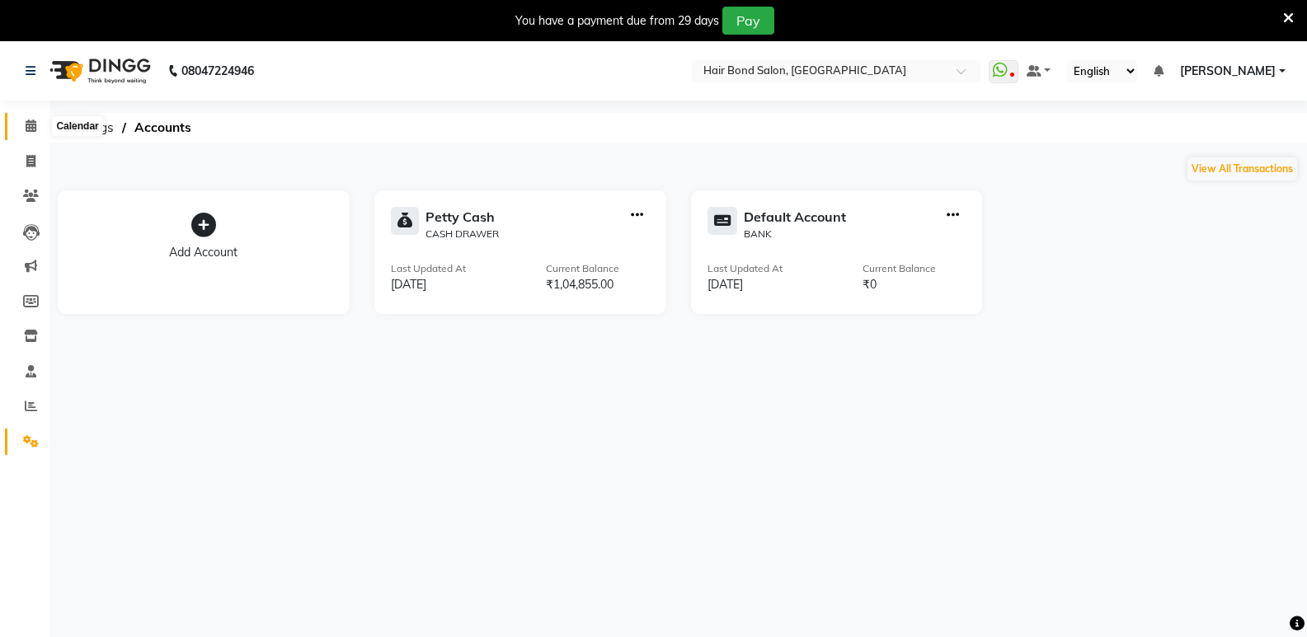
click at [31, 126] on icon at bounding box center [31, 126] width 11 height 12
